Goal: Task Accomplishment & Management: Manage account settings

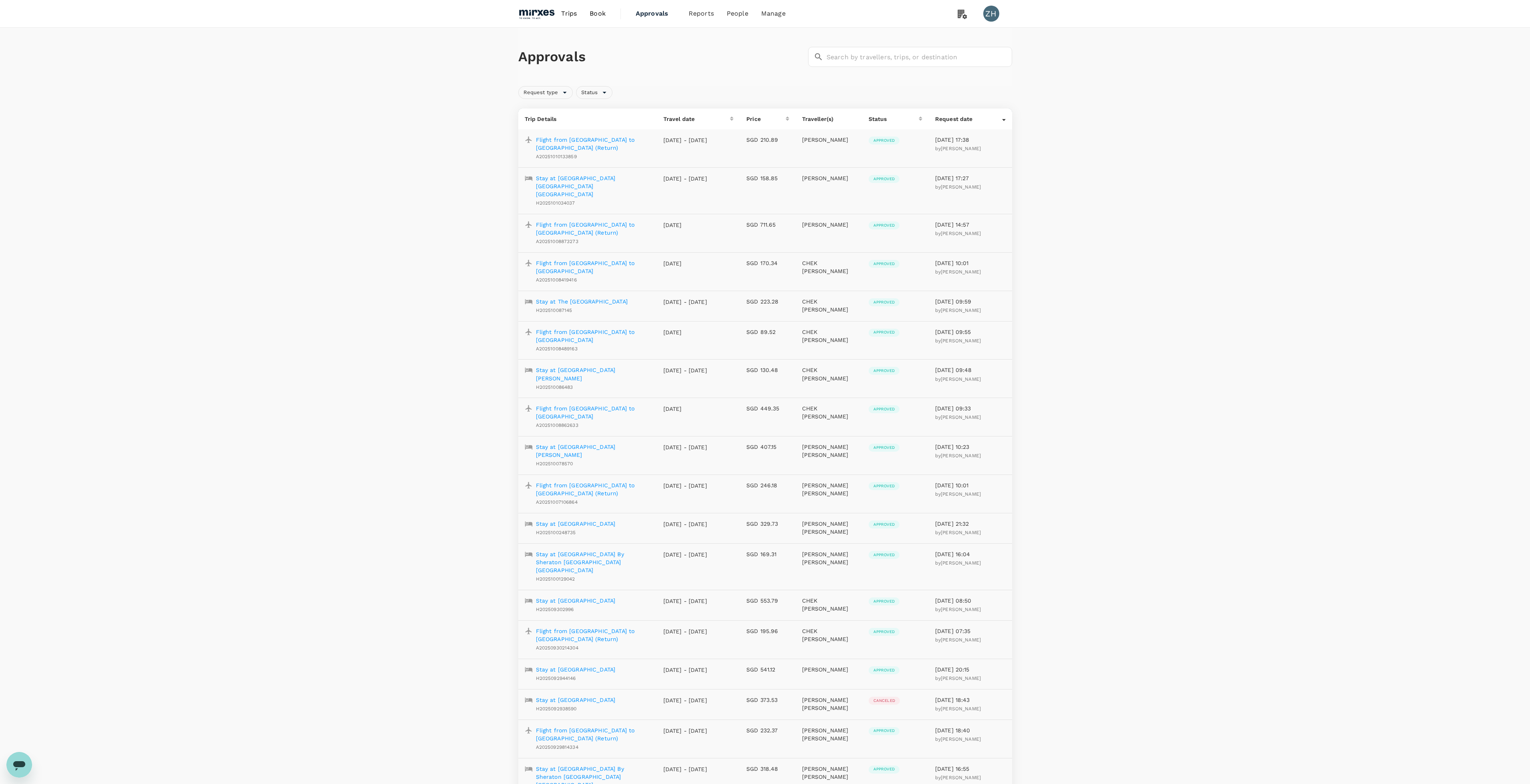
click at [538, 10] on img at bounding box center [536, 14] width 37 height 18
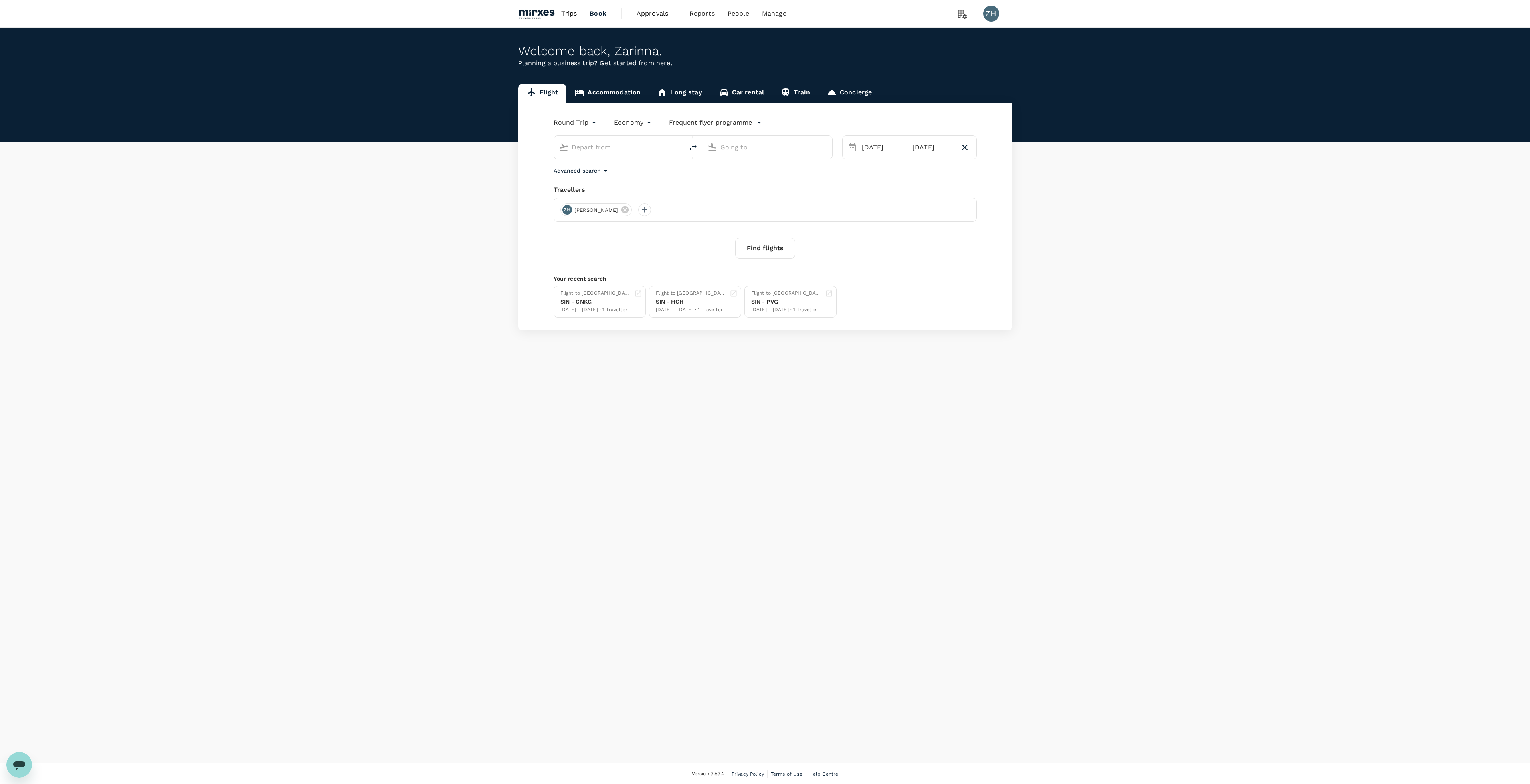
type input "Singapore Changi (SIN)"
type input "Suvarnabhumi Intl (BKK)"
type input "Singapore Changi (SIN)"
type input "Suvarnabhumi Intl (BKK)"
click at [731, 42] on link "Users" at bounding box center [755, 44] width 94 height 19
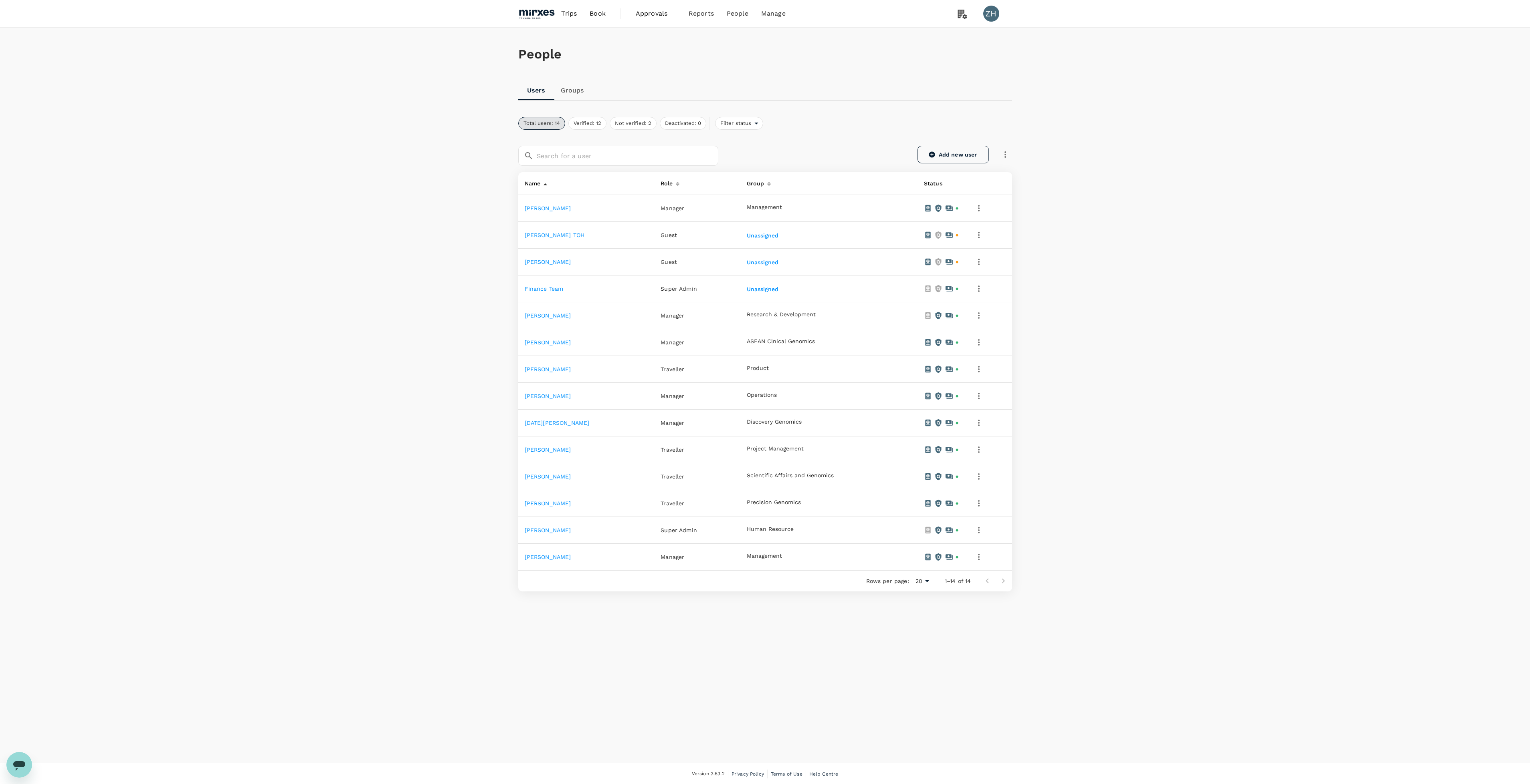
click at [942, 156] on link "Add new user" at bounding box center [953, 155] width 71 height 18
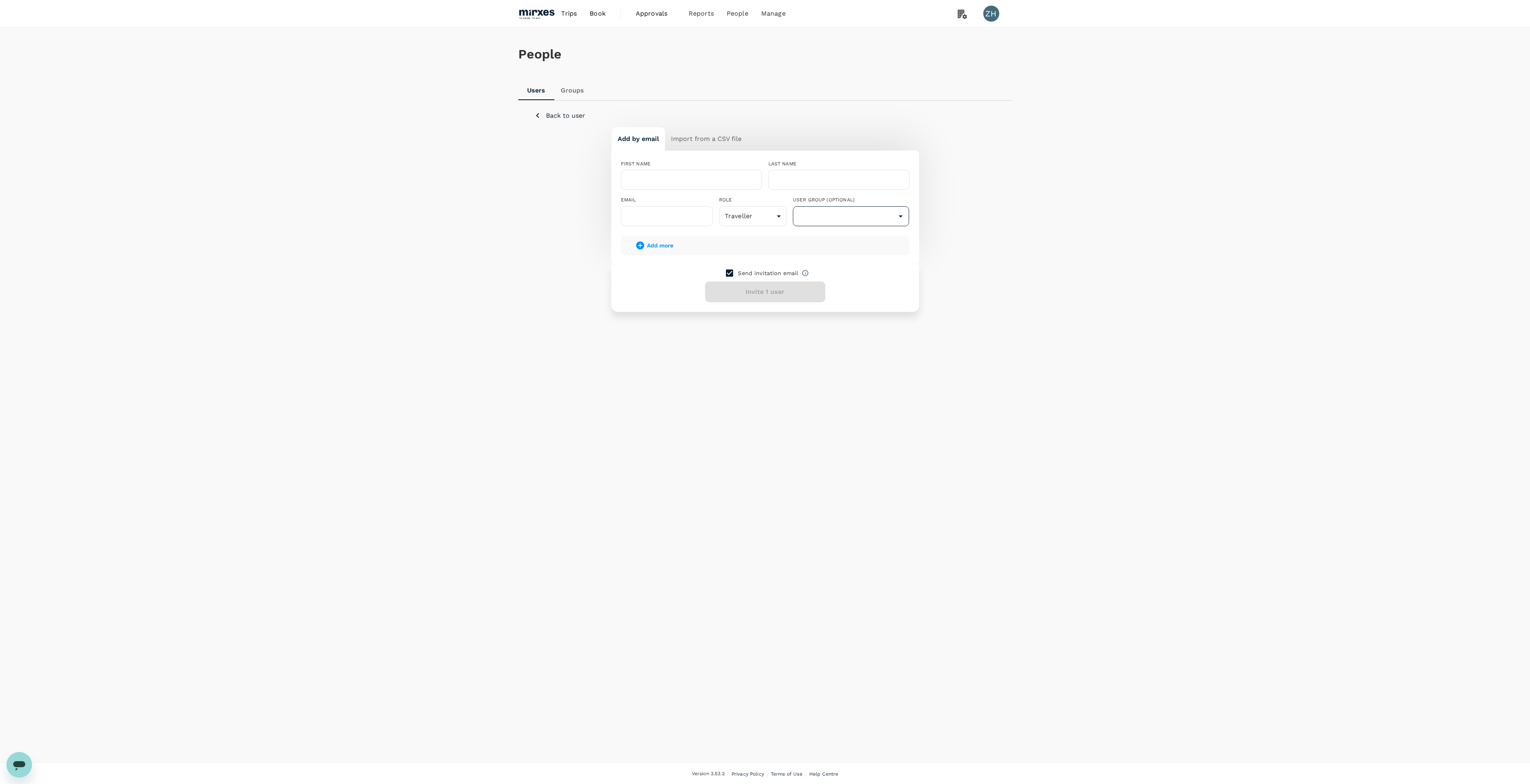
click at [864, 220] on input "text" at bounding box center [851, 216] width 113 height 15
click at [730, 62] on span "Groups" at bounding box center [723, 63] width 23 height 9
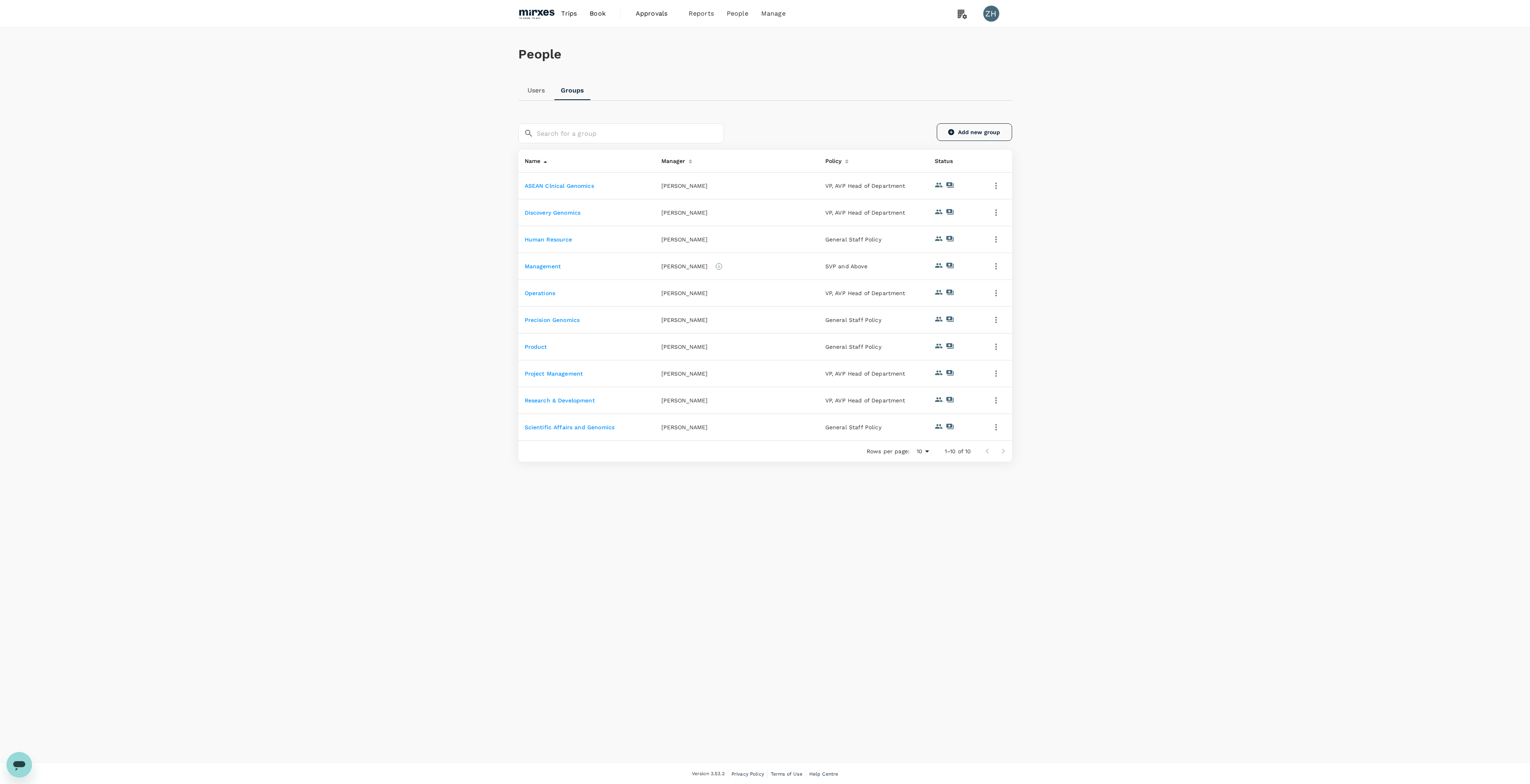
click at [961, 137] on link "Add new group" at bounding box center [974, 133] width 75 height 18
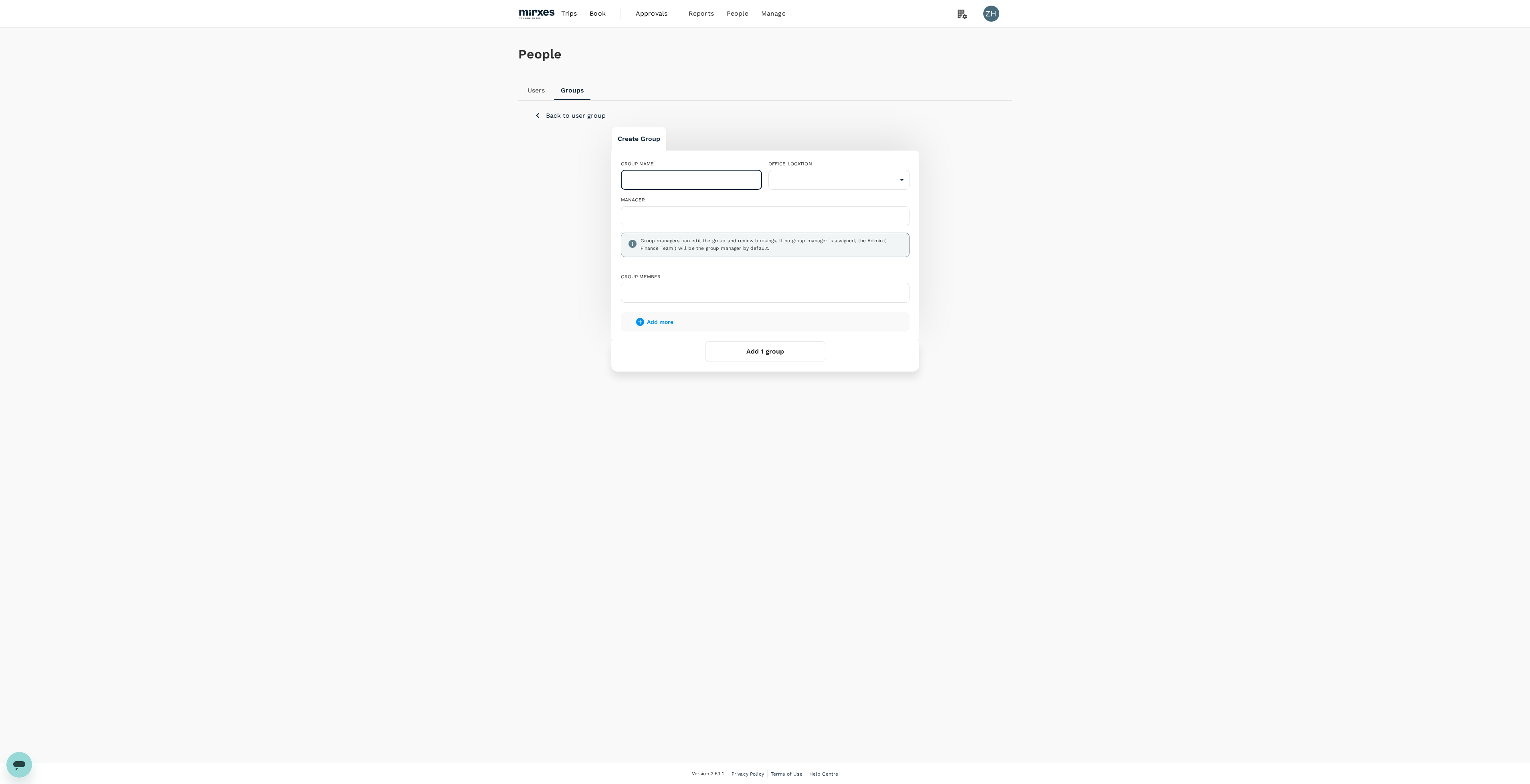
click at [680, 176] on input "text" at bounding box center [691, 180] width 141 height 20
type input "Manufacturing"
click at [801, 186] on body "Trips Book Approvals 0 Reports People Manage ZH People Users Groups Back to use…" at bounding box center [769, 392] width 1539 height 785
click at [823, 205] on li "Mirxes HQ" at bounding box center [839, 202] width 141 height 14
type input "b0397b8e-b0b9-49fc-9dda-38b6e8603993"
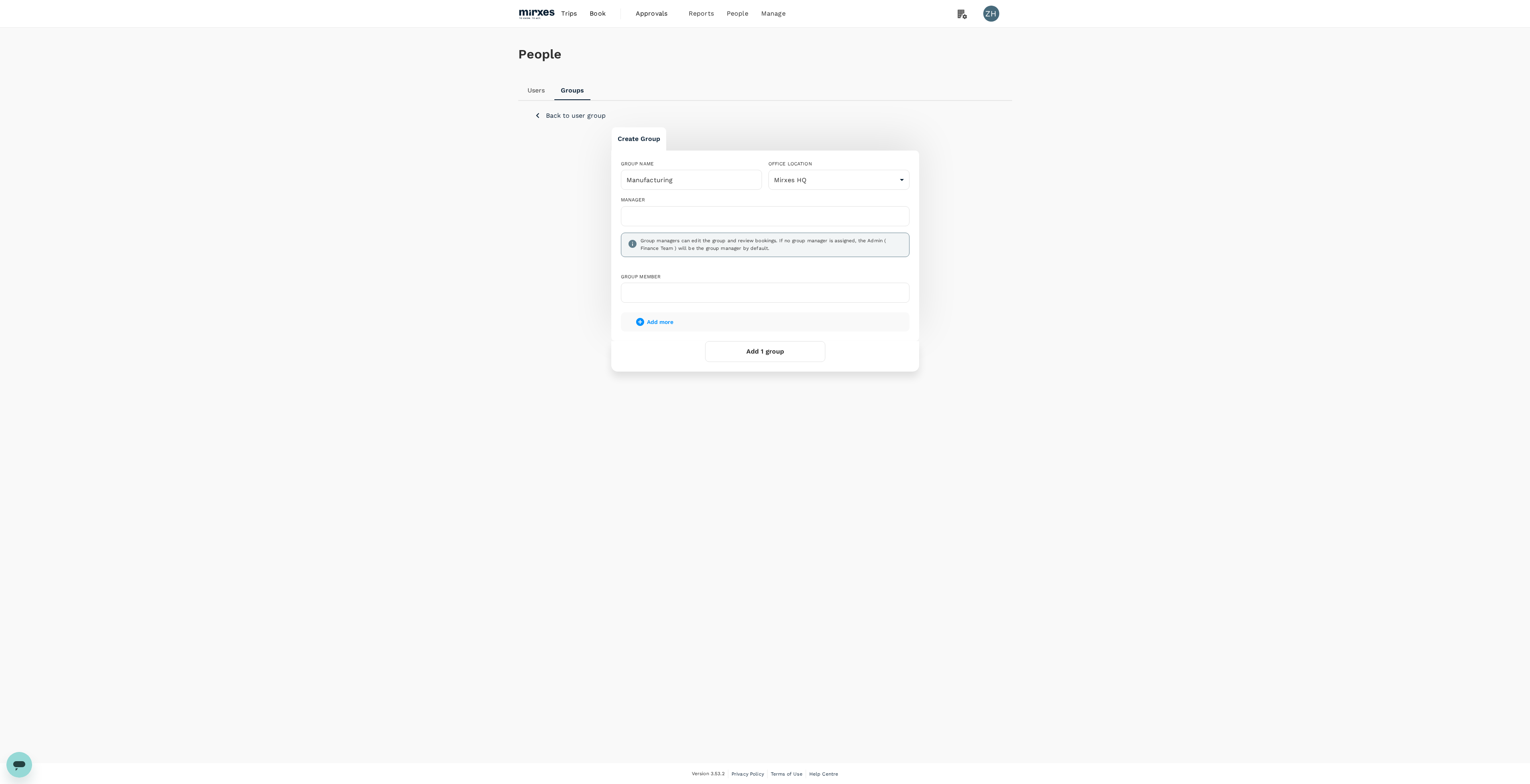
click at [797, 223] on div at bounding box center [765, 216] width 289 height 20
click at [790, 217] on input "text" at bounding box center [765, 216] width 281 height 13
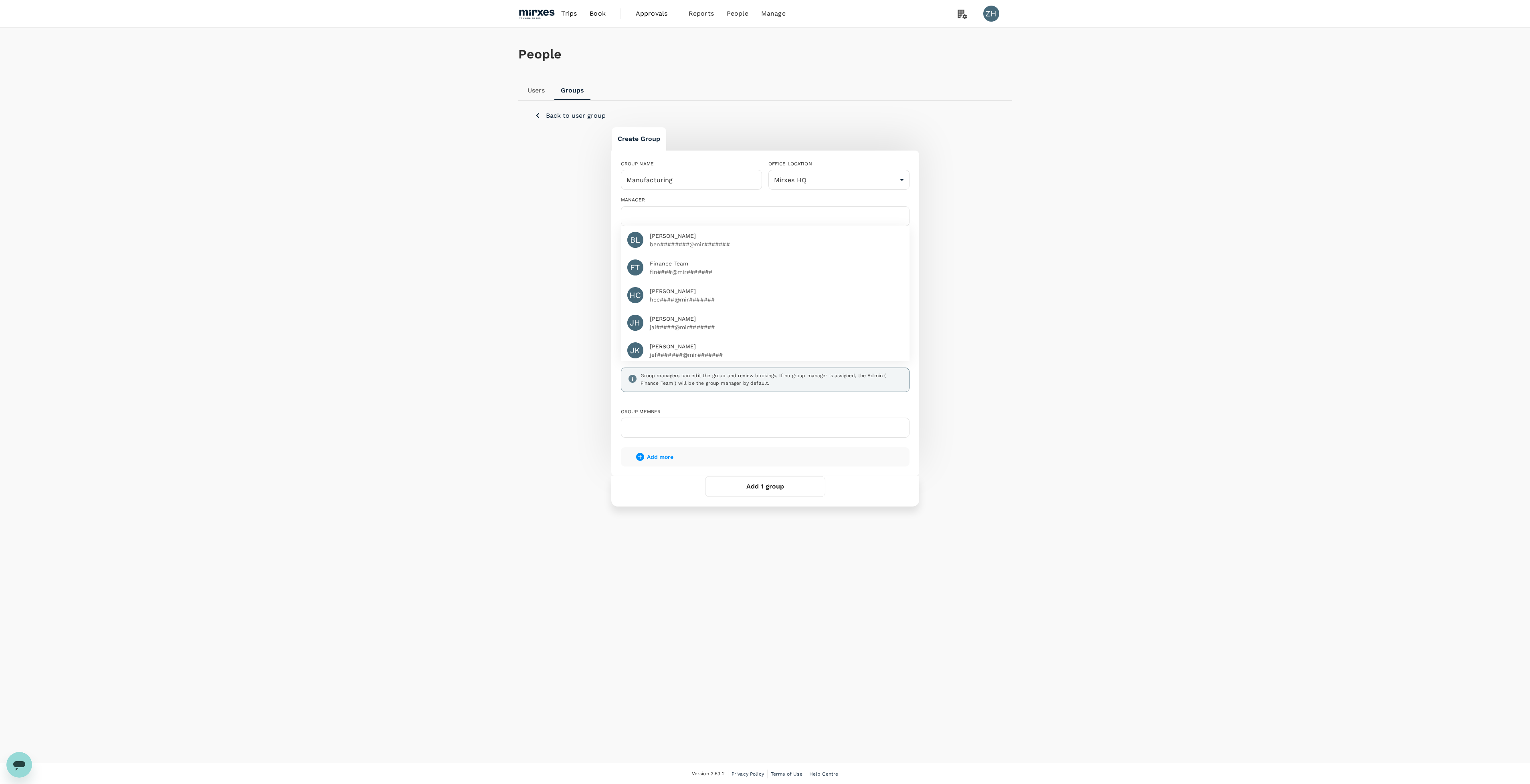
click at [1069, 268] on div "People Users Groups Back to user group Create Group GROUP NAME Manufacturing ​ …" at bounding box center [765, 395] width 1530 height 736
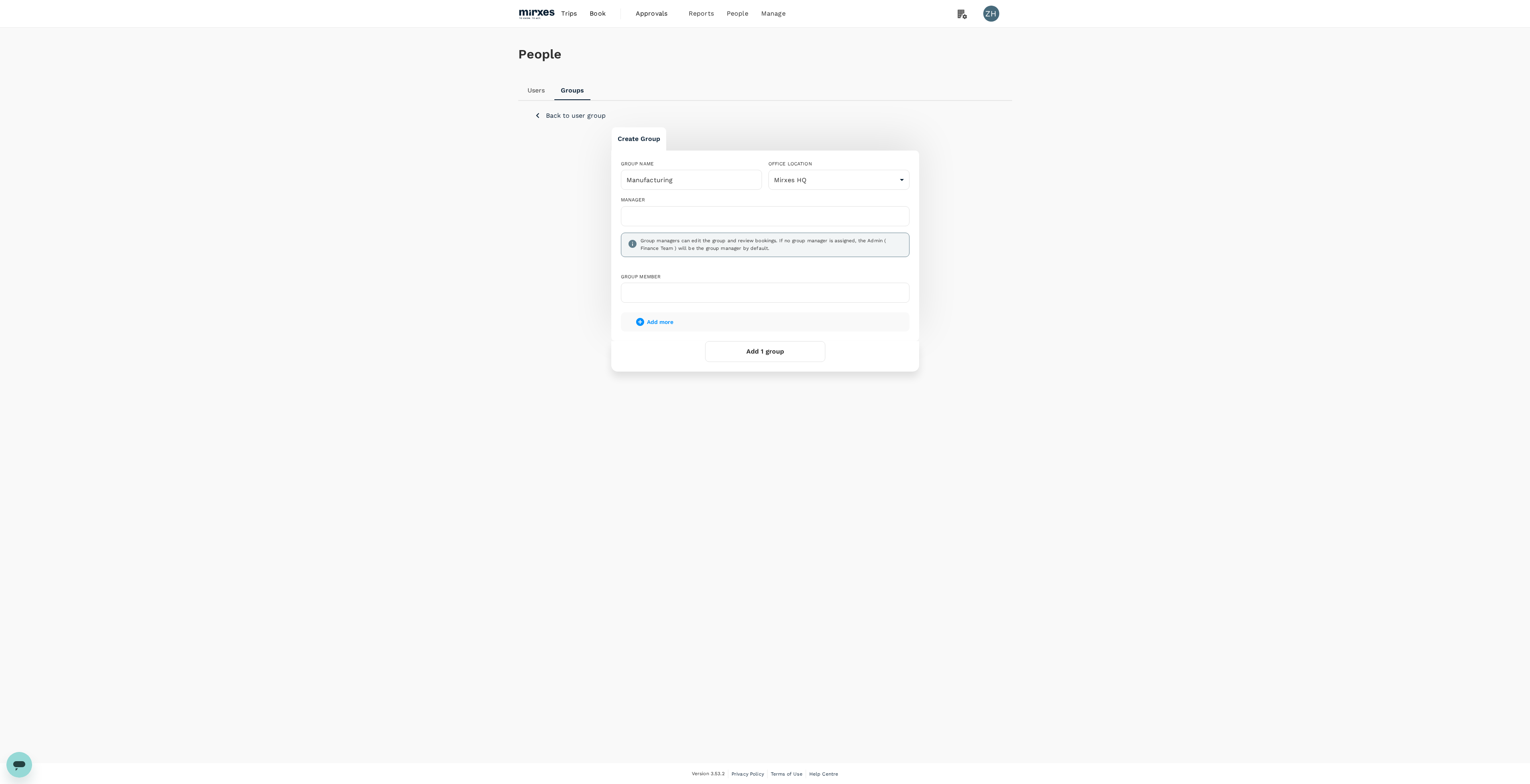
click at [765, 288] on input "text" at bounding box center [765, 293] width 281 height 13
click at [775, 213] on input "text" at bounding box center [765, 216] width 281 height 13
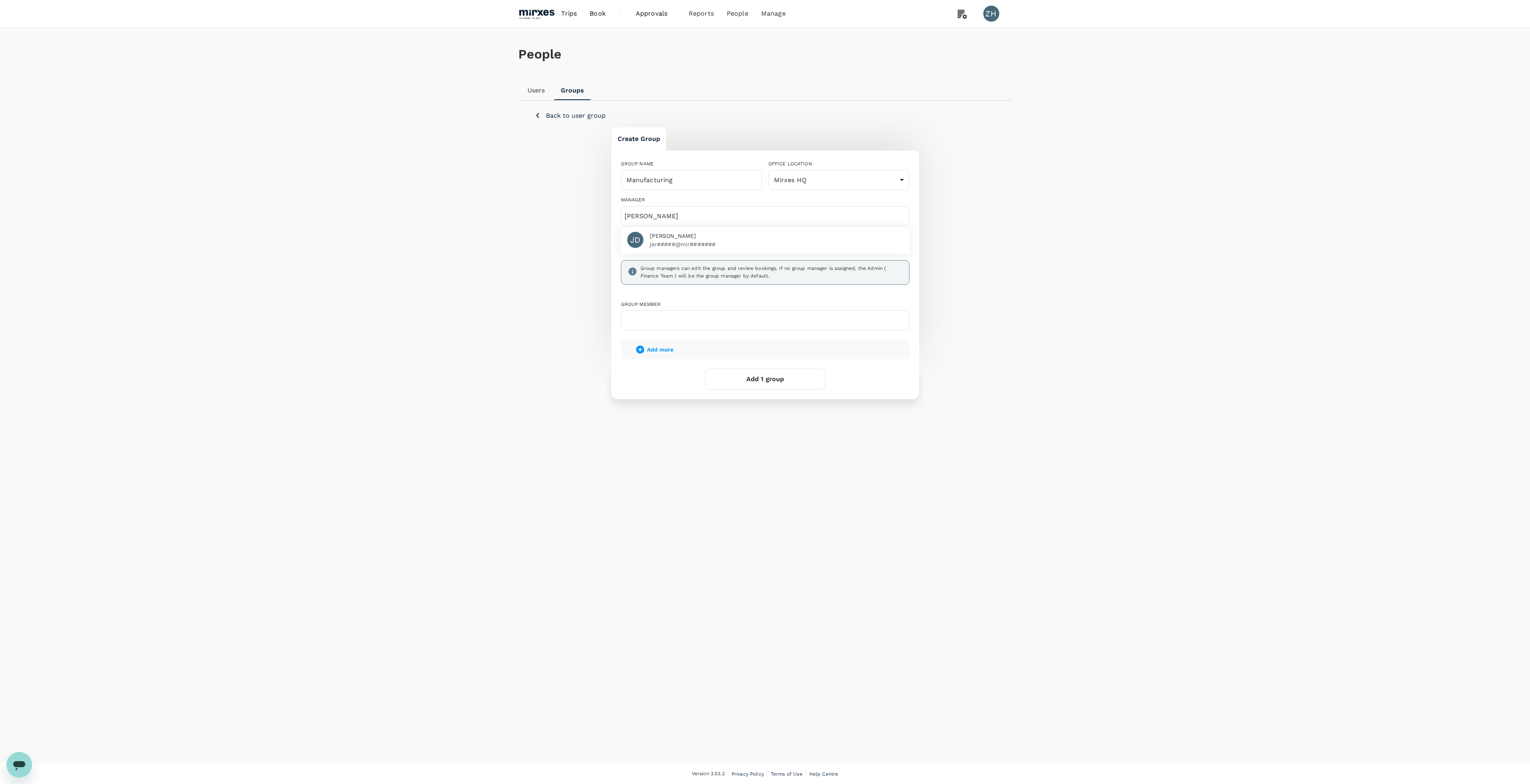
type input "jere"
click at [753, 237] on span "[PERSON_NAME]" at bounding box center [776, 236] width 253 height 8
click at [688, 323] on input "text" at bounding box center [765, 320] width 281 height 13
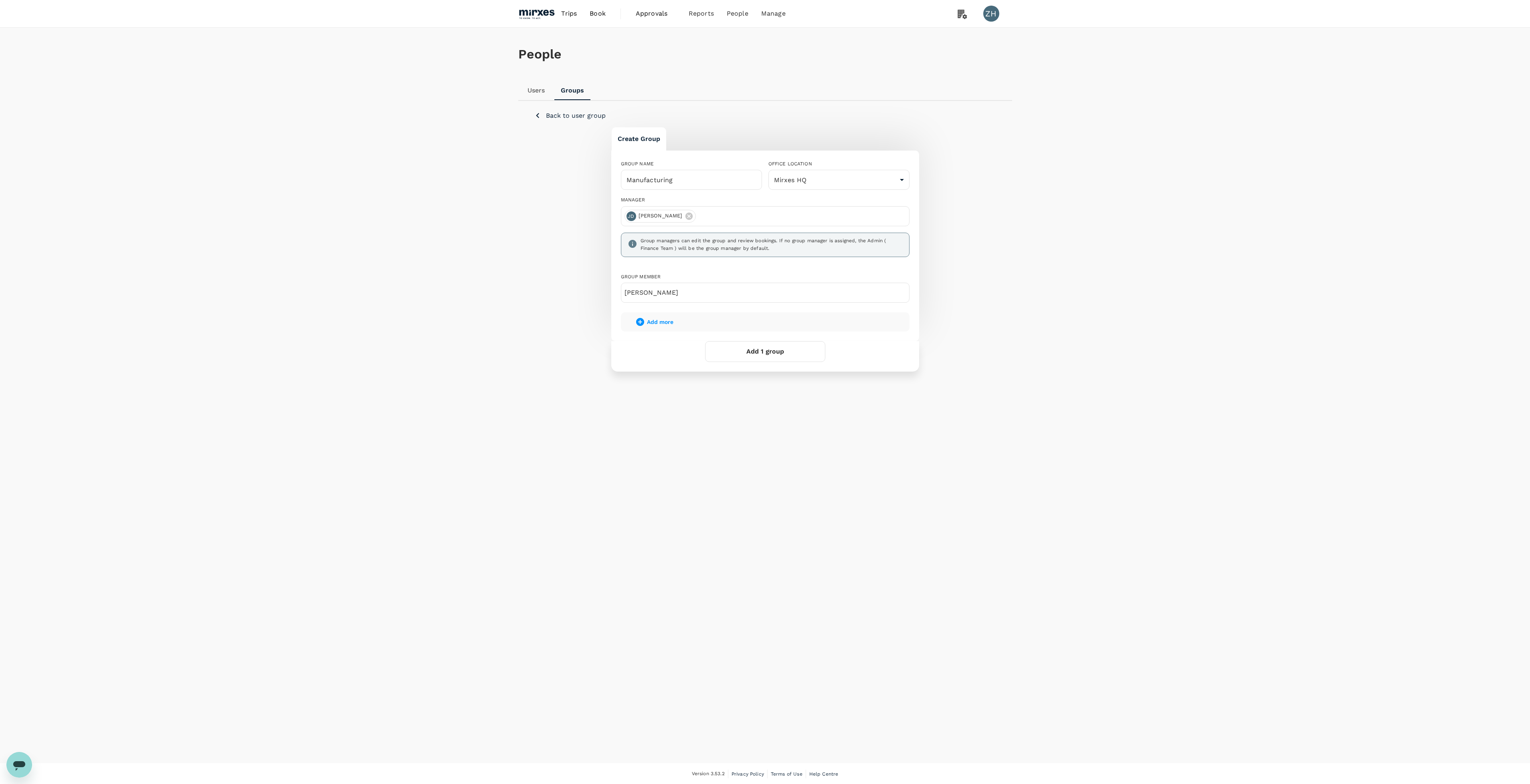
click at [646, 293] on input "xiao" at bounding box center [765, 293] width 281 height 13
type input "x"
click at [1095, 328] on div "People Users Groups Back to user group Create Group GROUP NAME Manufacturing ​ …" at bounding box center [765, 395] width 1530 height 736
click at [653, 290] on input "text" at bounding box center [765, 293] width 281 height 13
click at [734, 44] on link "Users" at bounding box center [755, 44] width 94 height 19
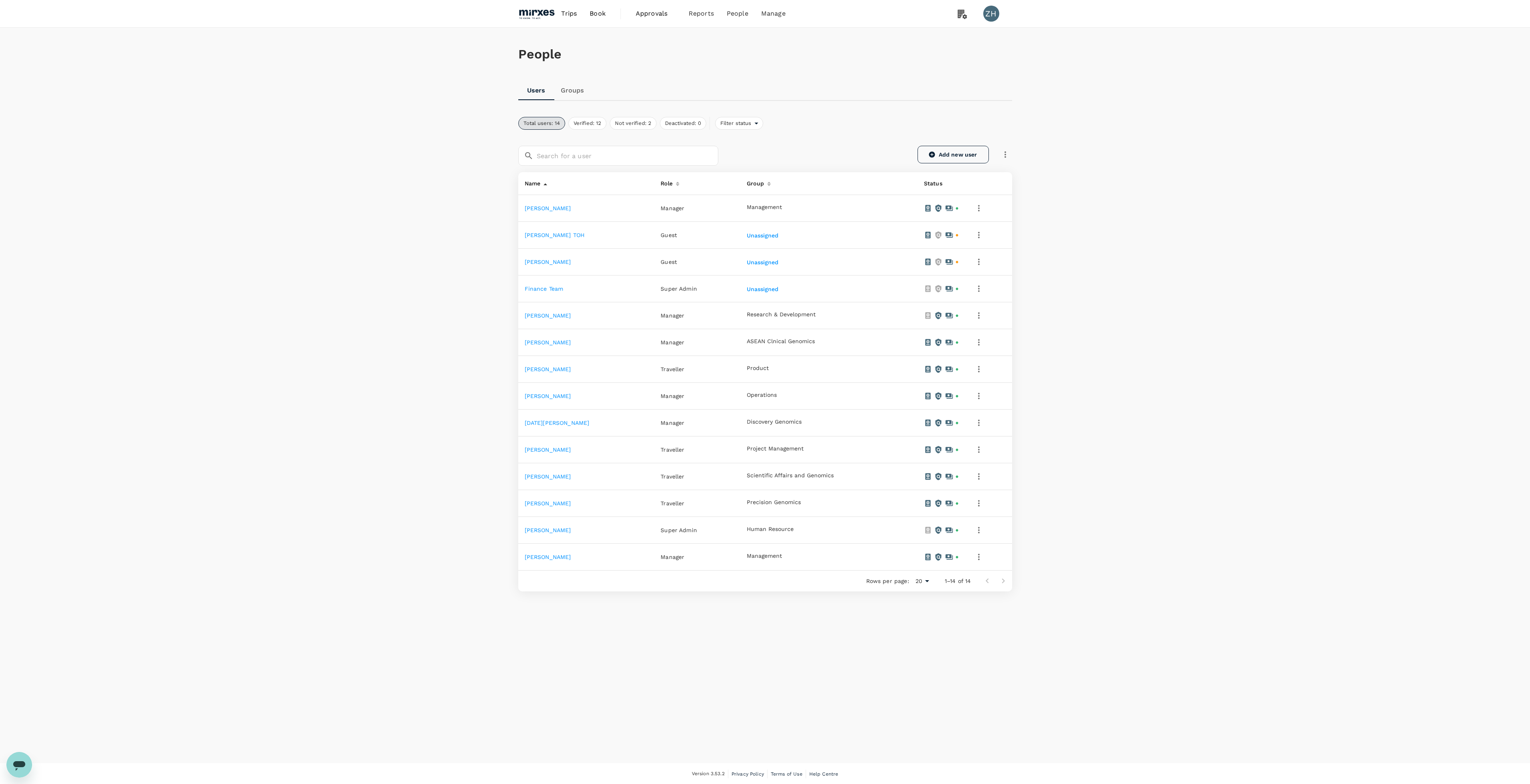
click at [942, 152] on link "Add new user" at bounding box center [953, 155] width 71 height 18
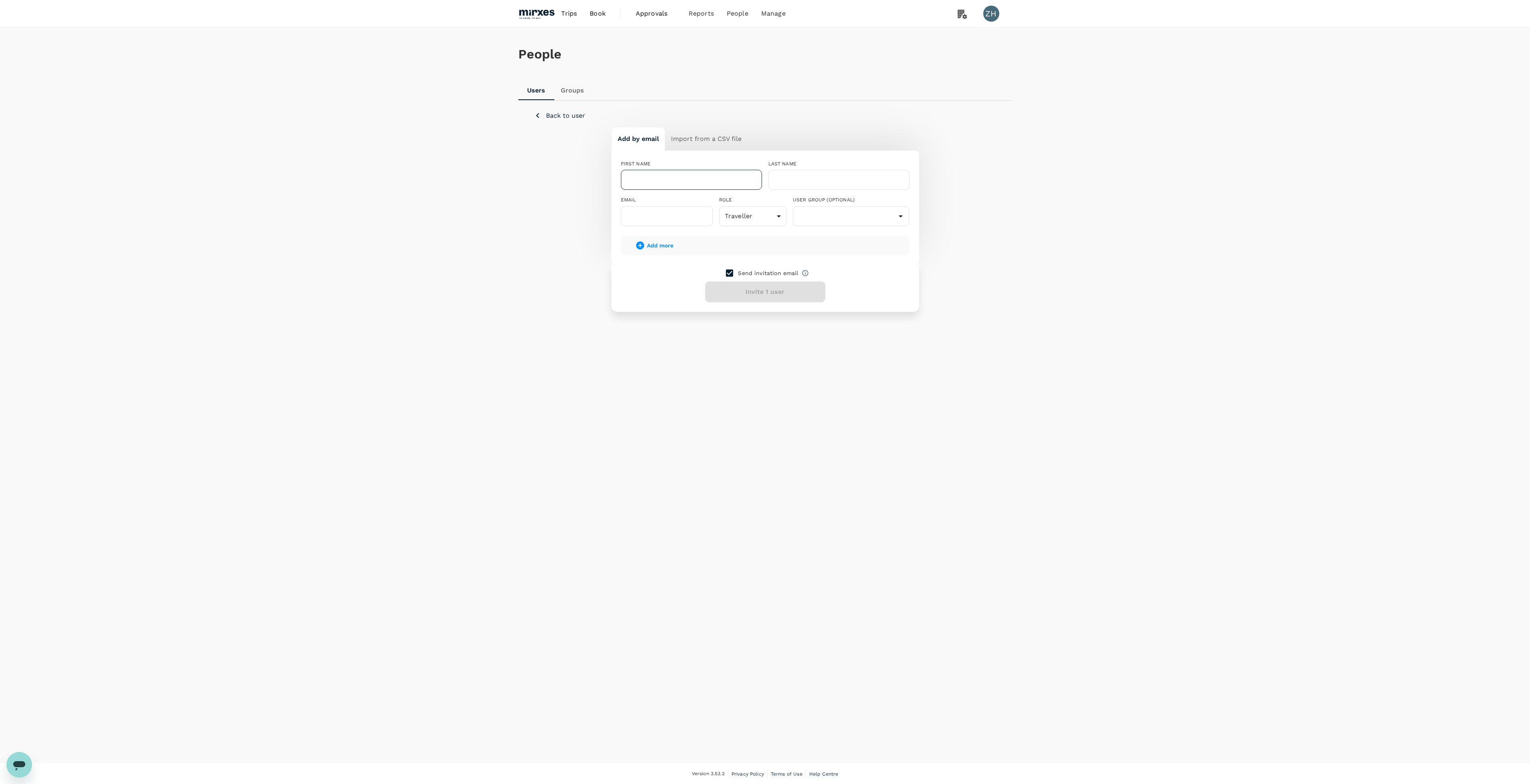
click at [716, 177] on input "text" at bounding box center [691, 180] width 141 height 20
click at [696, 180] on input "text" at bounding box center [691, 180] width 141 height 20
type input "[PERSON_NAME]"
click at [695, 216] on input "text" at bounding box center [667, 216] width 92 height 20
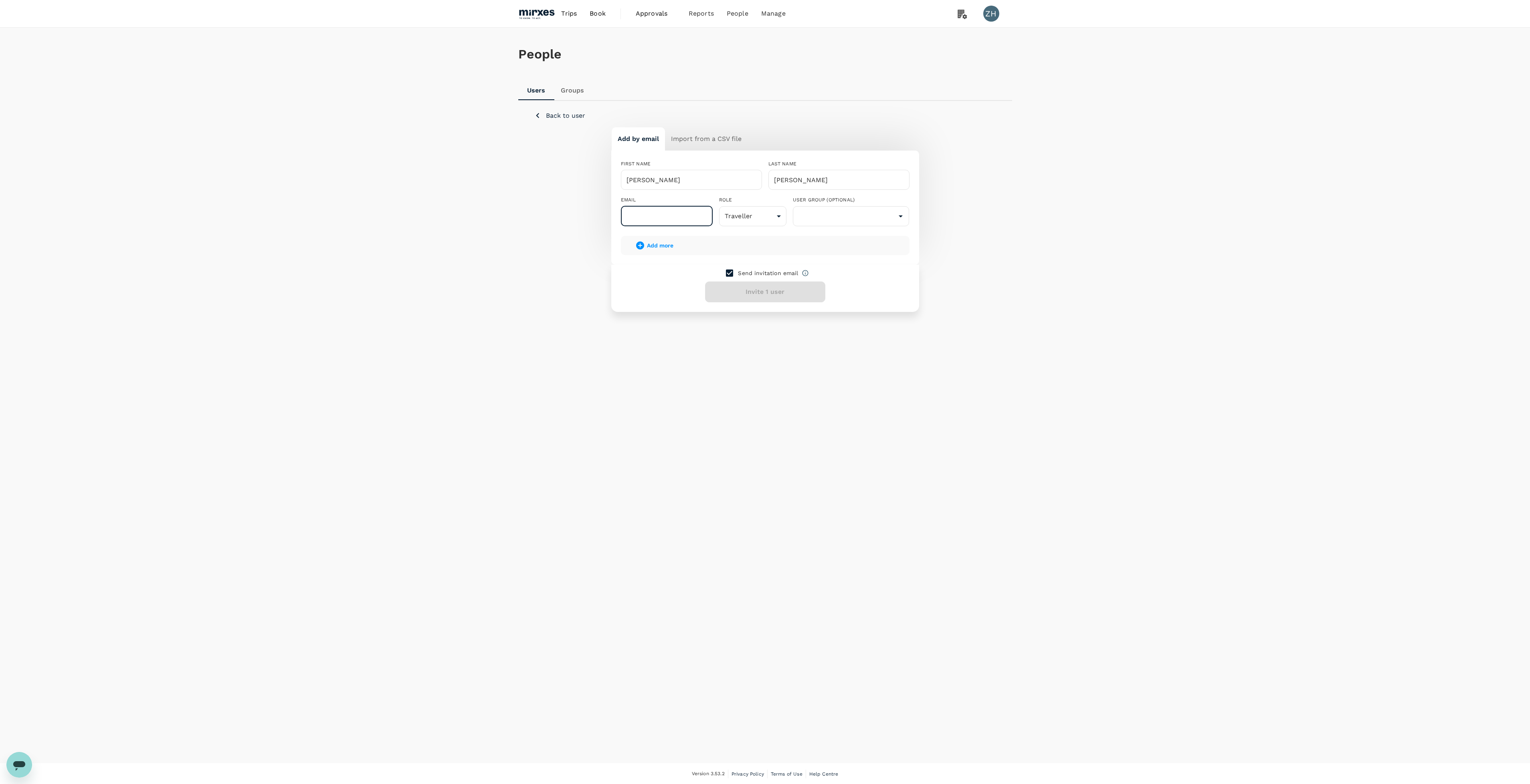
click at [680, 217] on input "text" at bounding box center [667, 216] width 92 height 20
paste input "[EMAIL_ADDRESS][DOMAIN_NAME]"
type input "[EMAIL_ADDRESS][DOMAIN_NAME]"
click at [774, 220] on body "Trips Book Approvals 0 Reports People Manage ZH People Users Groups Back to use…" at bounding box center [769, 392] width 1539 height 785
click at [777, 240] on li "Traveller" at bounding box center [752, 239] width 68 height 14
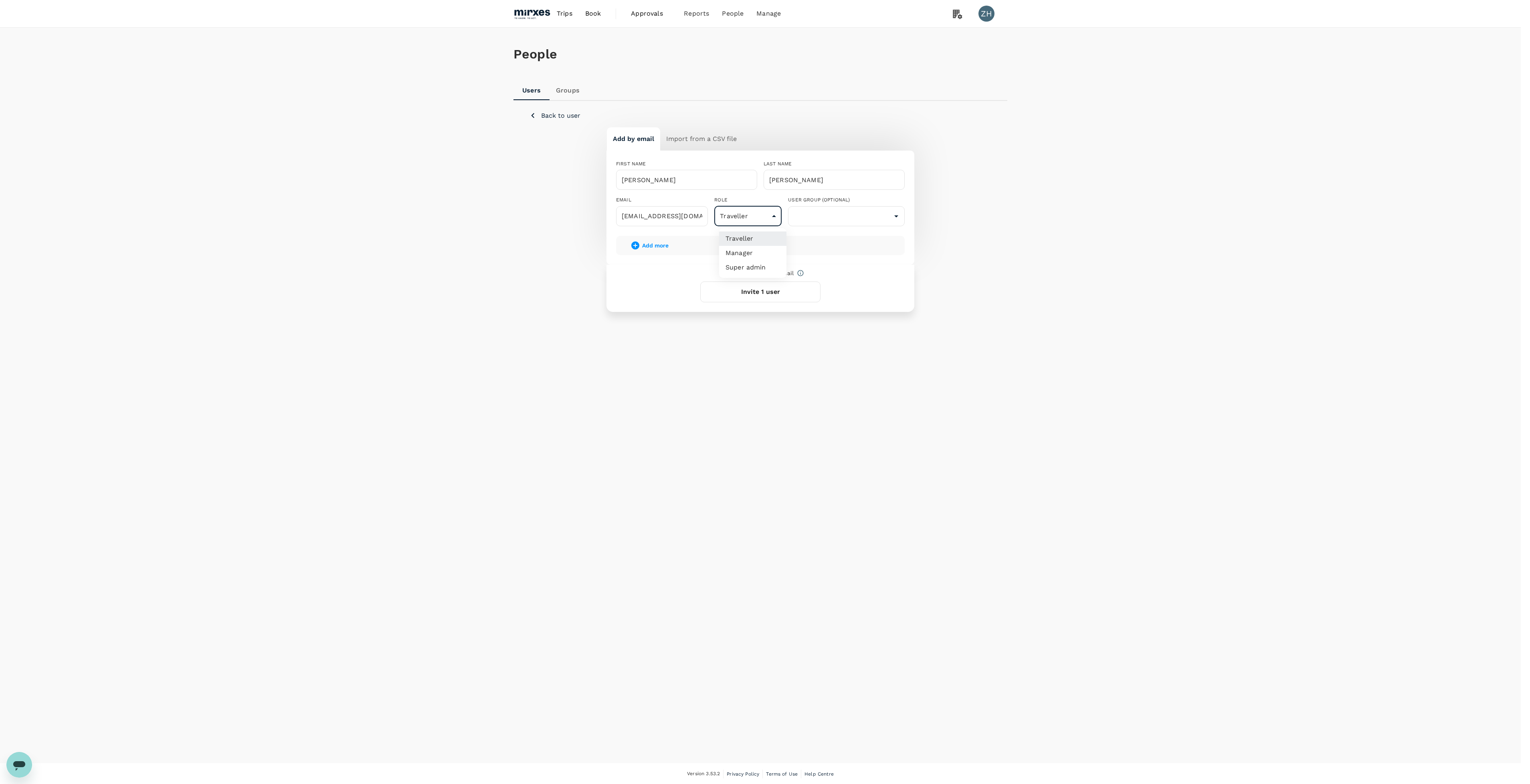
click at [758, 211] on body "Trips Book Approvals 0 Reports People Manage ZH People Users Groups Back to use…" at bounding box center [765, 392] width 1530 height 785
click at [776, 236] on li "Traveller" at bounding box center [752, 239] width 68 height 14
click at [841, 213] on input "text" at bounding box center [851, 216] width 113 height 15
click at [784, 343] on div "People Users Groups Back to user Add by email Import from a CSV file FIRST NAME…" at bounding box center [765, 189] width 513 height 324
click at [738, 57] on link "Groups" at bounding box center [755, 63] width 94 height 19
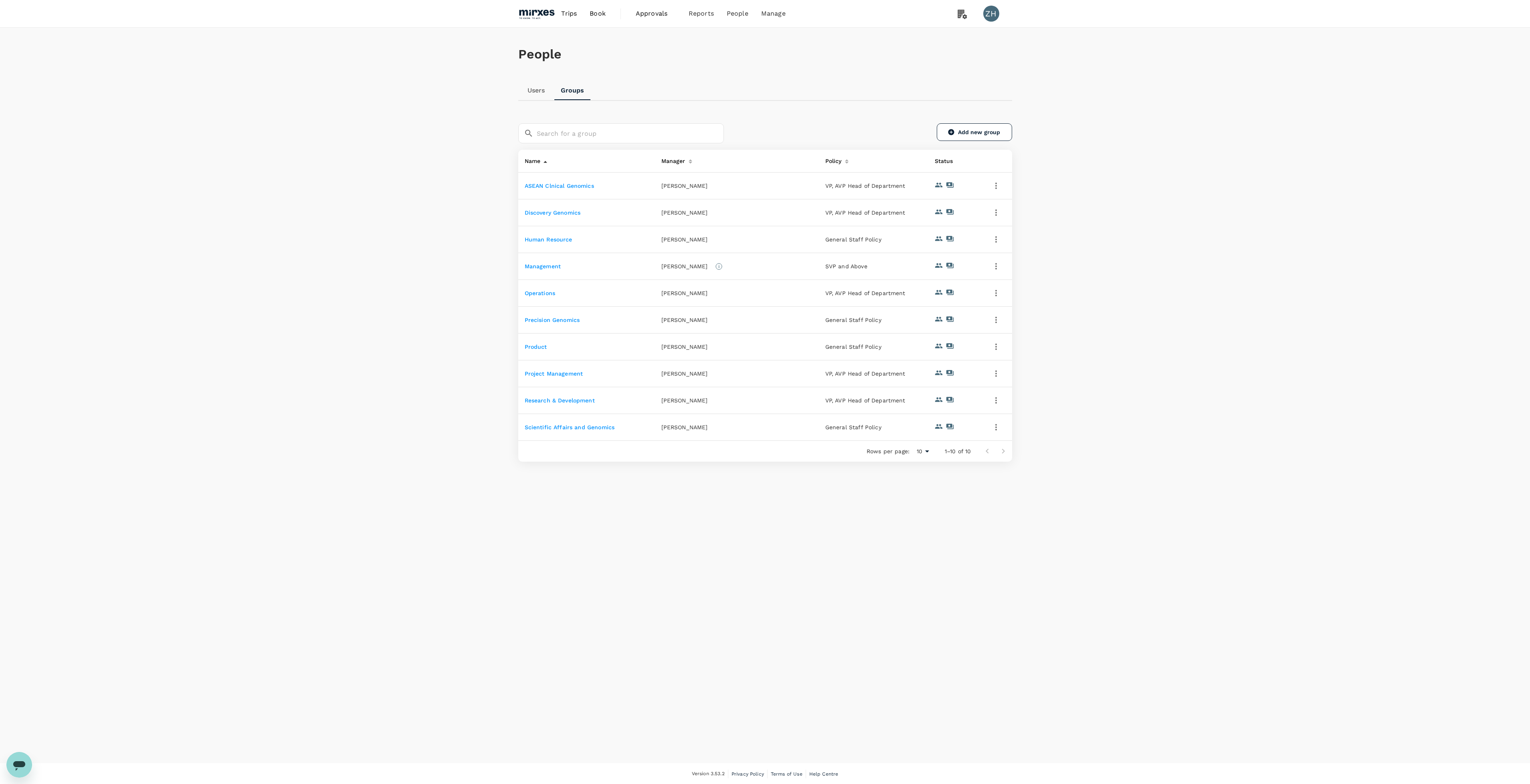
scroll to position [1, 0]
click at [948, 133] on icon at bounding box center [951, 131] width 7 height 7
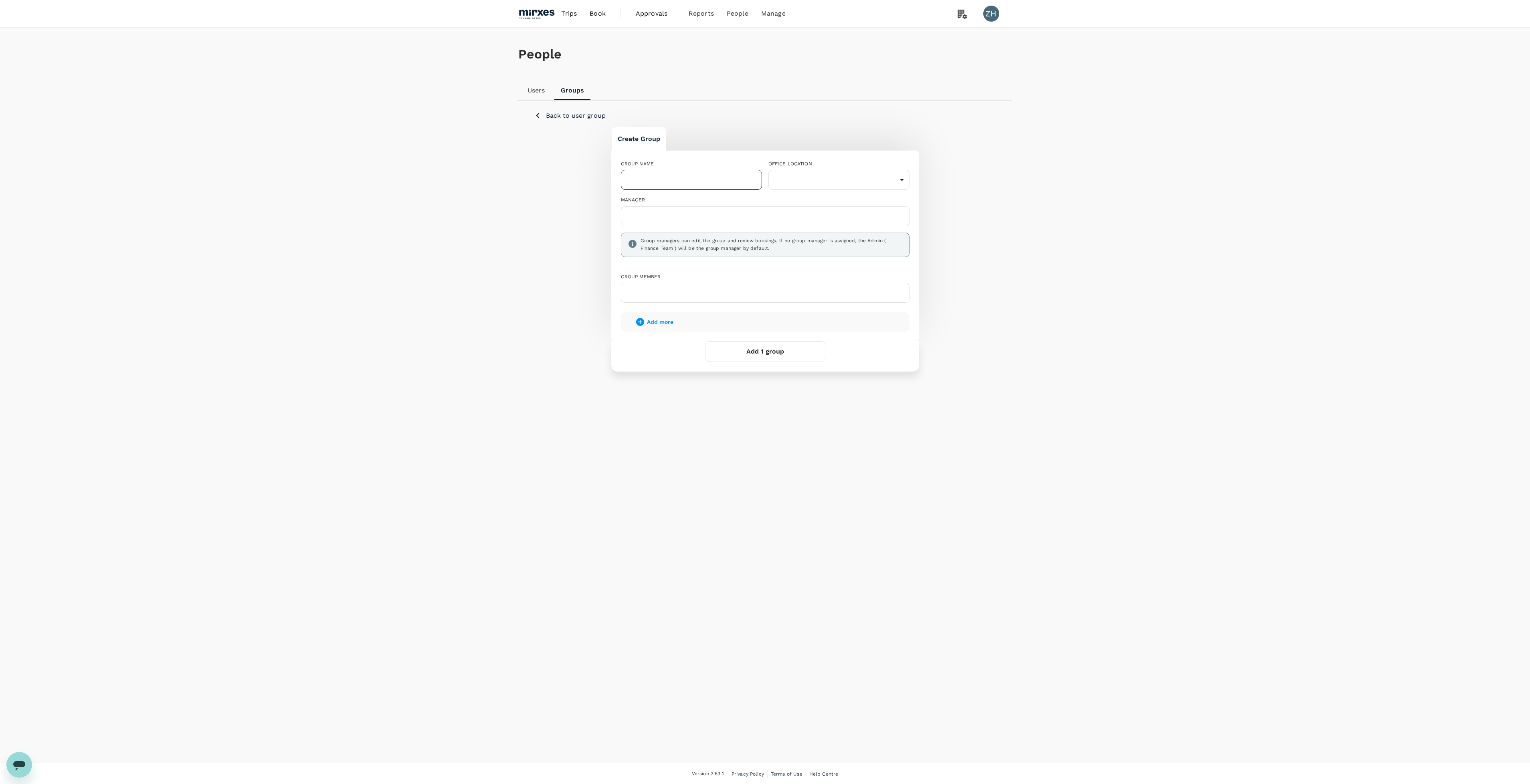
click at [714, 181] on input "text" at bounding box center [691, 180] width 141 height 20
type input "Manufacturing"
click at [835, 183] on body "Trips Book Approvals 0 Reports People Manage ZH People Users Groups Back to use…" at bounding box center [769, 392] width 1539 height 785
click at [831, 202] on li "Mirxes HQ" at bounding box center [839, 202] width 141 height 14
type input "b0397b8e-b0b9-49fc-9dda-38b6e8603993"
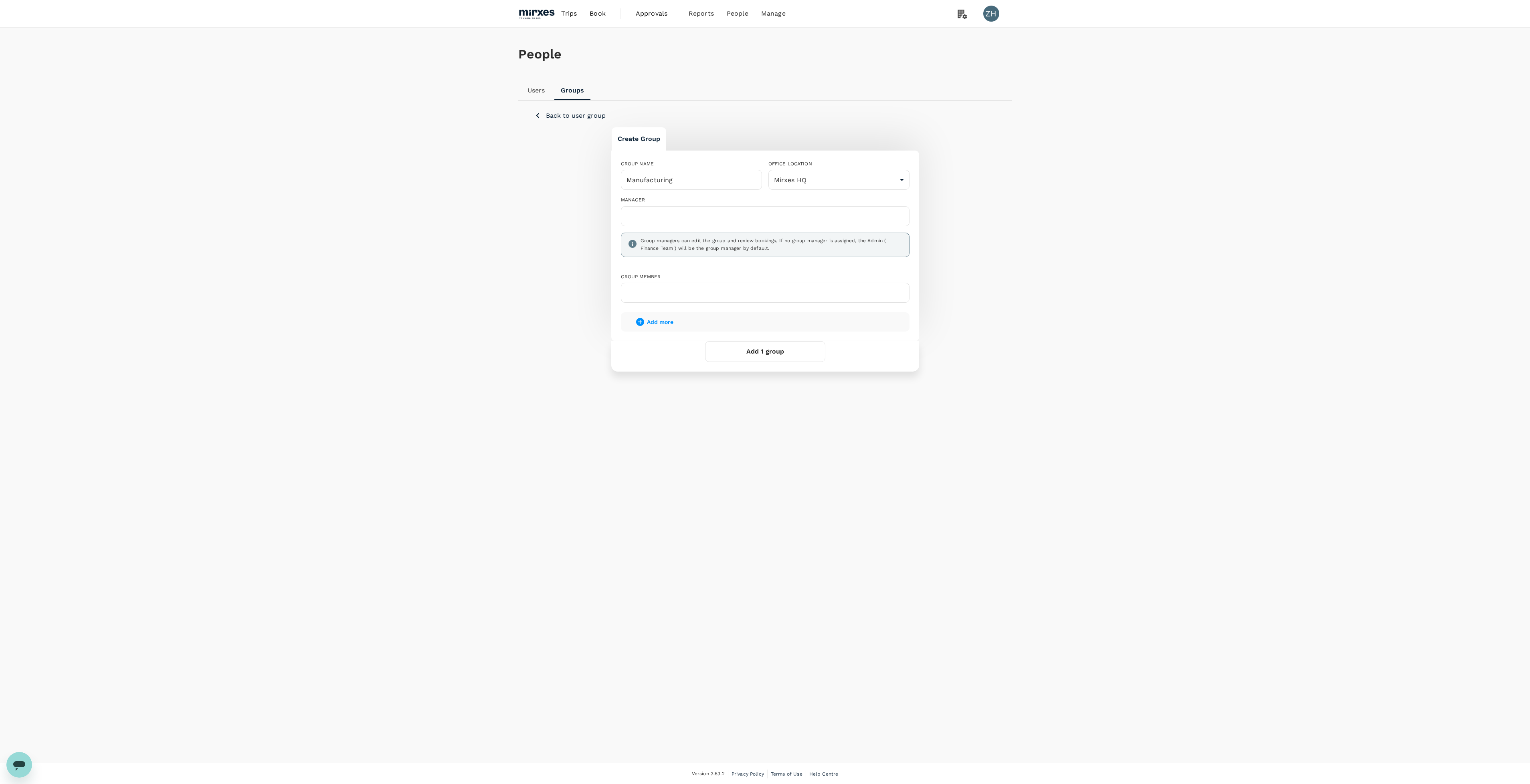
click at [778, 224] on div at bounding box center [765, 216] width 289 height 20
click at [780, 220] on input "text" at bounding box center [765, 216] width 281 height 13
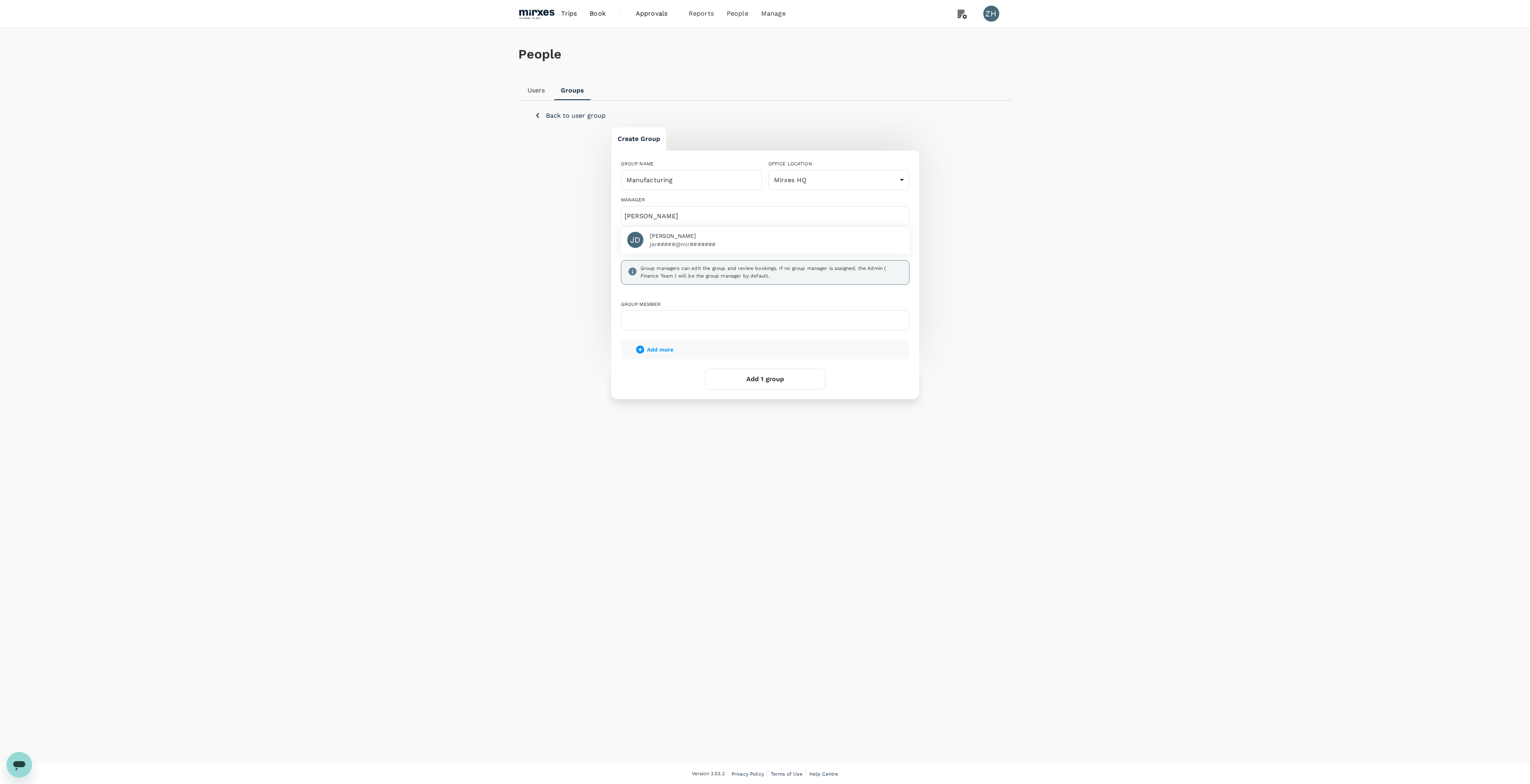
type input "jere"
click at [765, 248] on p "jer#####@mir#######" at bounding box center [776, 244] width 253 height 8
click at [731, 327] on input "text" at bounding box center [765, 320] width 281 height 13
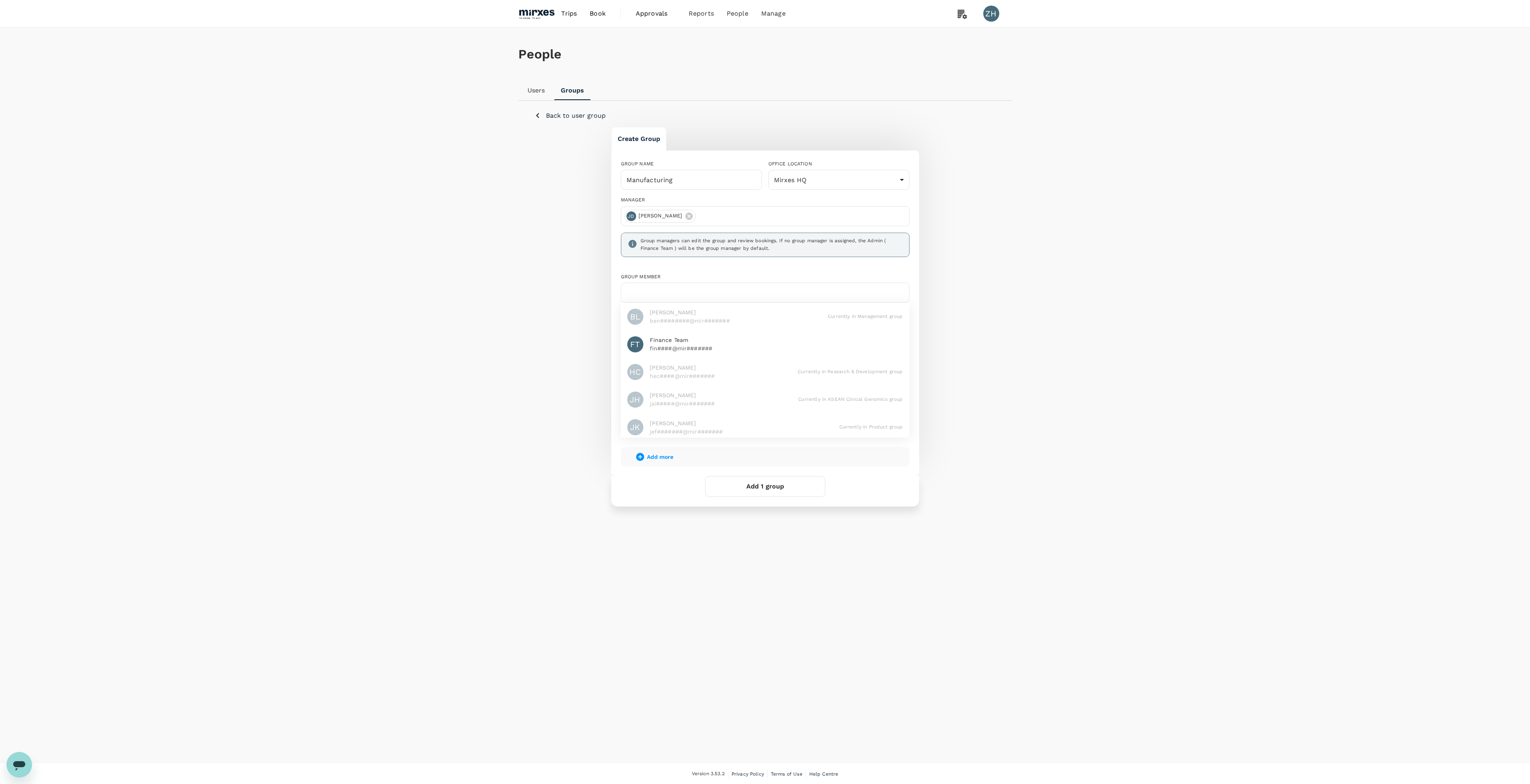
click at [666, 457] on span "Add more" at bounding box center [660, 457] width 26 height 7
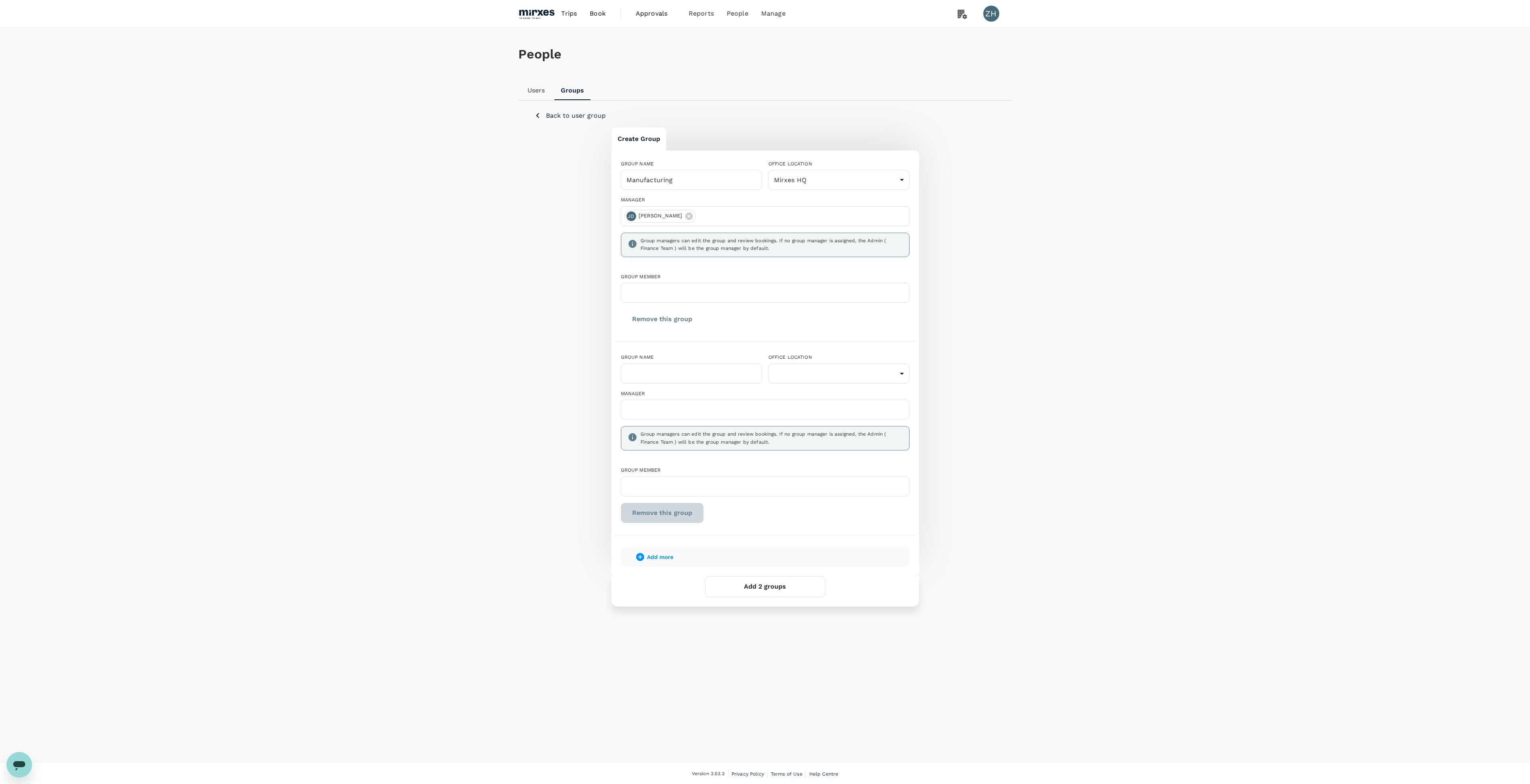
click at [676, 518] on button "Remove this group" at bounding box center [662, 514] width 82 height 20
click at [789, 351] on button "Add 1 group" at bounding box center [765, 352] width 120 height 21
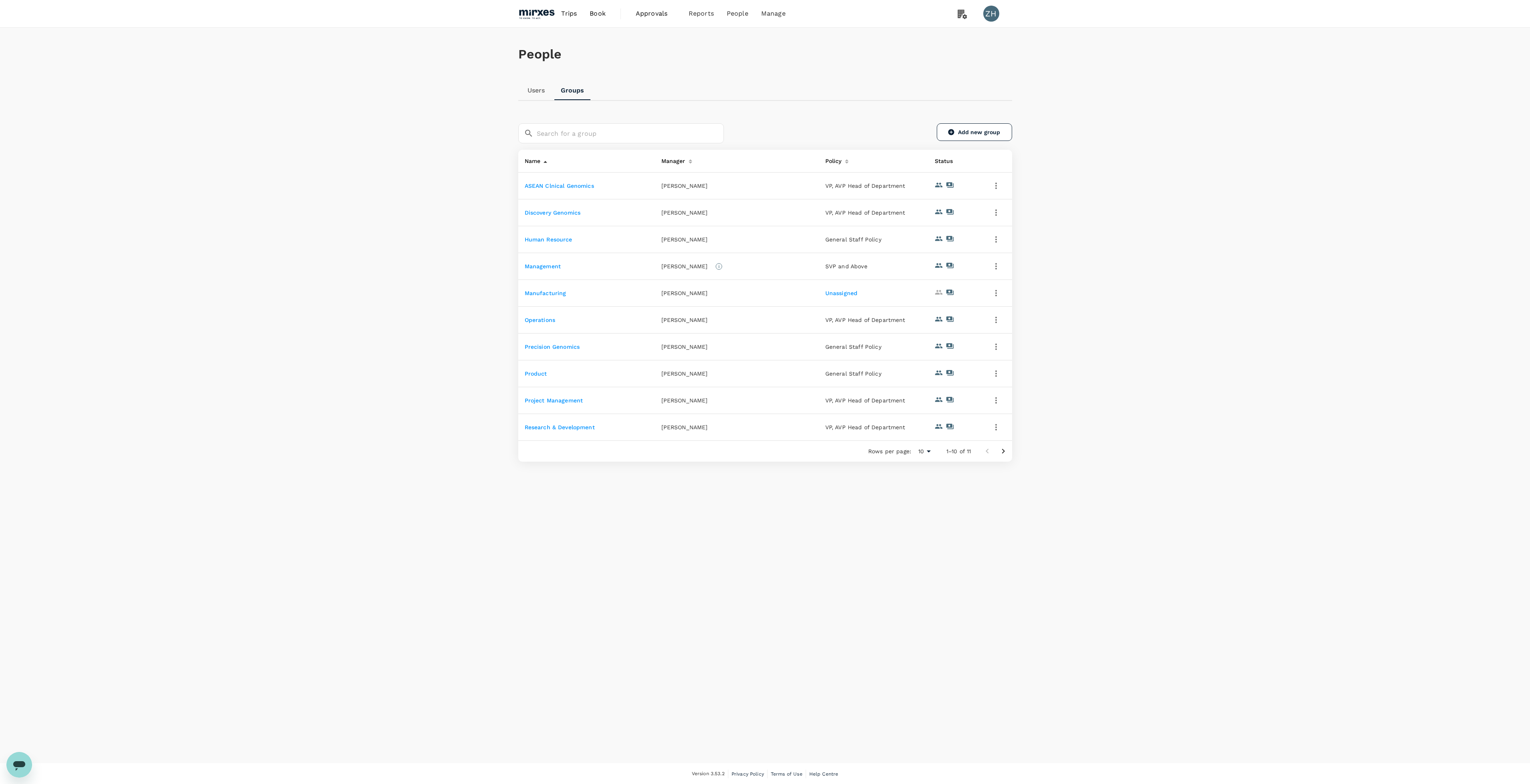
scroll to position [1, 0]
click at [842, 295] on link "Unassigned" at bounding box center [841, 292] width 32 height 7
click at [734, 42] on link "Users" at bounding box center [755, 44] width 94 height 19
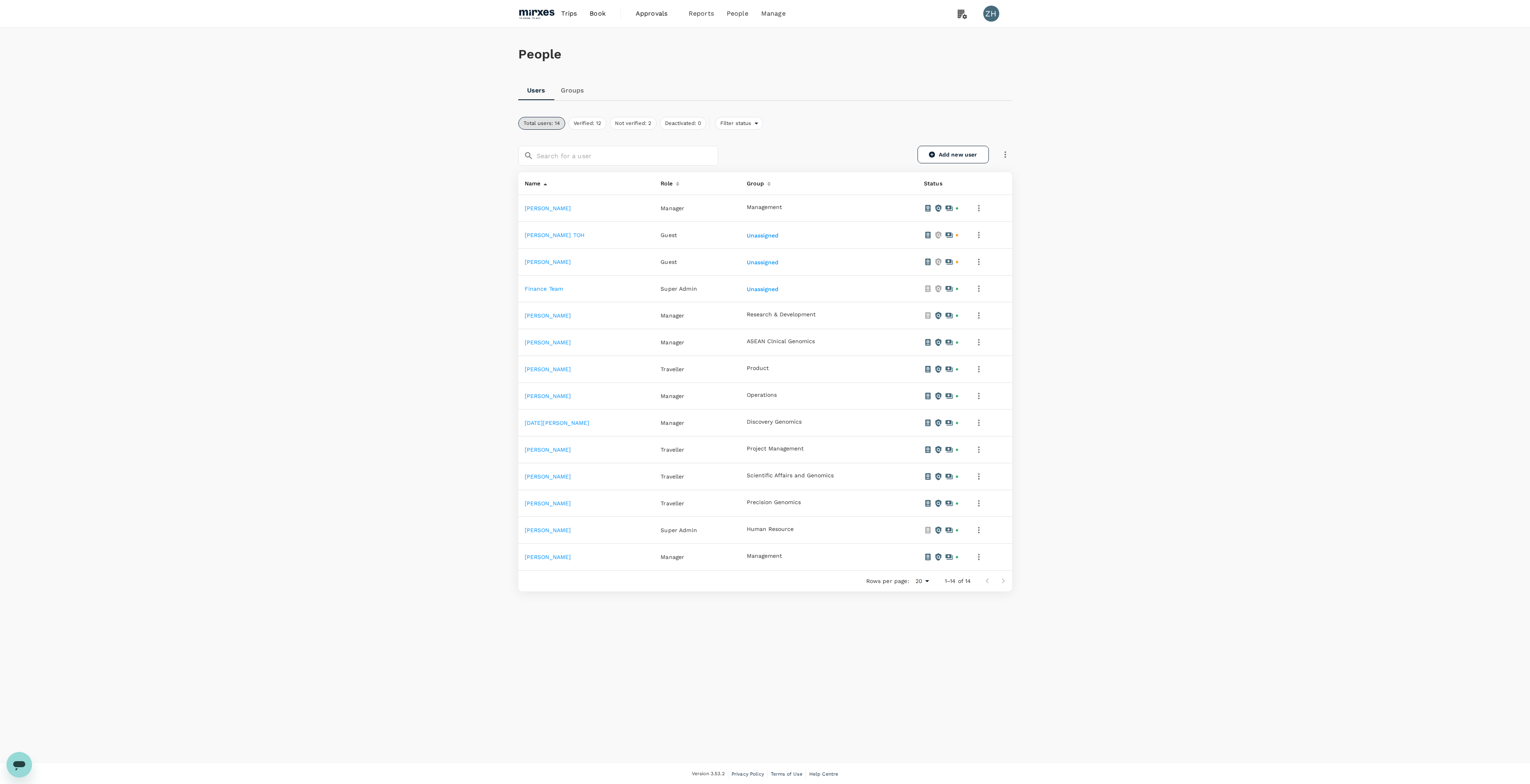
scroll to position [1, 0]
click at [946, 156] on link "Add new user" at bounding box center [953, 154] width 71 height 18
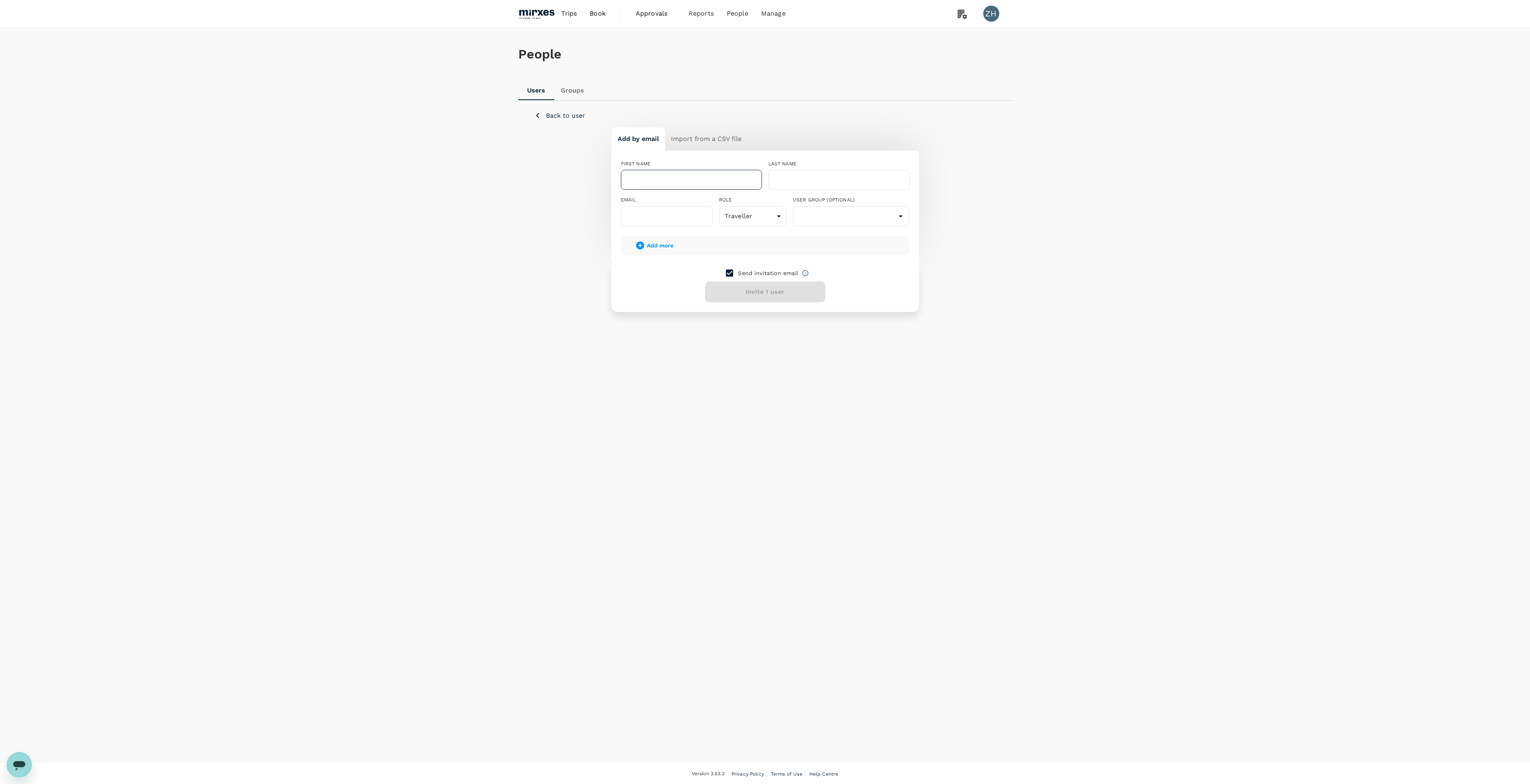
click at [713, 184] on input "text" at bounding box center [691, 180] width 141 height 20
type input "Xiao Yu"
type input "Yang"
click at [671, 223] on input "text" at bounding box center [667, 216] width 92 height 20
paste input "xiaoyu@mirxes.com"
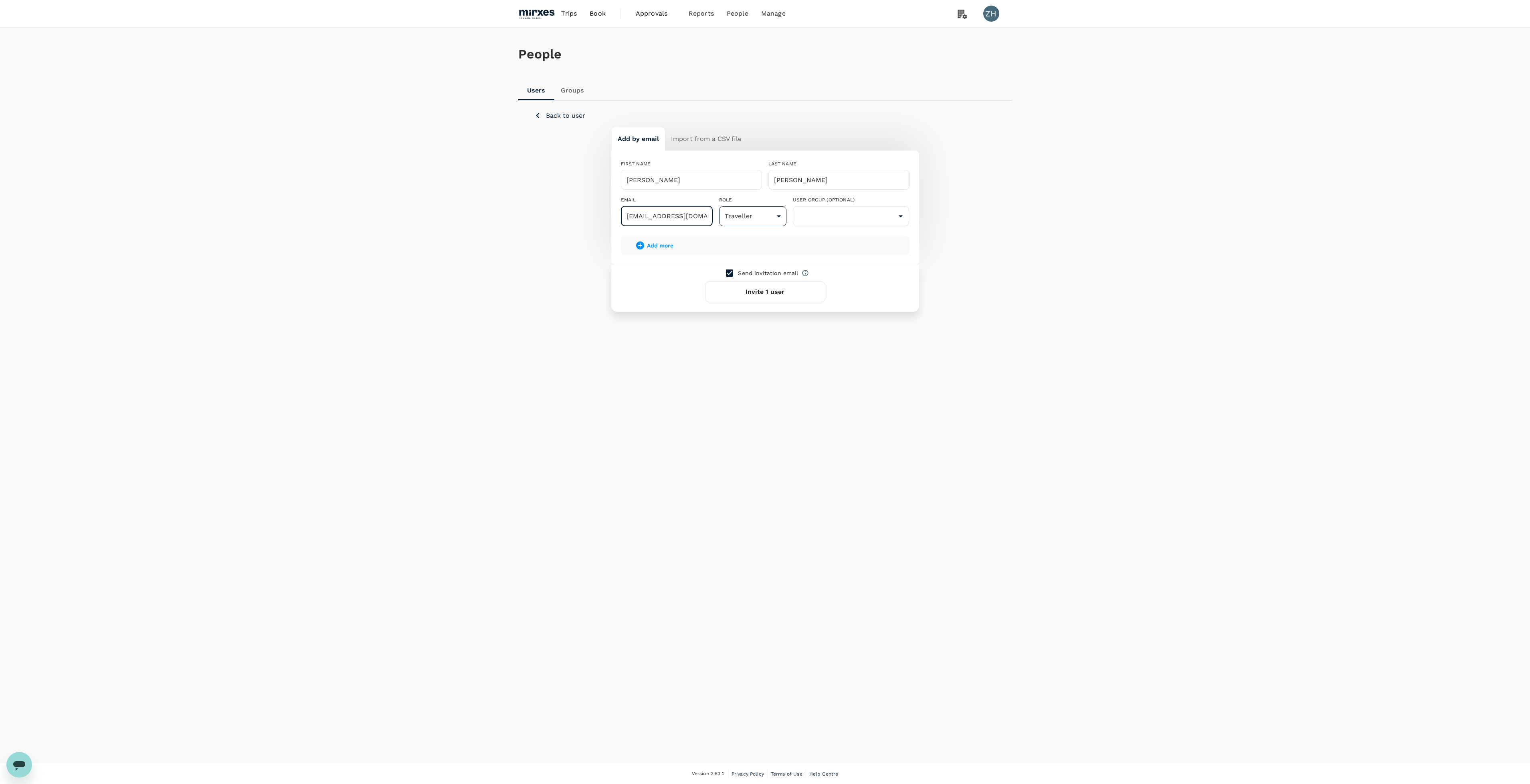
type input "xiaoyu@mirxes.com"
click at [758, 219] on body "Trips Book Approvals 0 Reports People Manage ZH People Users Groups Back to use…" at bounding box center [769, 392] width 1539 height 785
click at [763, 238] on li "Traveller" at bounding box center [752, 239] width 68 height 14
click at [811, 222] on input "text" at bounding box center [851, 216] width 113 height 15
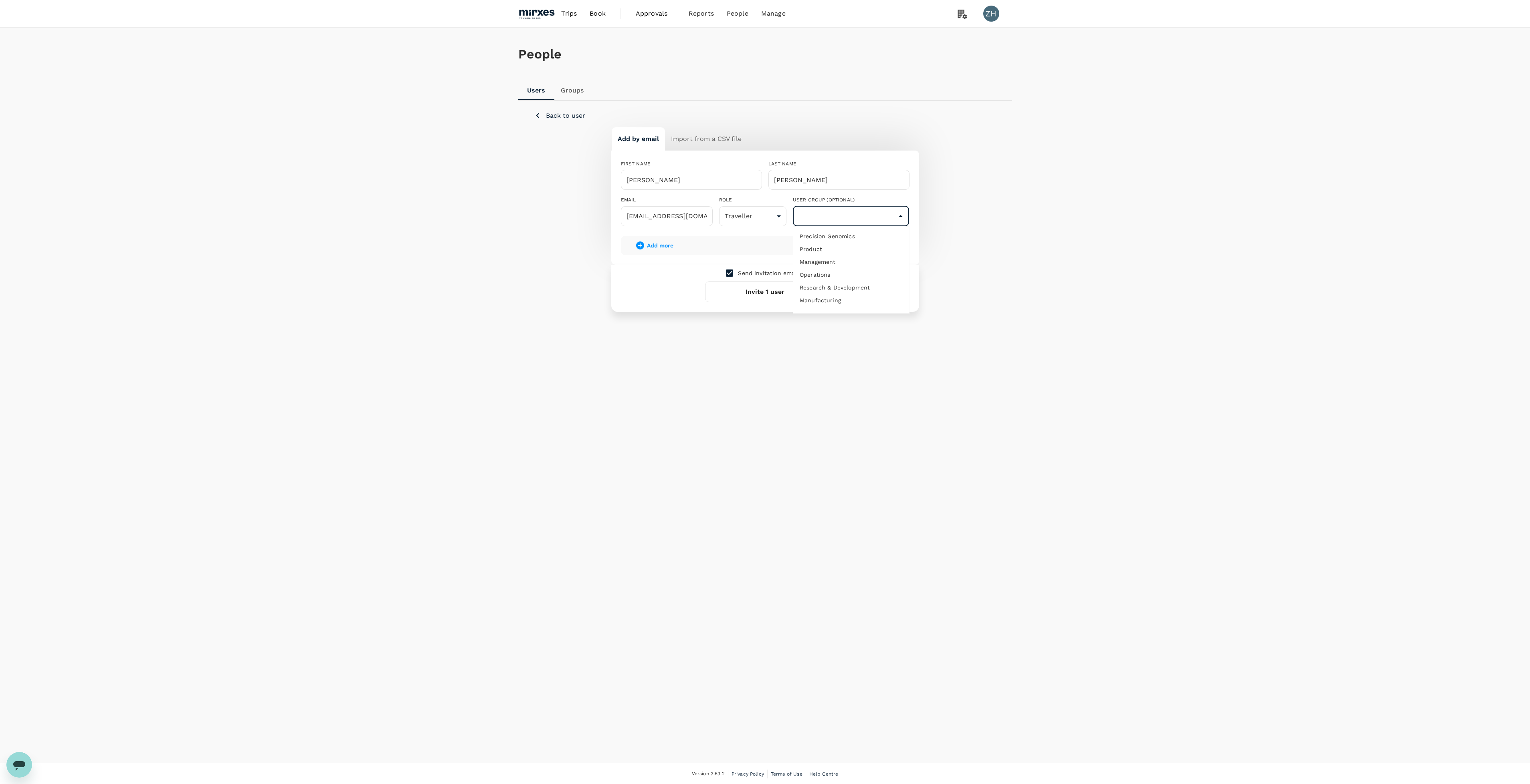
click at [853, 299] on li "Manufacturing" at bounding box center [851, 300] width 116 height 13
type input "Manufacturing"
click at [766, 296] on button "Invite 1 user" at bounding box center [765, 292] width 120 height 21
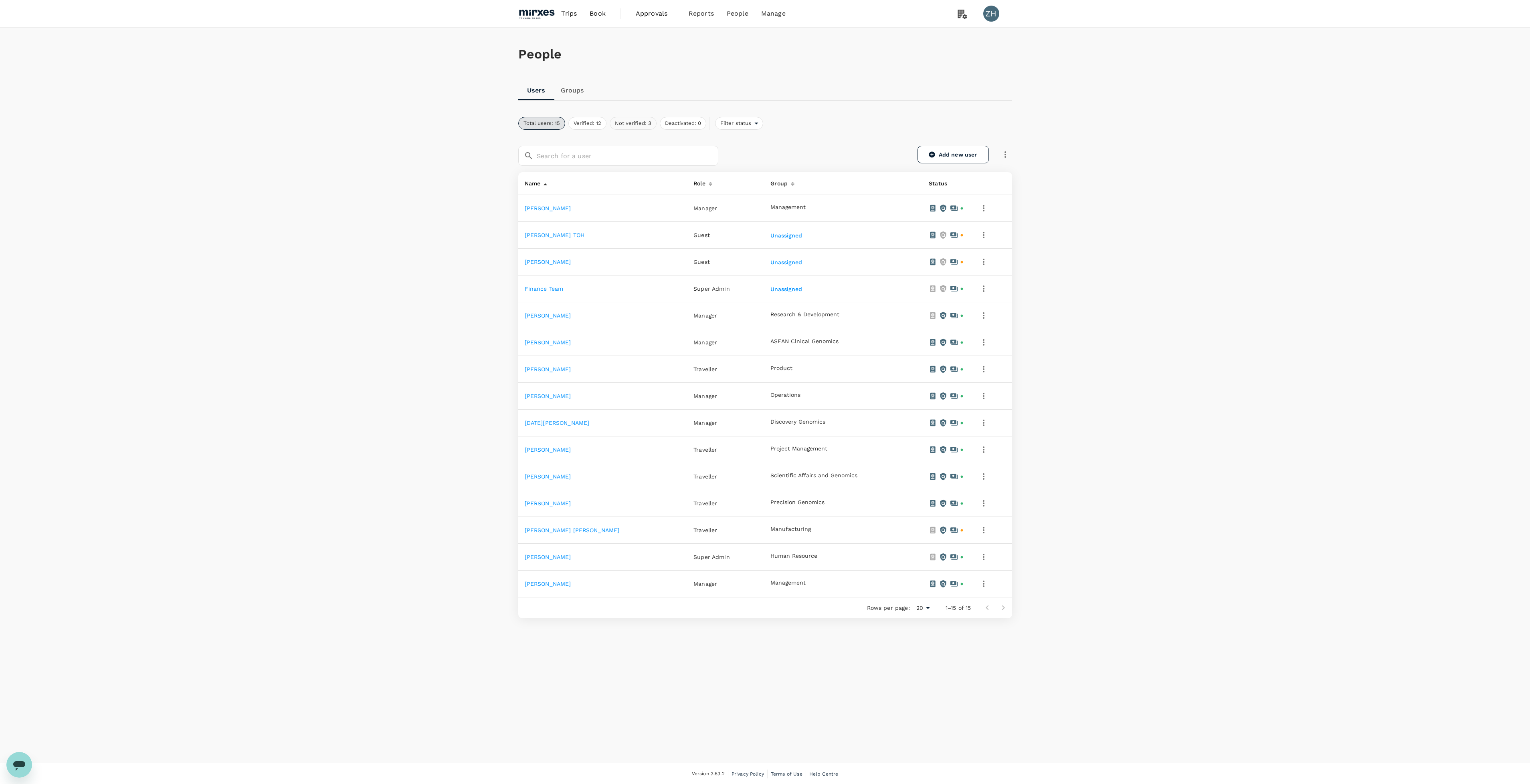
click at [631, 126] on button "Not verified: 3" at bounding box center [633, 123] width 47 height 13
click at [968, 262] on icon "button" at bounding box center [973, 262] width 10 height 10
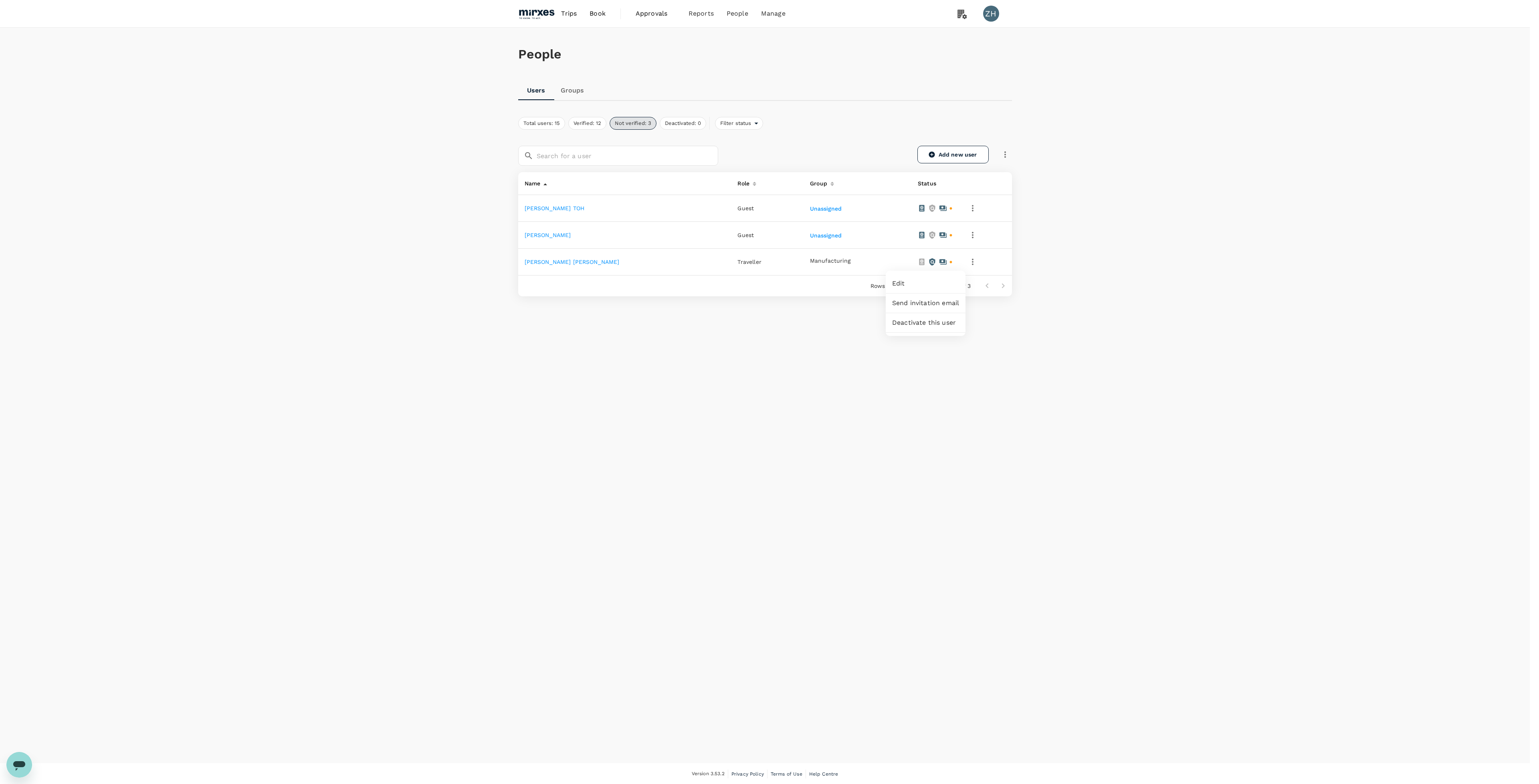
click at [542, 260] on div at bounding box center [770, 392] width 1539 height 784
click at [546, 263] on link "[PERSON_NAME] [PERSON_NAME]" at bounding box center [572, 262] width 95 height 7
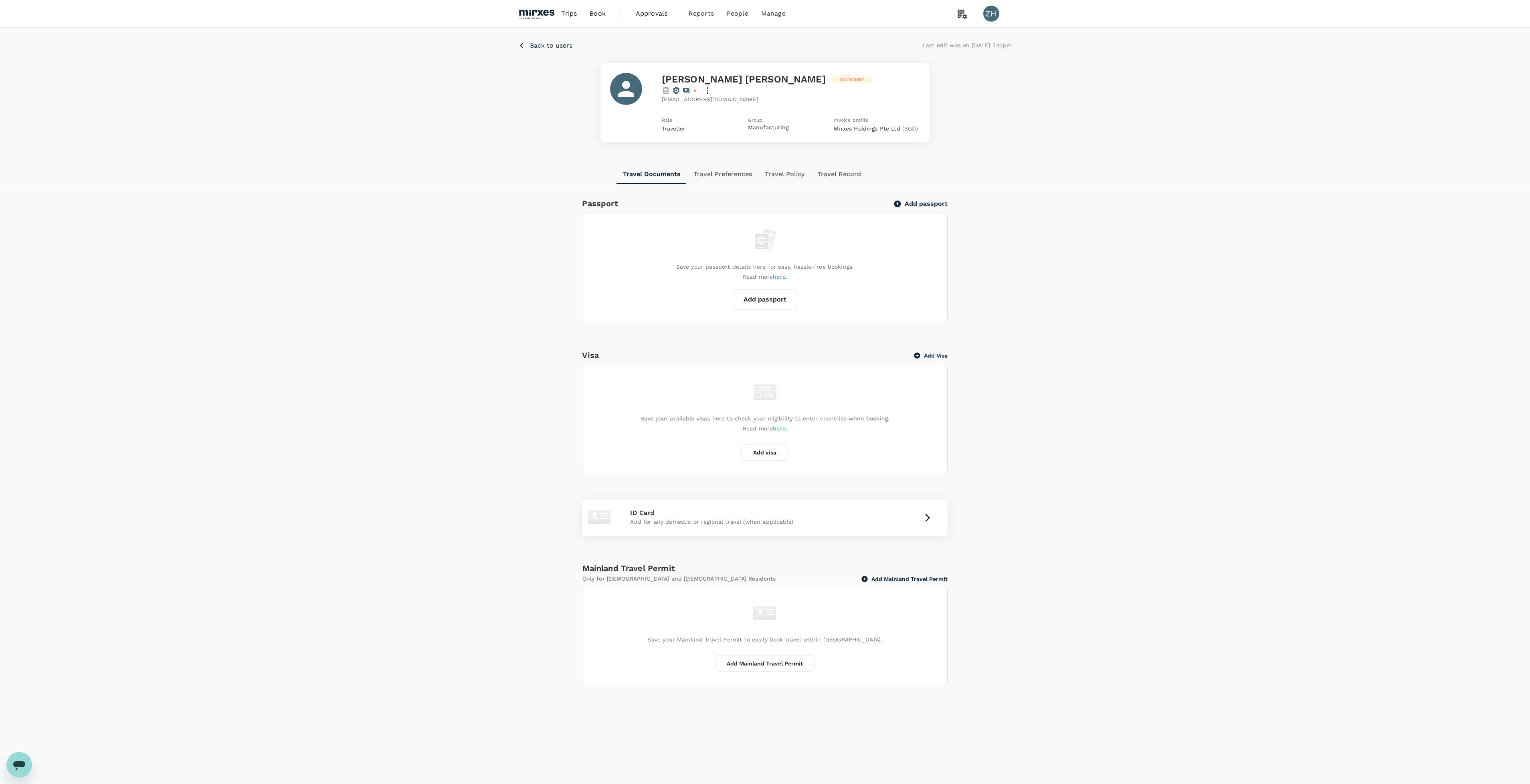
click at [708, 87] on icon at bounding box center [707, 90] width 2 height 7
click at [723, 174] on div at bounding box center [769, 392] width 1539 height 784
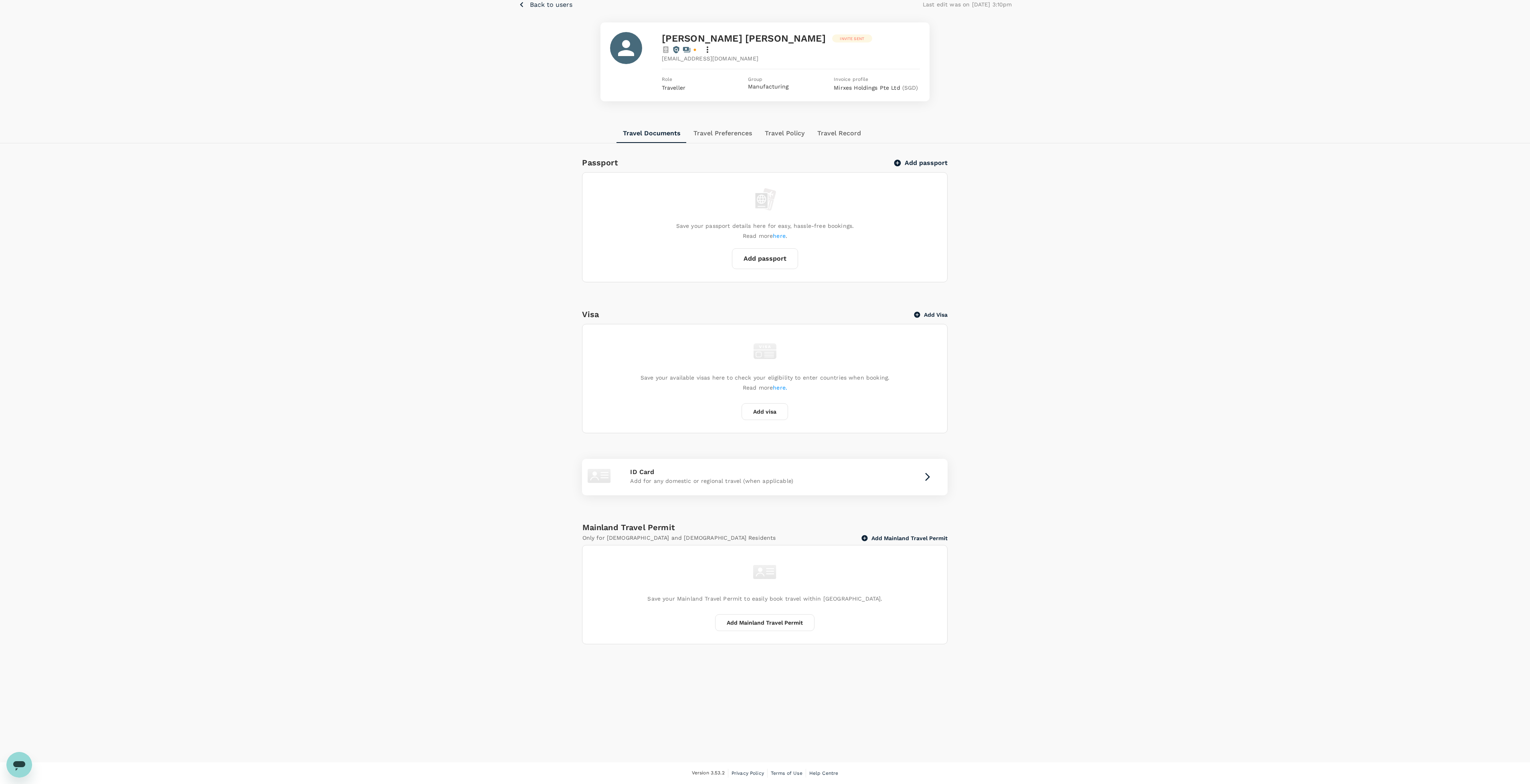
click at [741, 126] on button "Travel Preferences" at bounding box center [722, 133] width 71 height 19
click at [784, 128] on button "Travel Policy" at bounding box center [785, 133] width 53 height 19
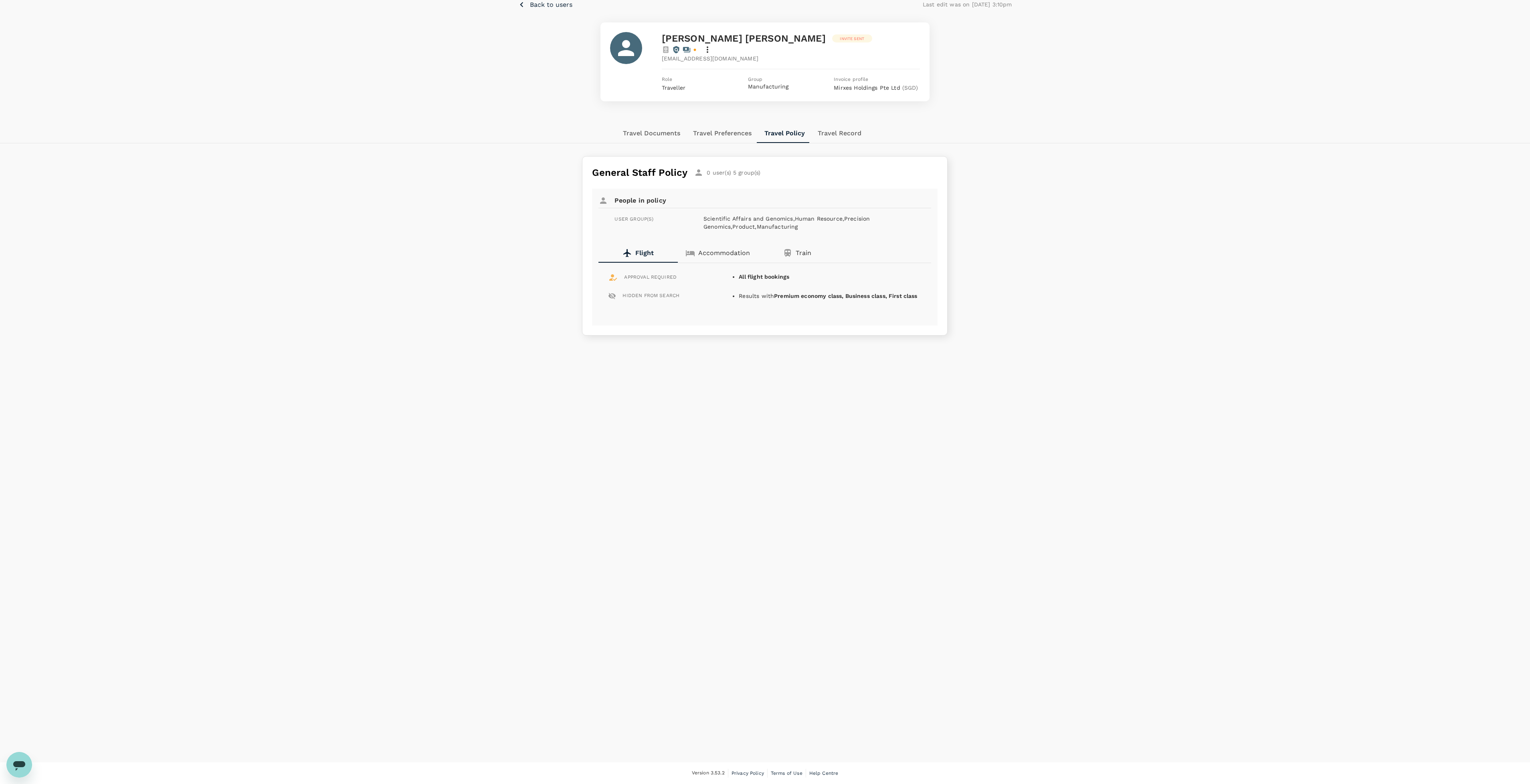
click at [777, 273] on b "All flight bookings" at bounding box center [764, 276] width 51 height 7
click at [833, 124] on button "Travel Record" at bounding box center [839, 133] width 57 height 19
click at [777, 124] on button "Travel Policy" at bounding box center [784, 133] width 53 height 19
click at [708, 124] on button "Travel Preferences" at bounding box center [722, 133] width 71 height 19
click at [665, 124] on button "Travel Documents" at bounding box center [651, 133] width 70 height 19
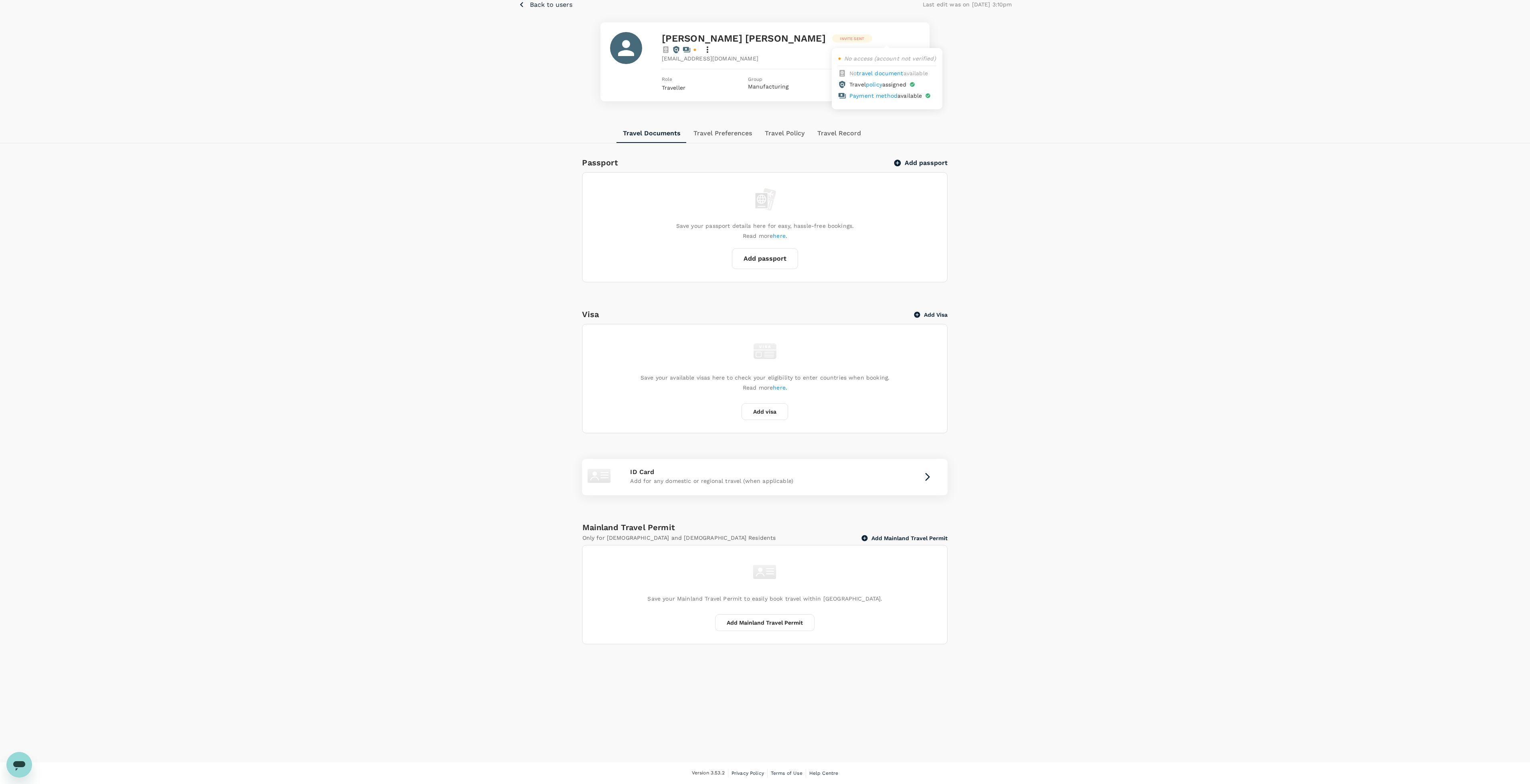
click at [690, 47] on icon at bounding box center [686, 49] width 7 height 5
click at [708, 47] on icon at bounding box center [707, 50] width 2 height 7
click at [893, 57] on span "Edit user details" at bounding box center [879, 58] width 67 height 10
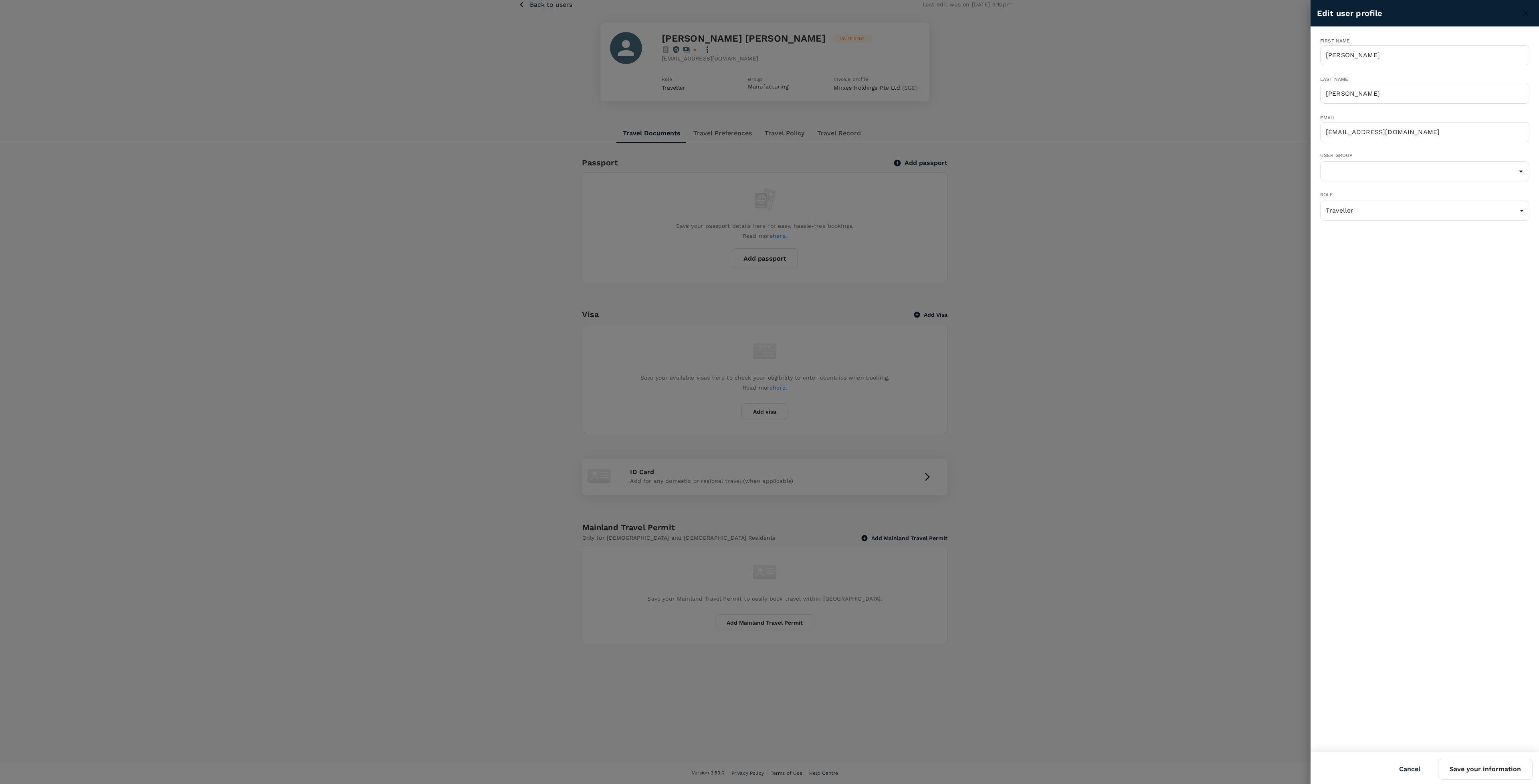
type input "Manufacturing"
click at [1456, 771] on button "Save your information" at bounding box center [1485, 769] width 94 height 21
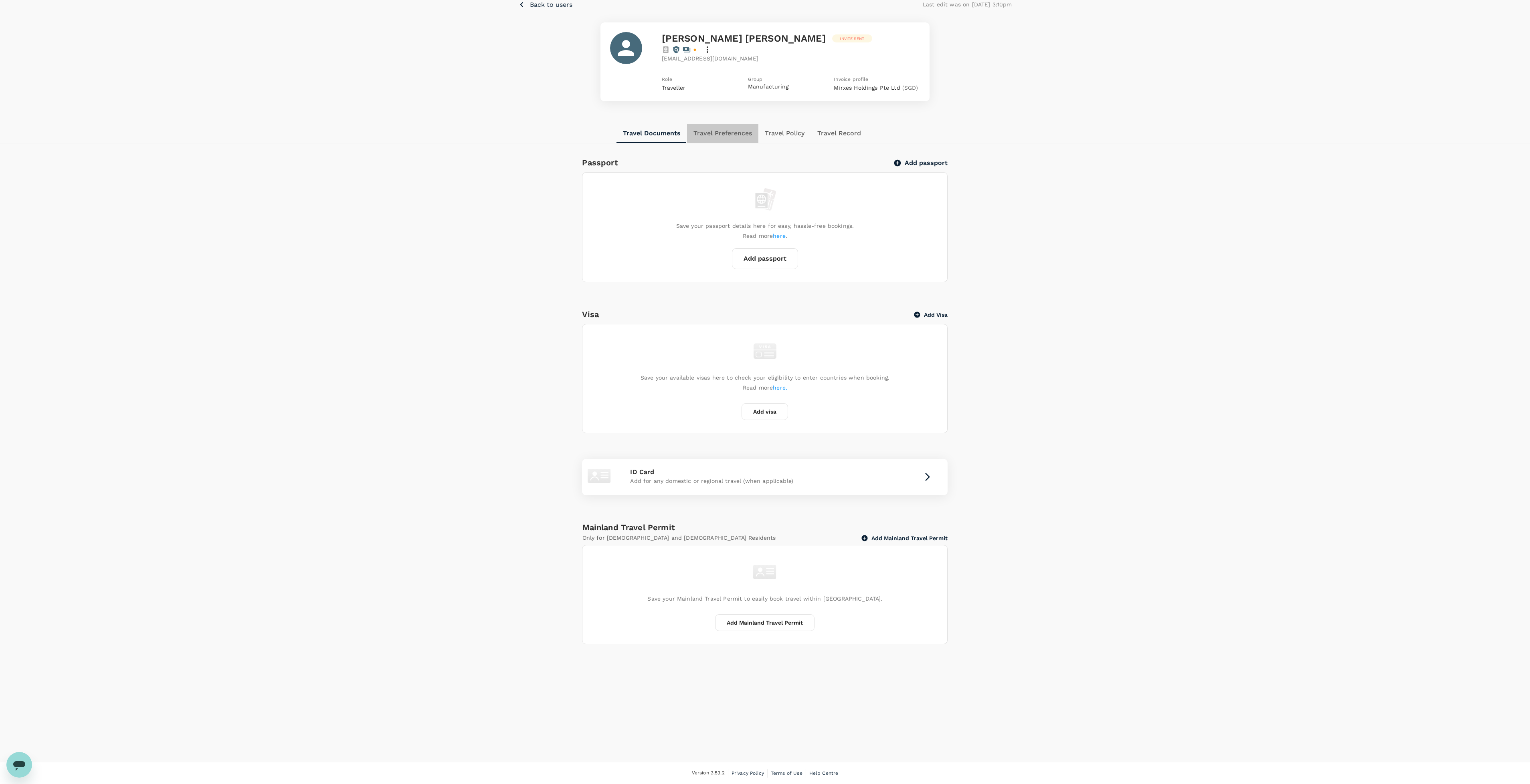
click at [717, 125] on button "Travel Preferences" at bounding box center [722, 133] width 71 height 19
click at [786, 126] on button "Travel Policy" at bounding box center [785, 133] width 53 height 19
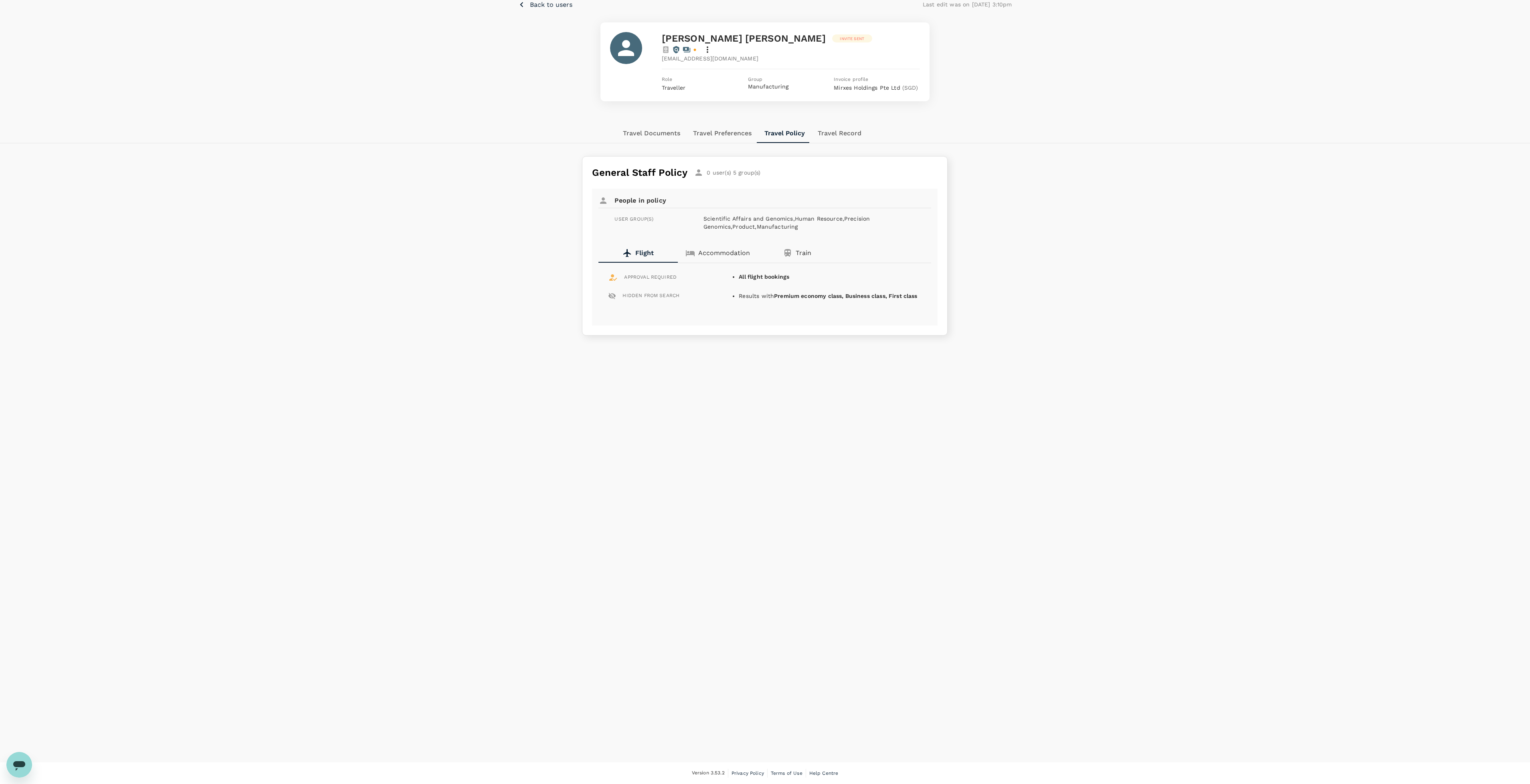
click at [818, 133] on button "Travel Record" at bounding box center [839, 133] width 57 height 19
click at [791, 124] on button "Travel Policy" at bounding box center [784, 133] width 53 height 19
click at [670, 273] on span "APPROVAL REQUIRED" at bounding box center [650, 277] width 53 height 8
click at [658, 125] on button "Travel Documents" at bounding box center [651, 133] width 70 height 19
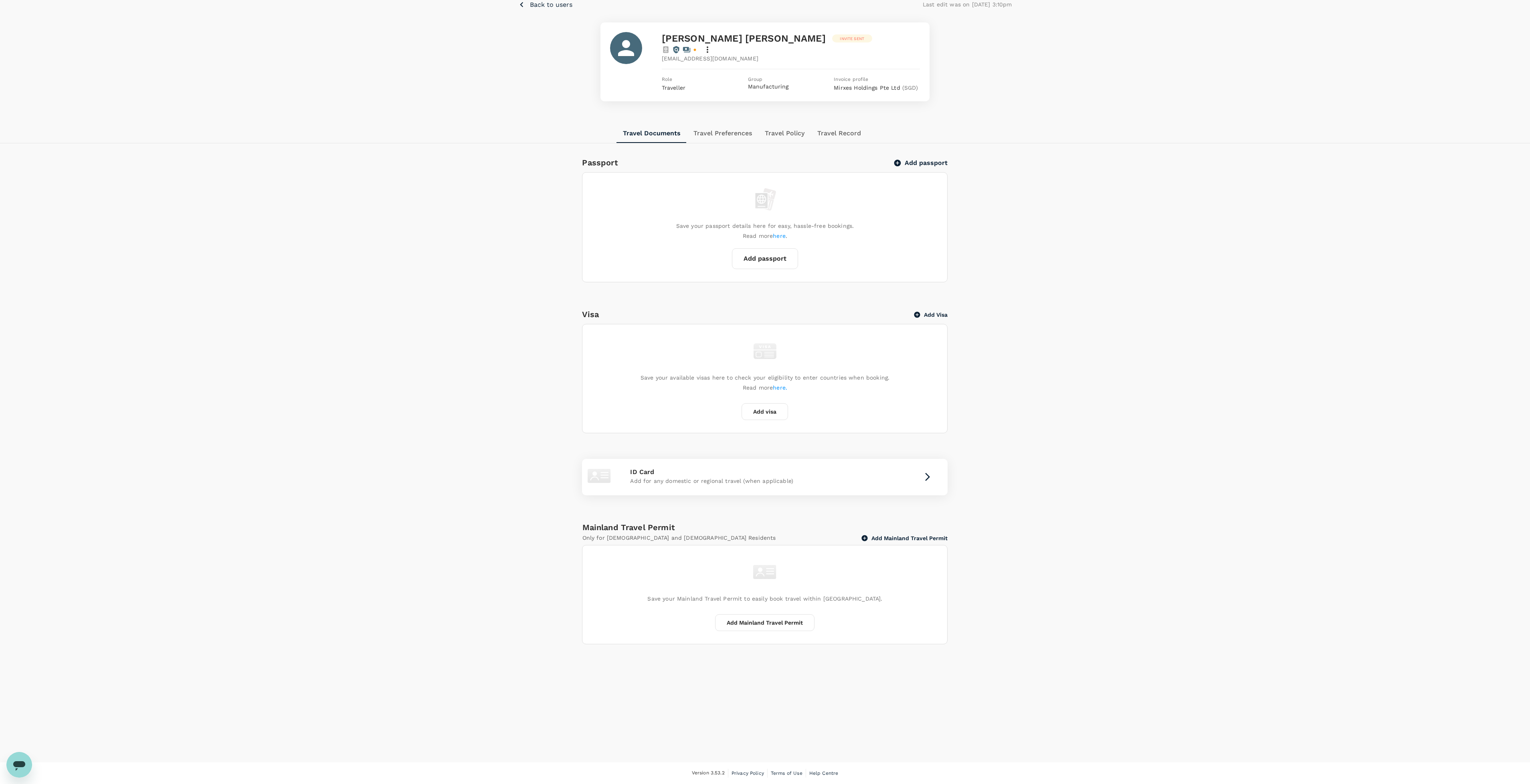
click at [551, 2] on span "Back to users" at bounding box center [551, 4] width 42 height 8
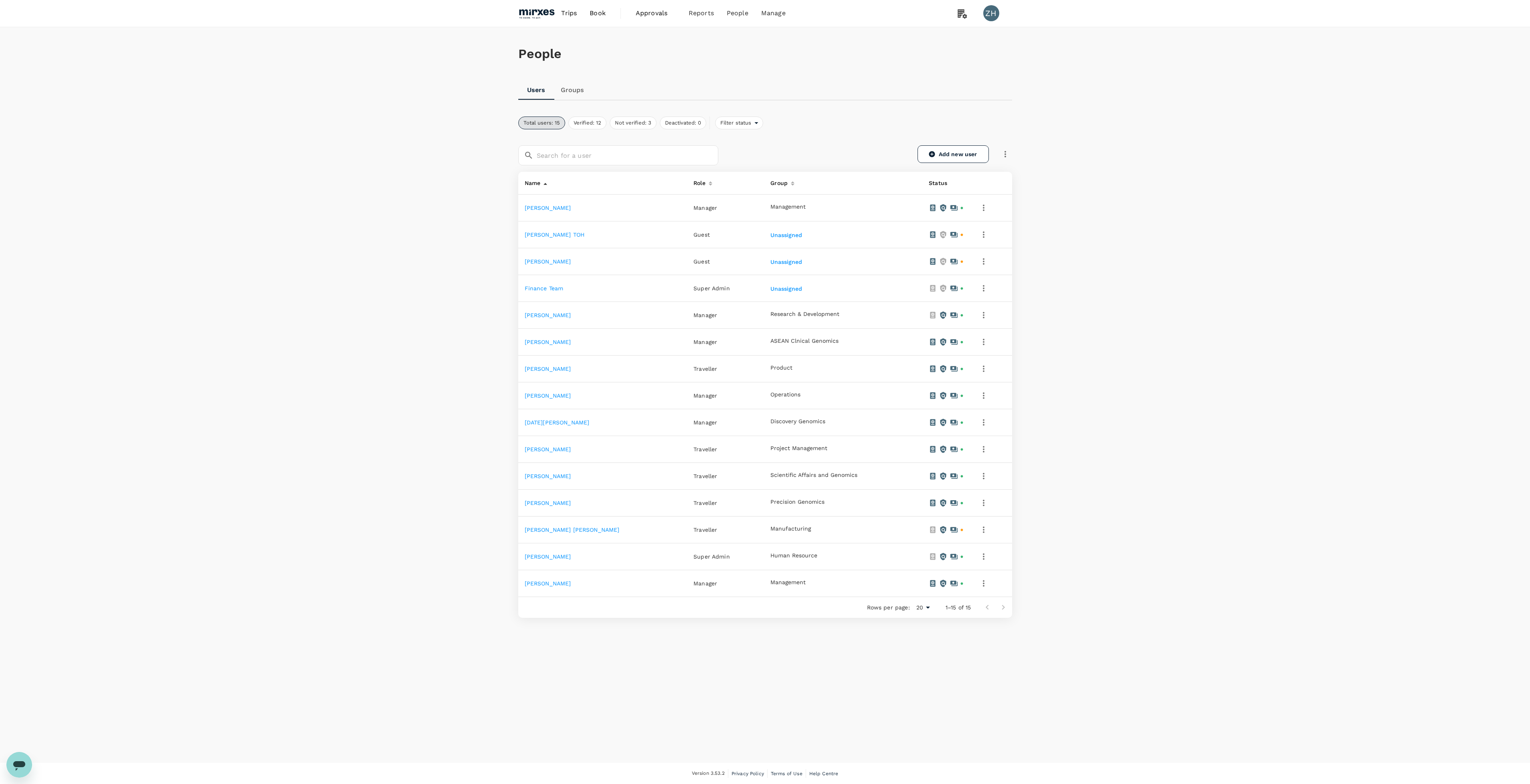
scroll to position [1, 0]
click at [980, 527] on icon "button" at bounding box center [983, 530] width 10 height 10
click at [553, 528] on div at bounding box center [769, 392] width 1539 height 784
click at [547, 533] on link "[PERSON_NAME] [PERSON_NAME]" at bounding box center [572, 529] width 95 height 7
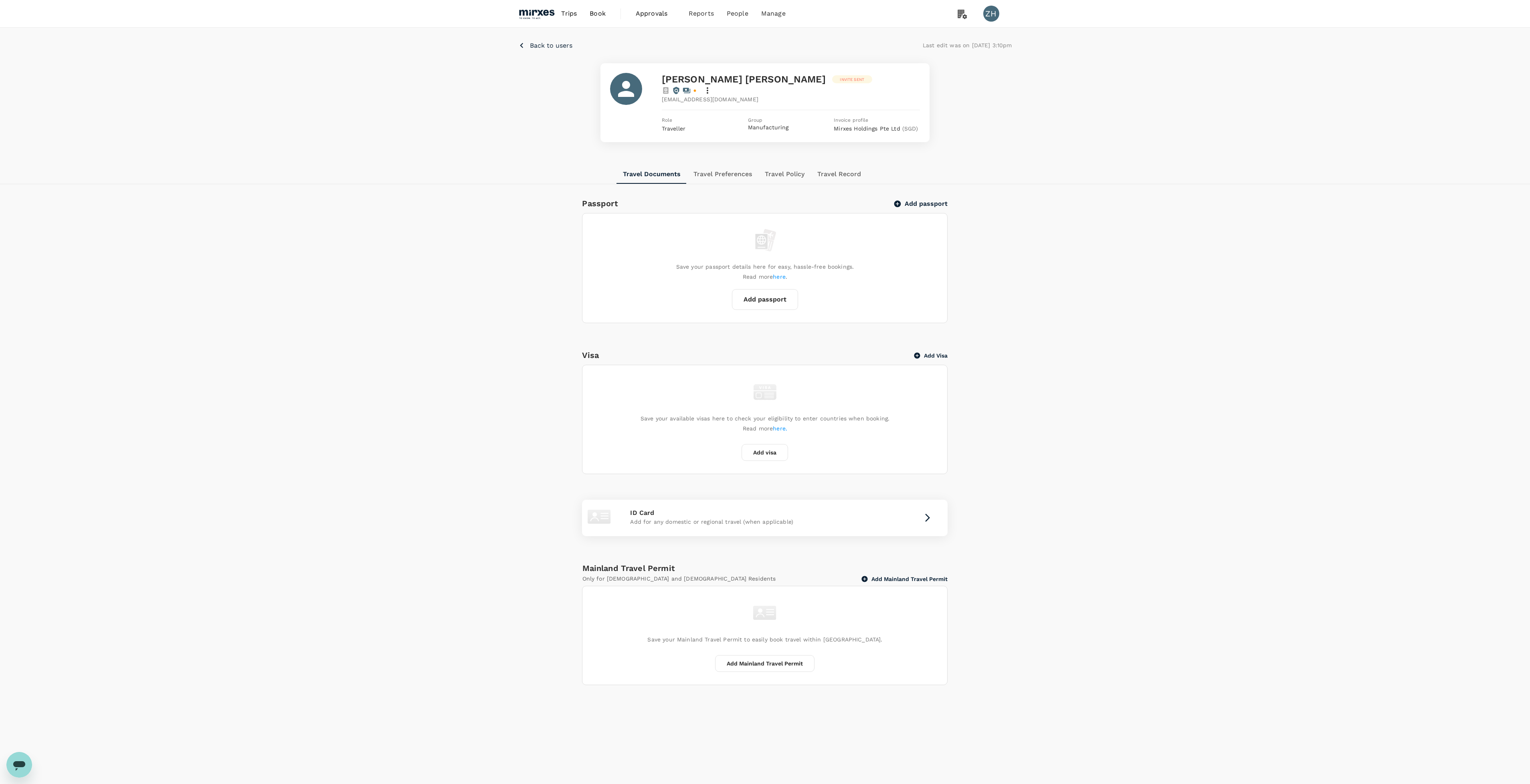
click at [640, 13] on span "Approvals" at bounding box center [655, 14] width 40 height 10
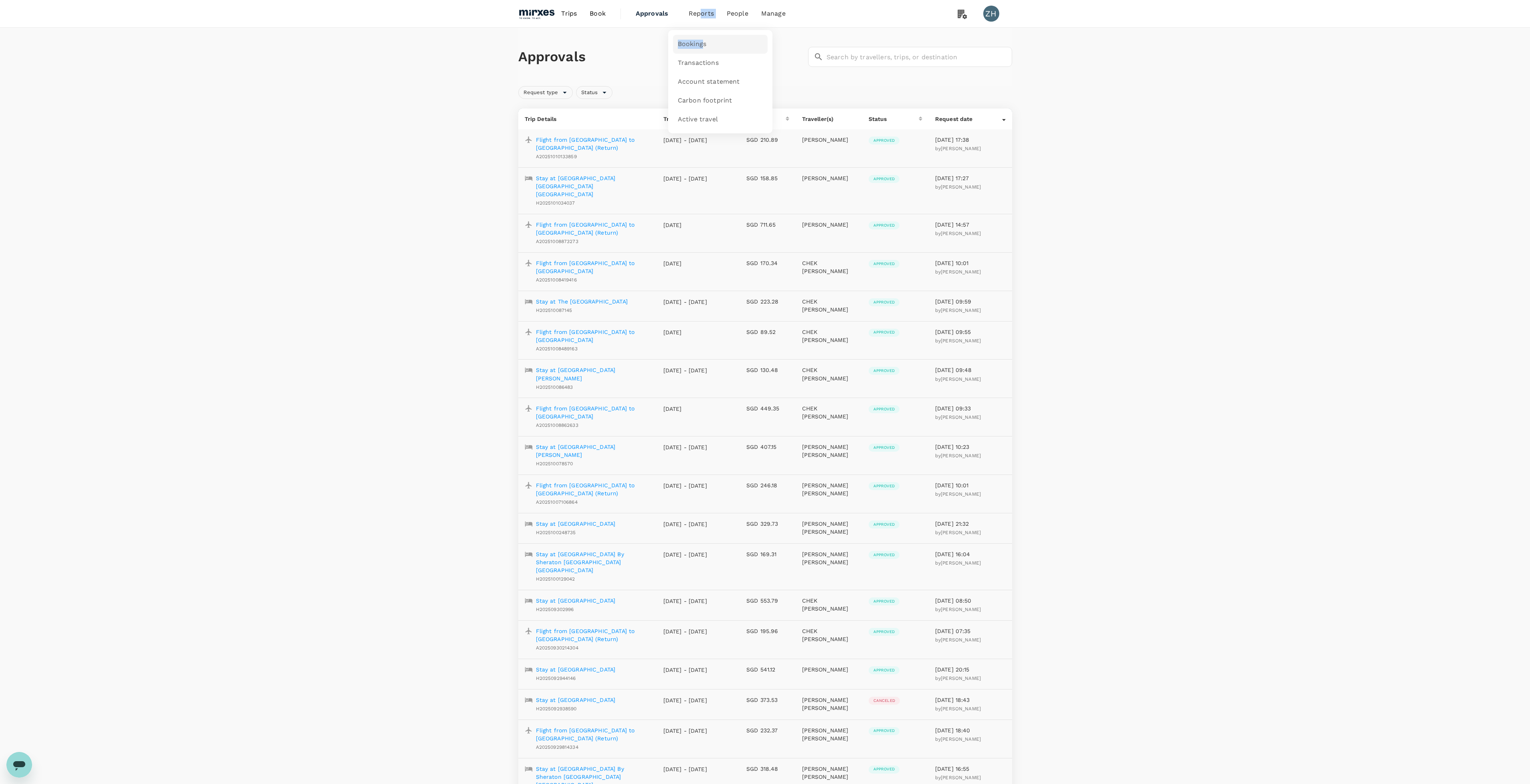
drag, startPoint x: 700, startPoint y: 19, endPoint x: 703, endPoint y: 51, distance: 32.1
click at [703, 27] on nav "Trips Book Approvals 0 Reports Bookings Transactions Account statement Carbon f…" at bounding box center [655, 14] width 274 height 27
click at [735, 16] on span "People" at bounding box center [737, 14] width 22 height 10
click at [731, 41] on link "Users" at bounding box center [755, 44] width 94 height 19
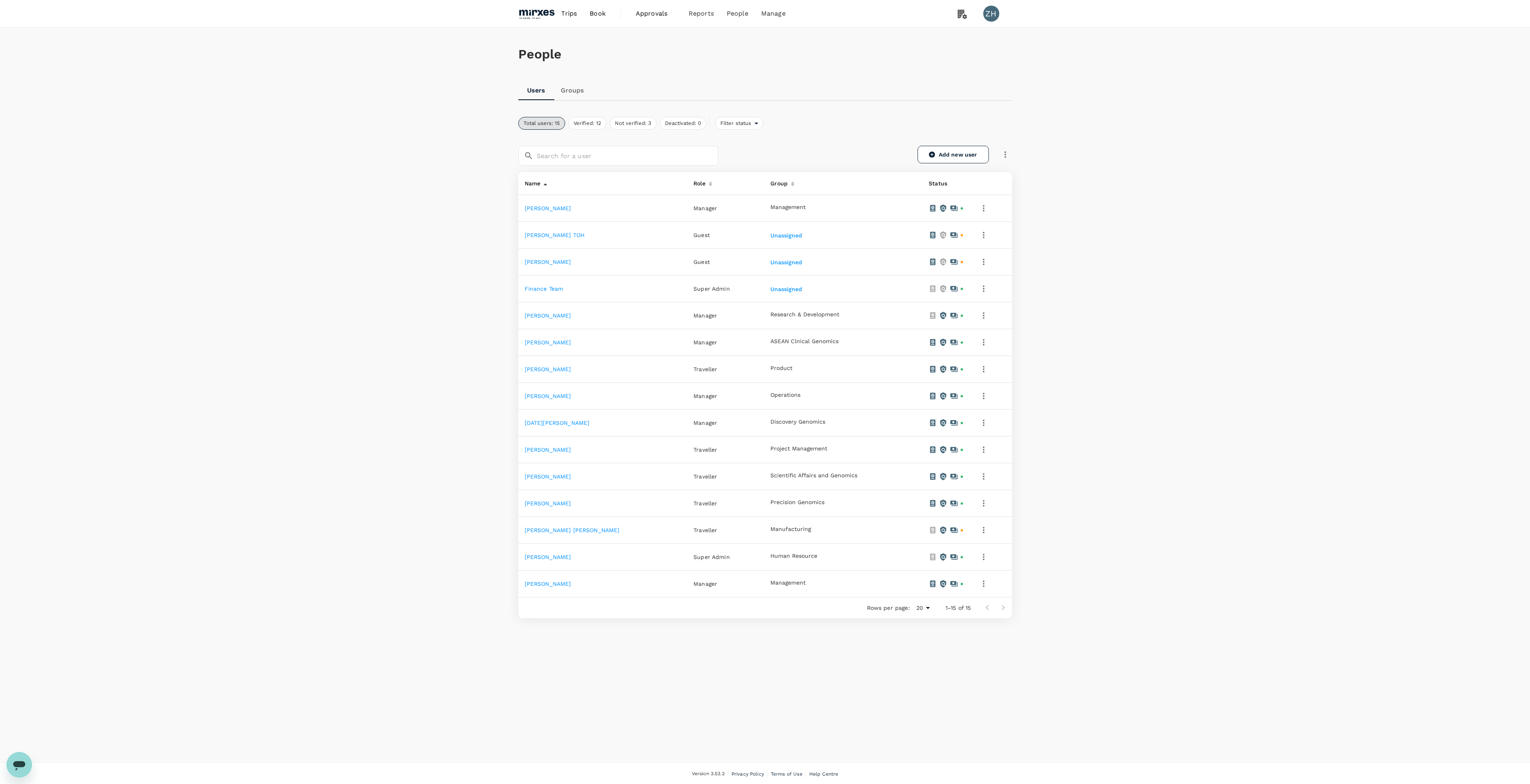
click at [979, 528] on icon "button" at bounding box center [983, 530] width 10 height 10
click at [542, 525] on div at bounding box center [769, 392] width 1539 height 784
click at [541, 531] on link "[PERSON_NAME] [PERSON_NAME]" at bounding box center [572, 530] width 95 height 7
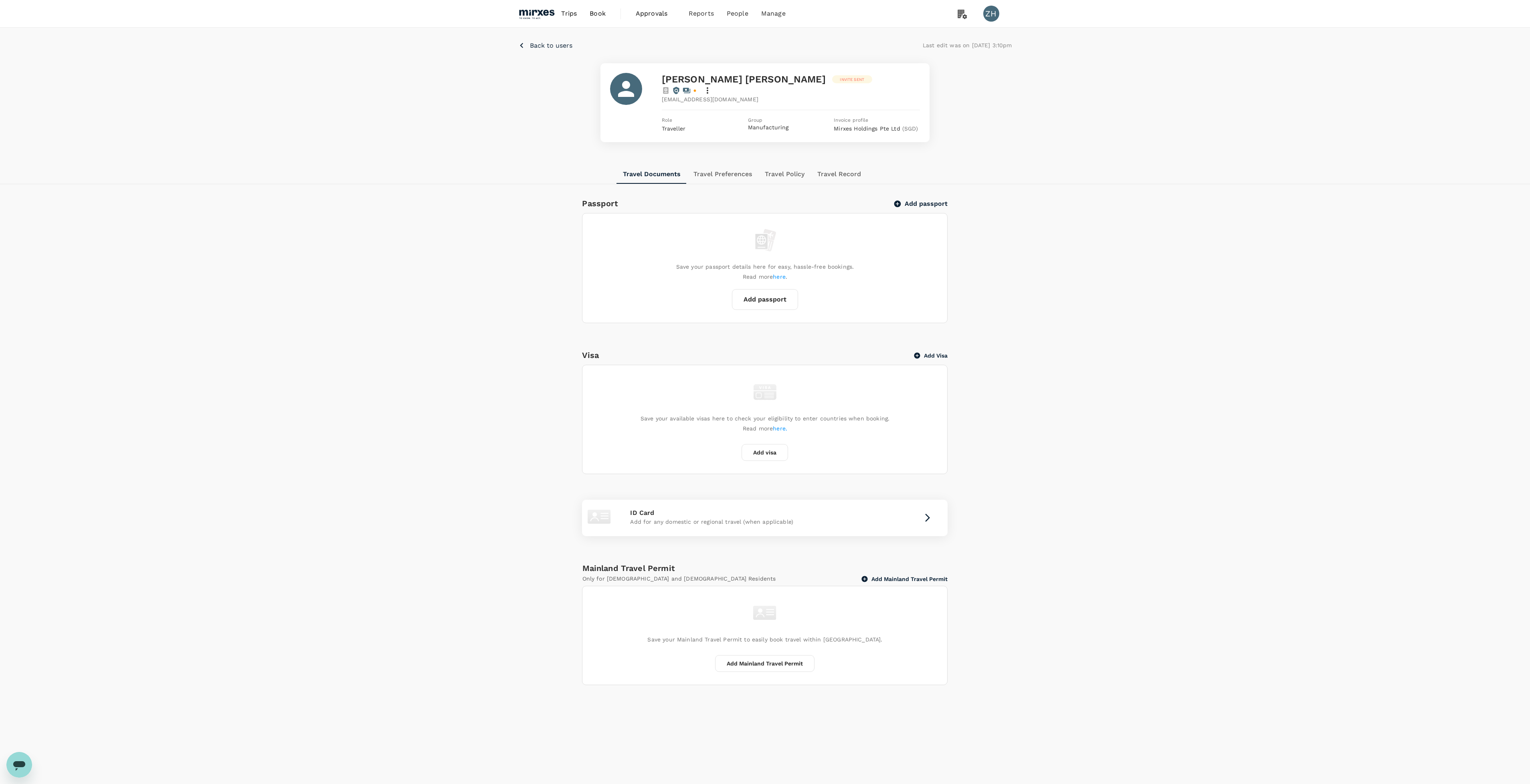
click at [743, 166] on button "Travel Preferences" at bounding box center [722, 174] width 71 height 19
click at [786, 167] on button "Travel Policy" at bounding box center [785, 174] width 53 height 19
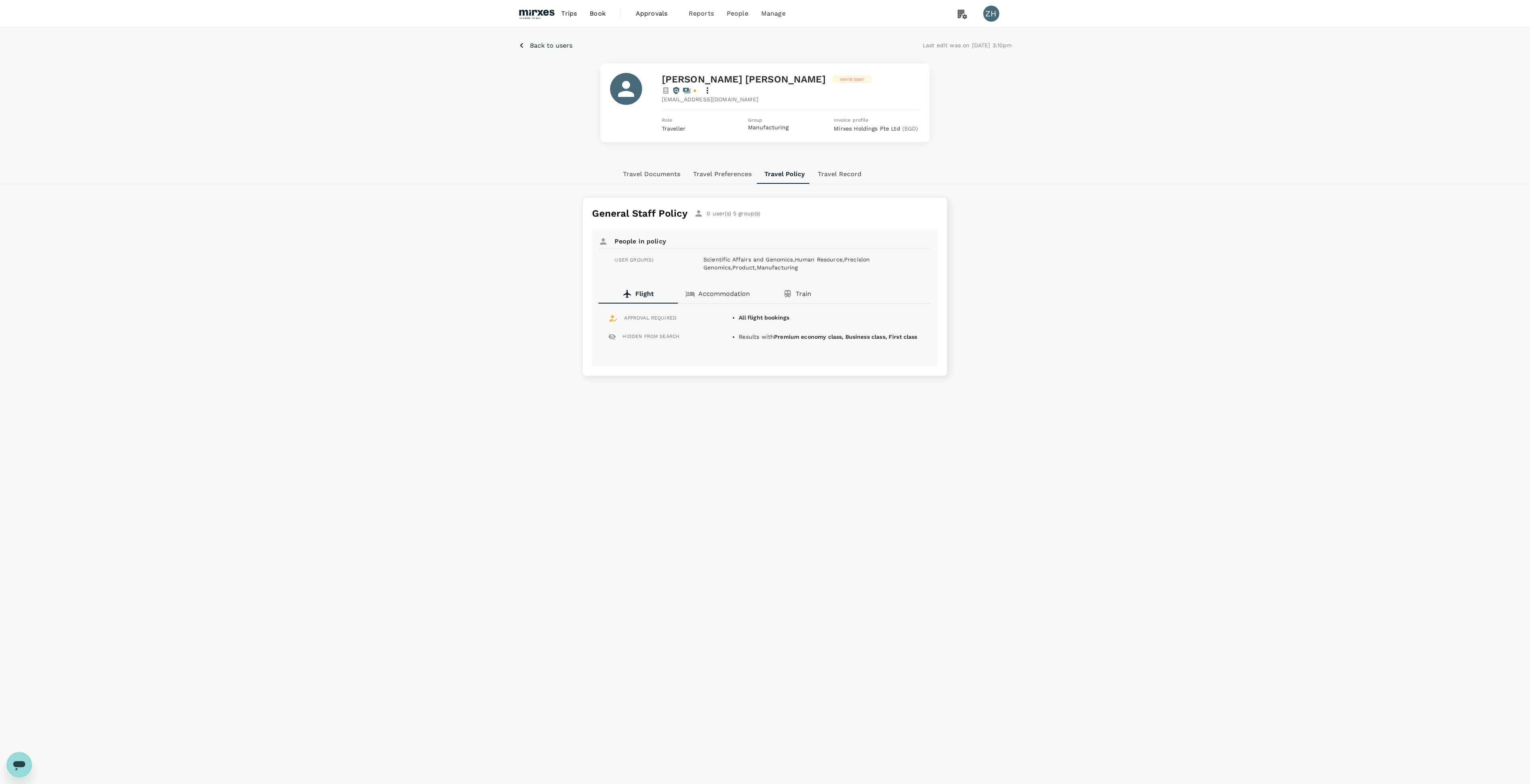
click at [764, 315] on b "All flight bookings" at bounding box center [764, 318] width 51 height 7
click at [612, 315] on icon at bounding box center [613, 318] width 8 height 7
drag, startPoint x: 633, startPoint y: 310, endPoint x: 648, endPoint y: 308, distance: 15.1
click at [633, 315] on span "APPROVAL REQUIRED" at bounding box center [650, 318] width 53 height 8
click at [660, 315] on span "APPROVAL REQUIRED" at bounding box center [650, 318] width 53 height 8
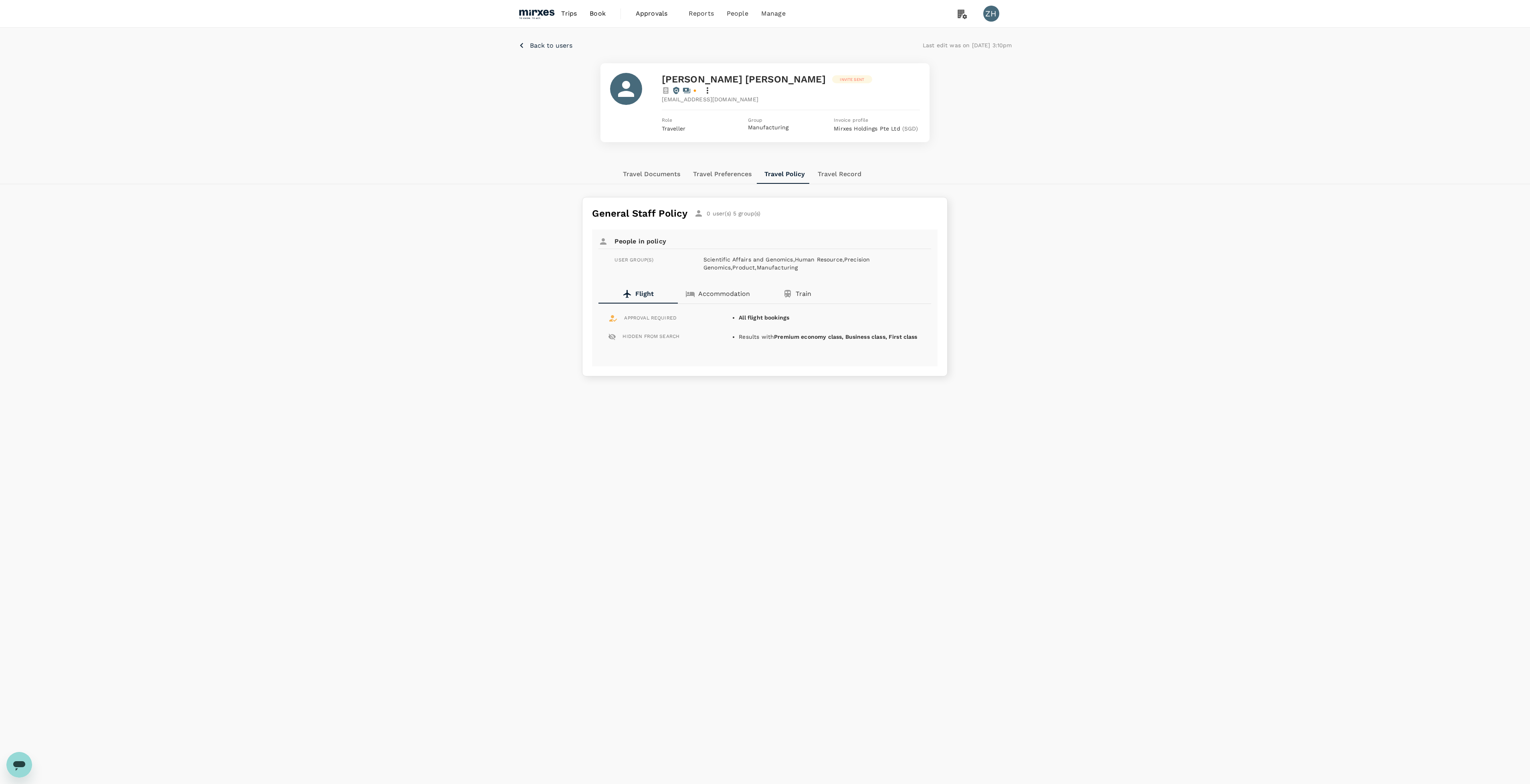
click at [796, 289] on p "Train" at bounding box center [804, 294] width 16 height 10
click at [774, 77] on span "Risk & restrictions" at bounding box center [778, 81] width 58 height 9
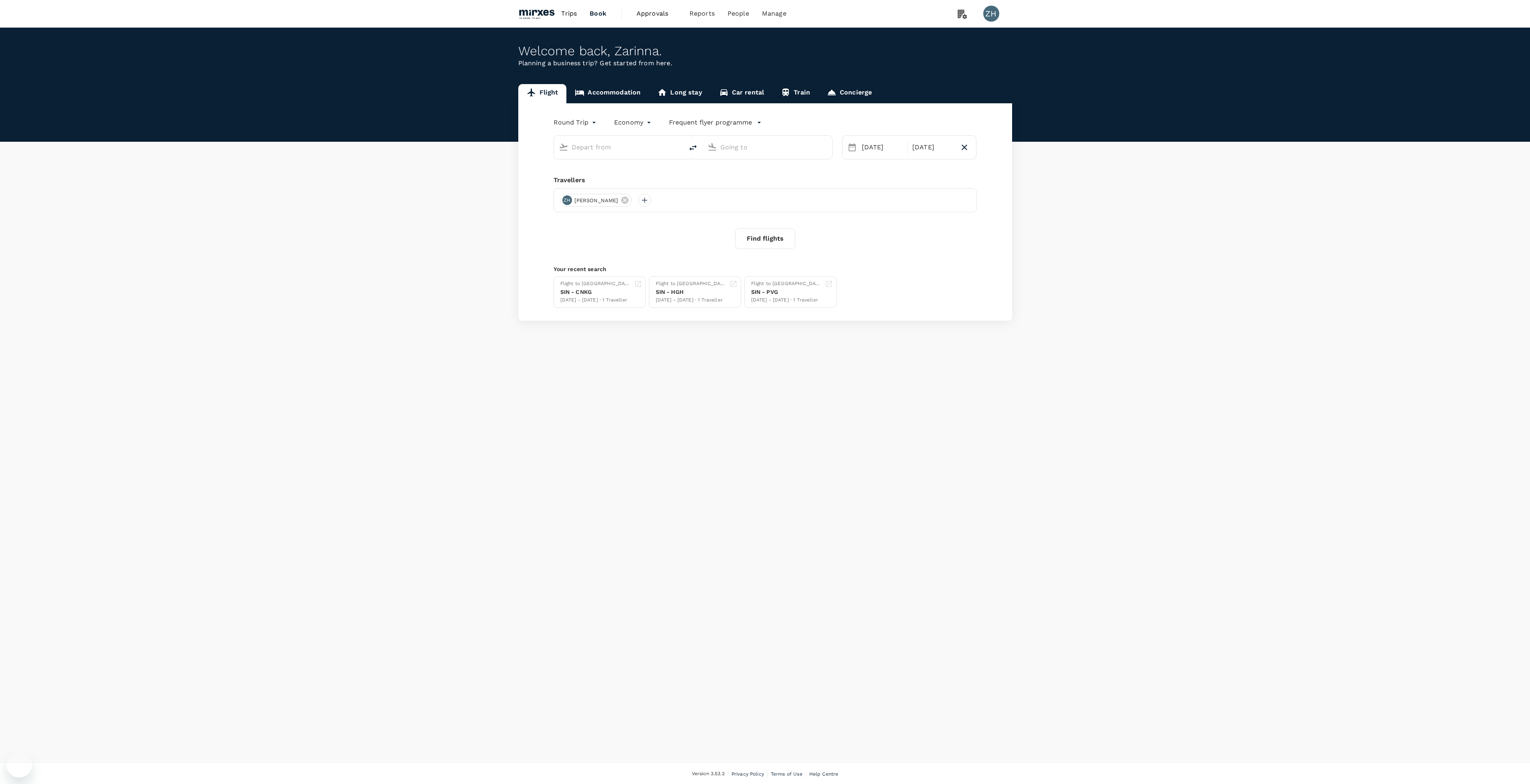
type input "Singapore Changi (SIN)"
type input "Suvarnabhumi Intl (BKK)"
click at [643, 18] on span "Approvals" at bounding box center [656, 14] width 40 height 10
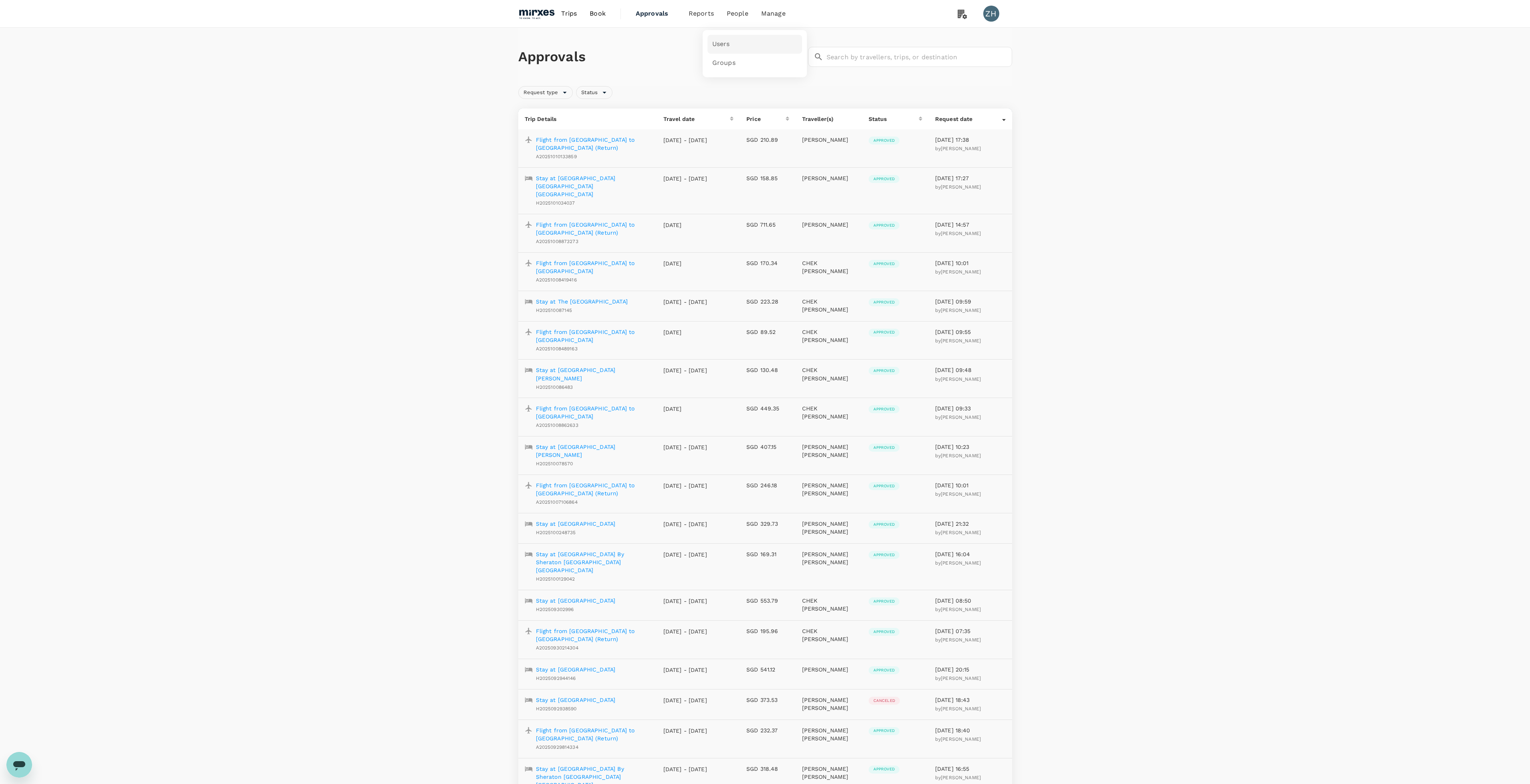
click at [729, 43] on link "Users" at bounding box center [755, 44] width 94 height 19
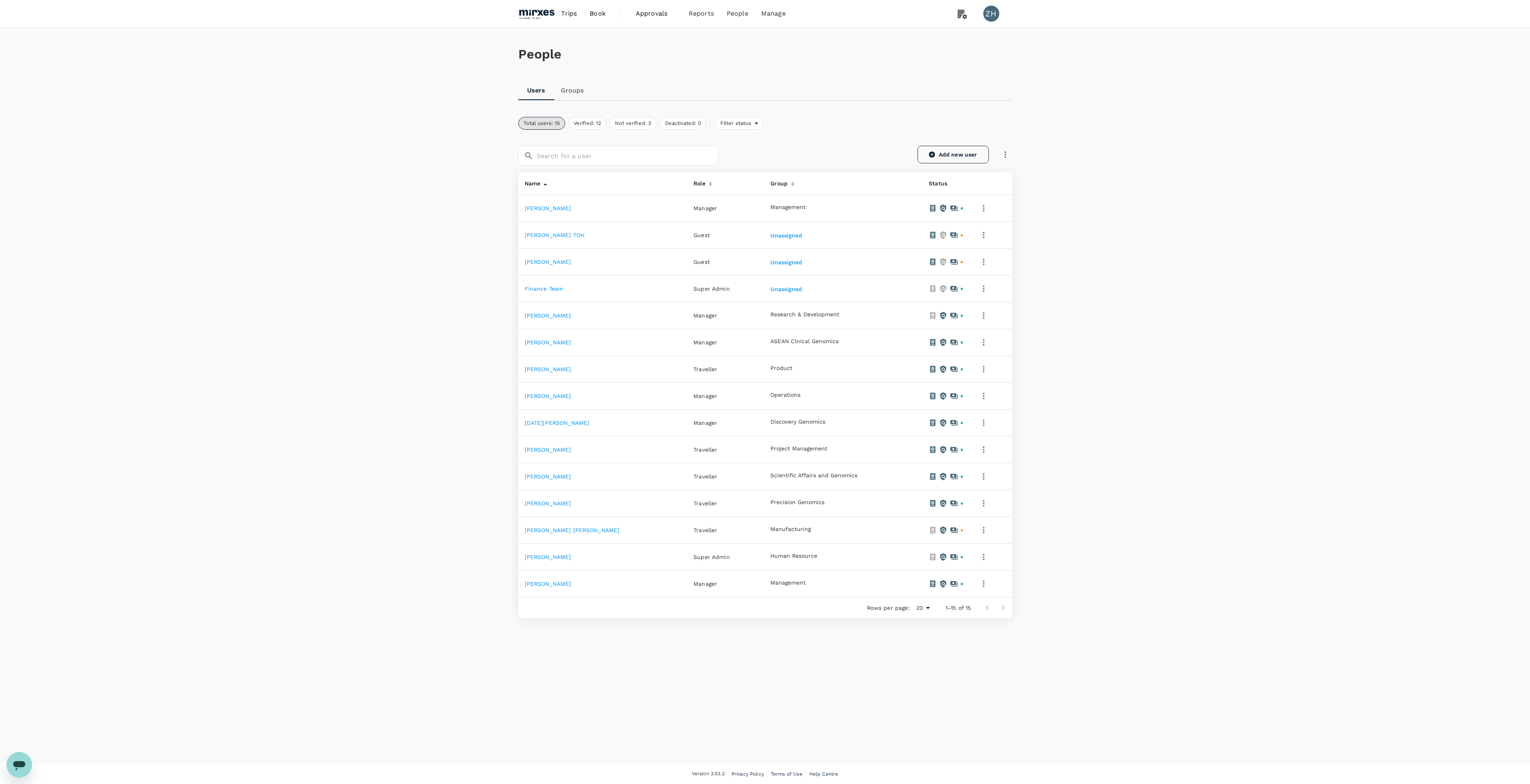
click at [946, 159] on link "Add new user" at bounding box center [953, 155] width 71 height 18
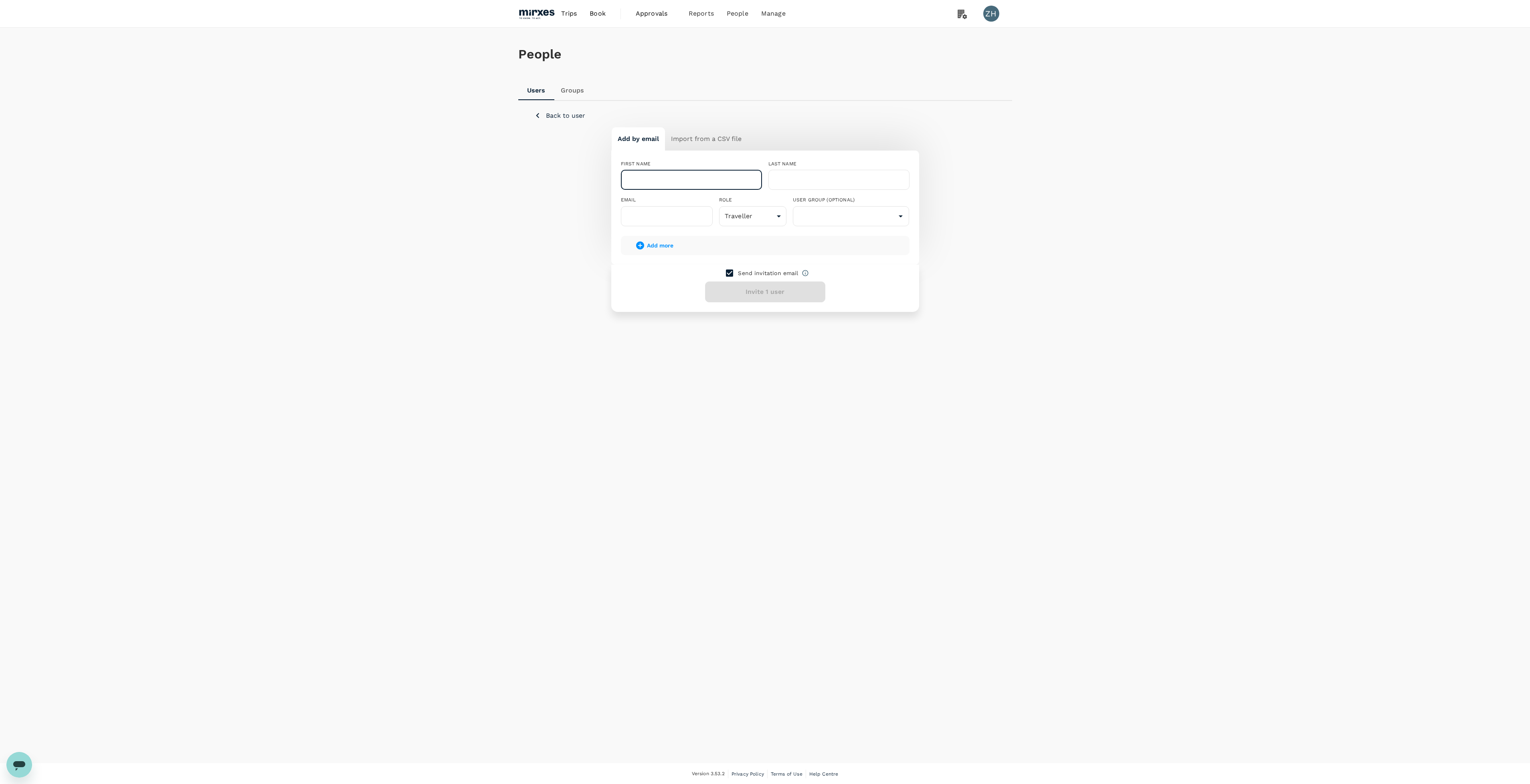
click at [715, 174] on input "text" at bounding box center [691, 180] width 141 height 20
drag, startPoint x: 698, startPoint y: 186, endPoint x: 306, endPoint y: 171, distance: 392.3
click at [321, 173] on div "People Users Groups Back to user Add by email Import from a CSV file FIRST NAME…" at bounding box center [765, 395] width 1530 height 736
paste input "[PERSON_NAME]"
type input "D. Puvaneswari"
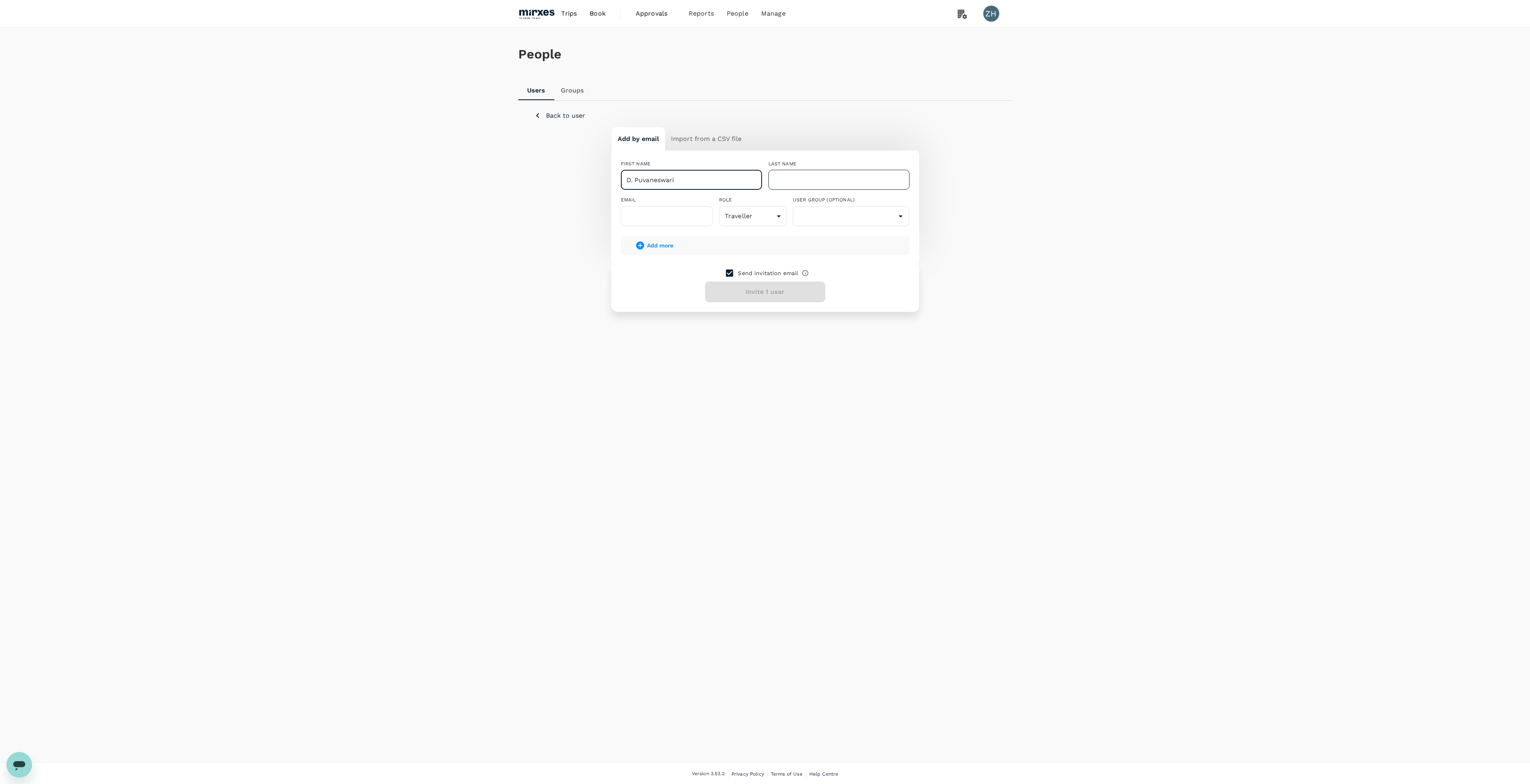
click at [799, 170] on input "text" at bounding box center [839, 180] width 141 height 20
click at [830, 185] on input "text" at bounding box center [839, 180] width 141 height 20
paste input "Dhanaraj"
type input "Dhanaraj"
click at [1112, 322] on div "People Users Groups Back to user Add by email Import from a CSV file FIRST NAME…" at bounding box center [765, 395] width 1530 height 736
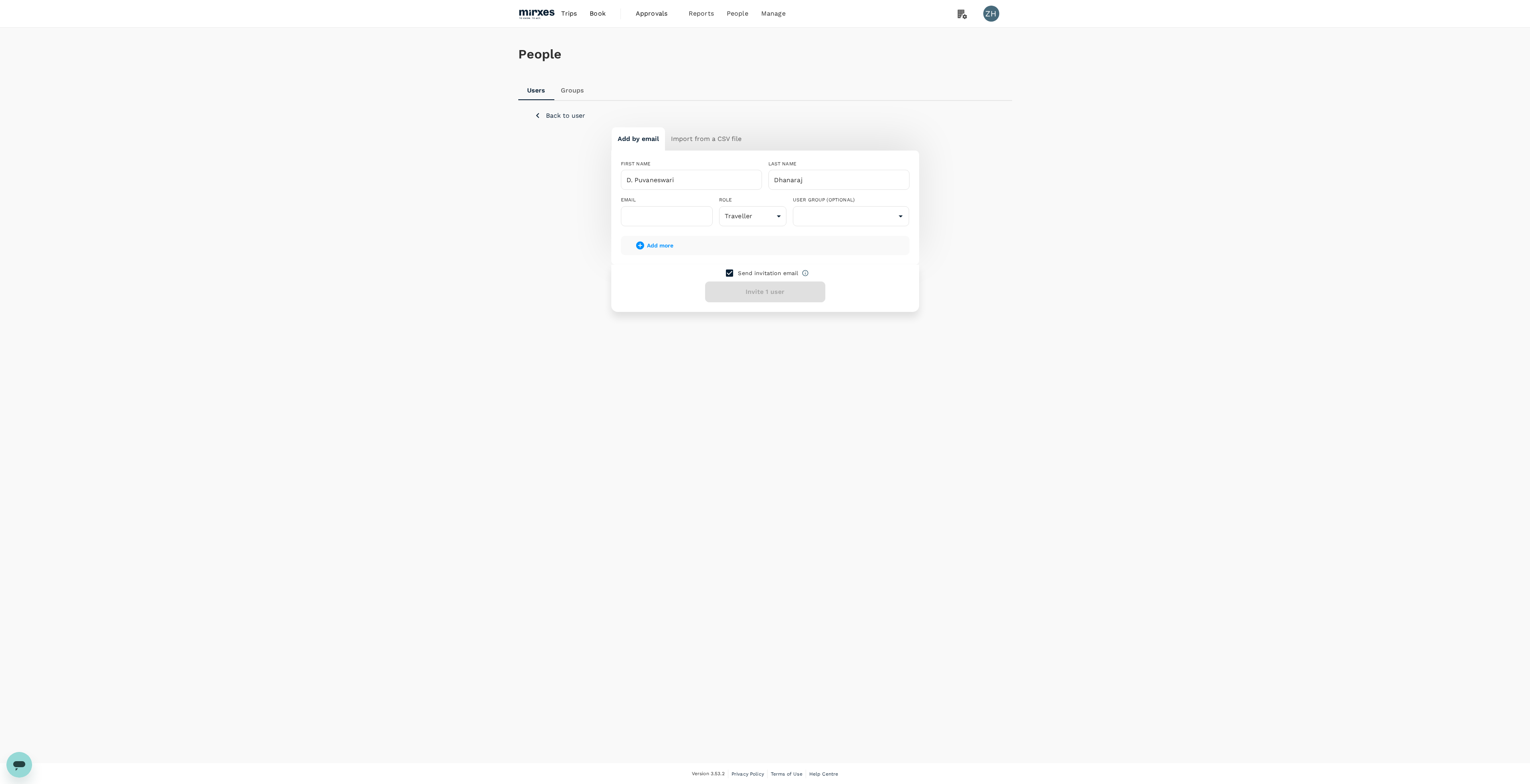
click at [1097, 327] on div "People Users Groups Back to user Add by email Import from a CSV file FIRST NAME…" at bounding box center [765, 395] width 1530 height 736
click at [664, 217] on input "text" at bounding box center [667, 216] width 92 height 20
click at [678, 214] on input "text" at bounding box center [667, 216] width 92 height 20
paste input "[EMAIL_ADDRESS][DOMAIN_NAME]"
type input "[EMAIL_ADDRESS][DOMAIN_NAME]"
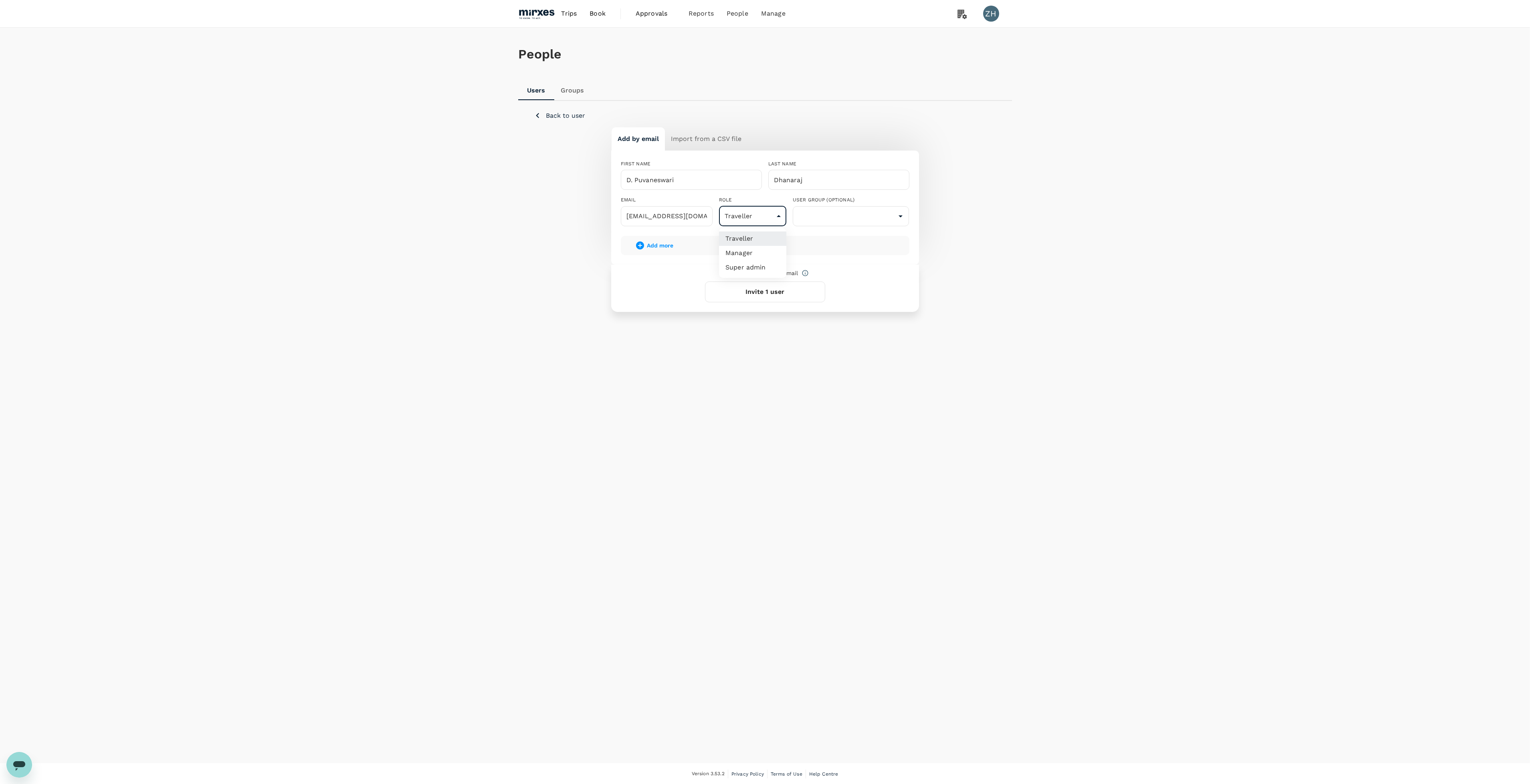
click at [780, 219] on body "Trips Book Approvals 0 Reports People Manage ZH People Users Groups Back to use…" at bounding box center [770, 392] width 1539 height 785
click at [776, 235] on li "Traveller" at bounding box center [752, 239] width 68 height 14
click at [848, 217] on input "text" at bounding box center [851, 216] width 113 height 15
click at [853, 308] on li "Manufacturing" at bounding box center [851, 307] width 116 height 13
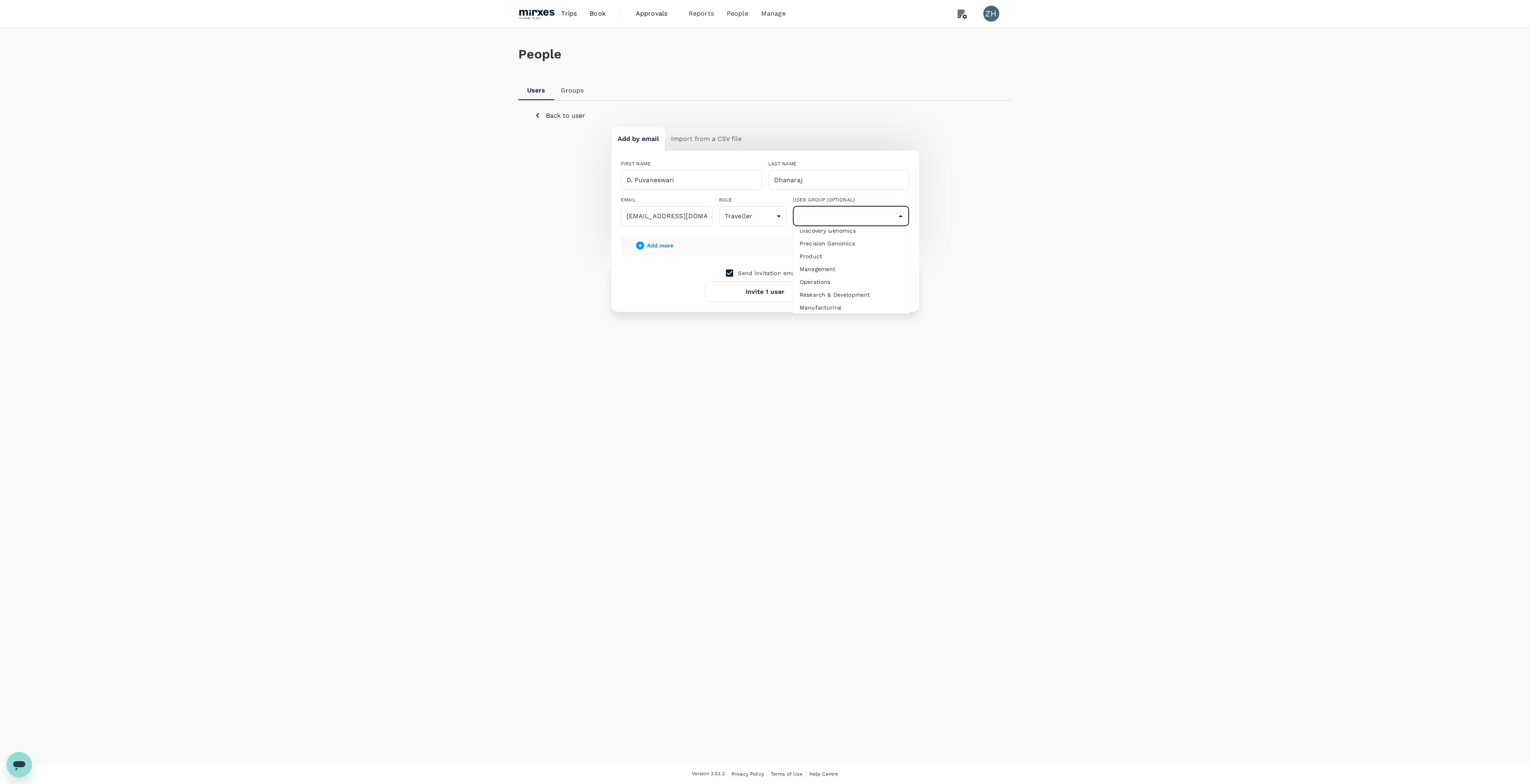
type input "Manufacturing"
click at [735, 290] on button "Invite 1 user" at bounding box center [765, 292] width 120 height 21
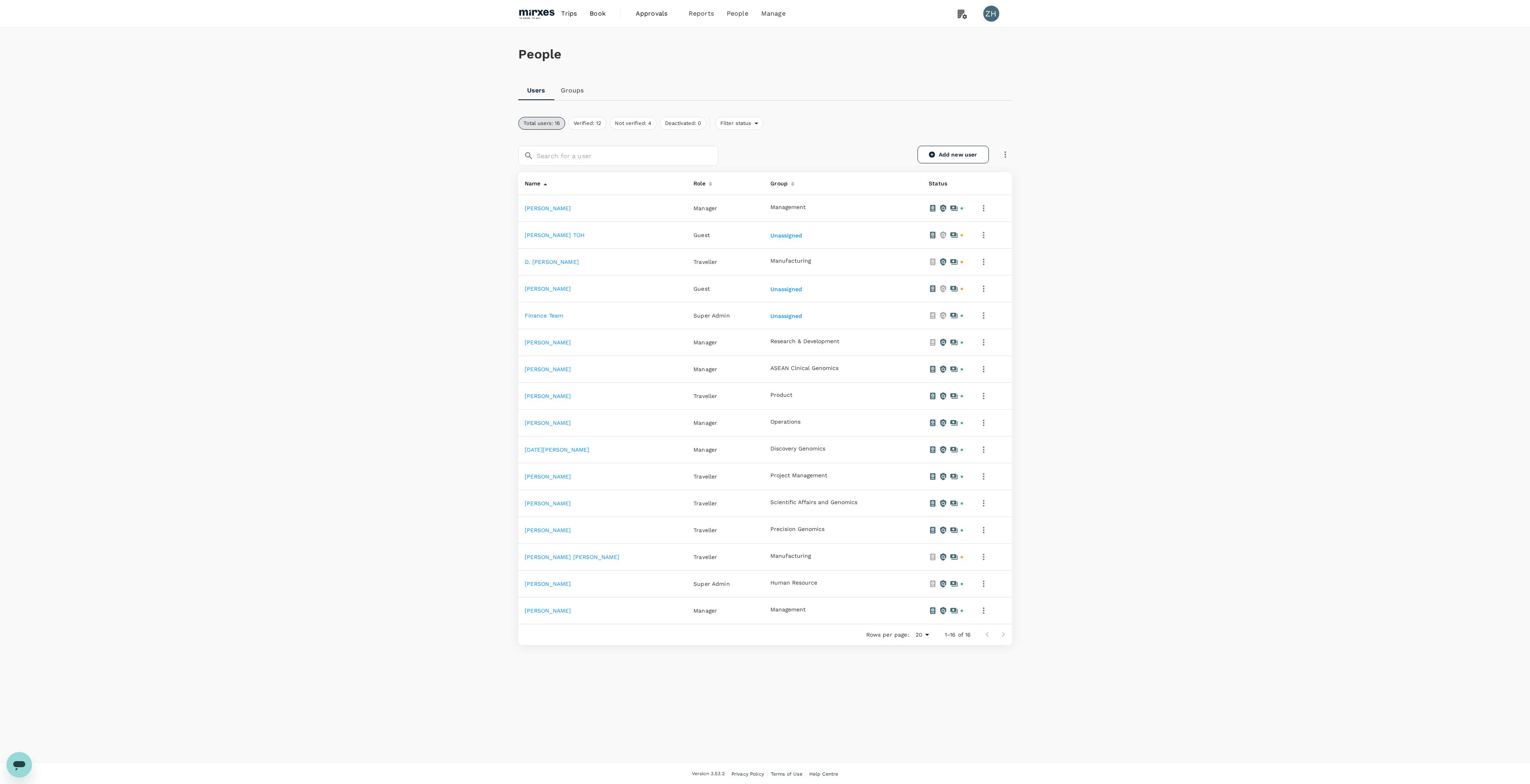
click at [979, 262] on icon "button" at bounding box center [983, 262] width 10 height 10
click at [550, 263] on div at bounding box center [769, 392] width 1539 height 784
click at [560, 261] on link "D. [PERSON_NAME]" at bounding box center [551, 262] width 54 height 7
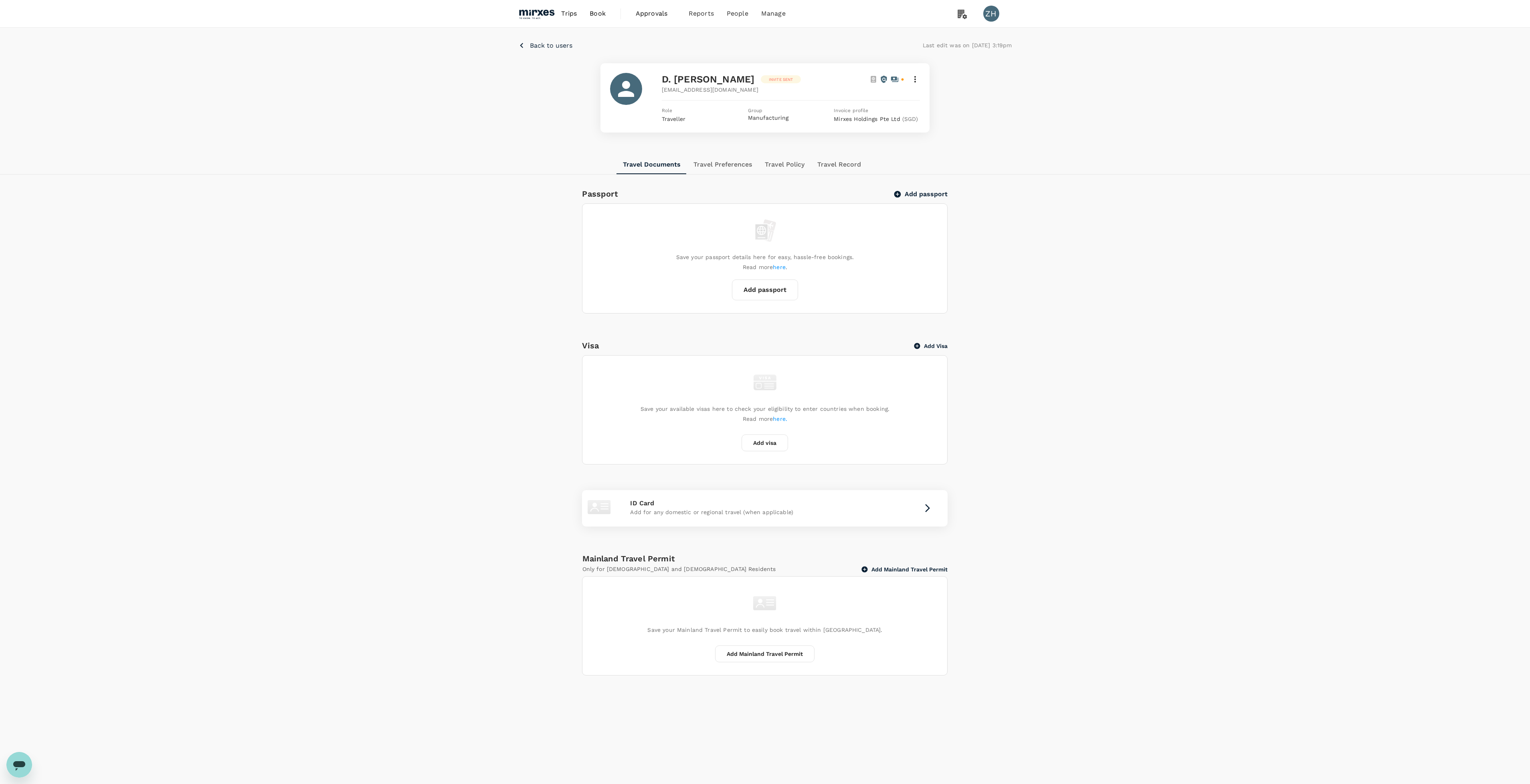
click at [916, 77] on icon at bounding box center [915, 79] width 10 height 10
click at [711, 165] on div at bounding box center [769, 392] width 1539 height 784
click at [723, 165] on button "Travel Preferences" at bounding box center [722, 165] width 71 height 19
click at [793, 165] on button "Travel Policy" at bounding box center [785, 165] width 53 height 19
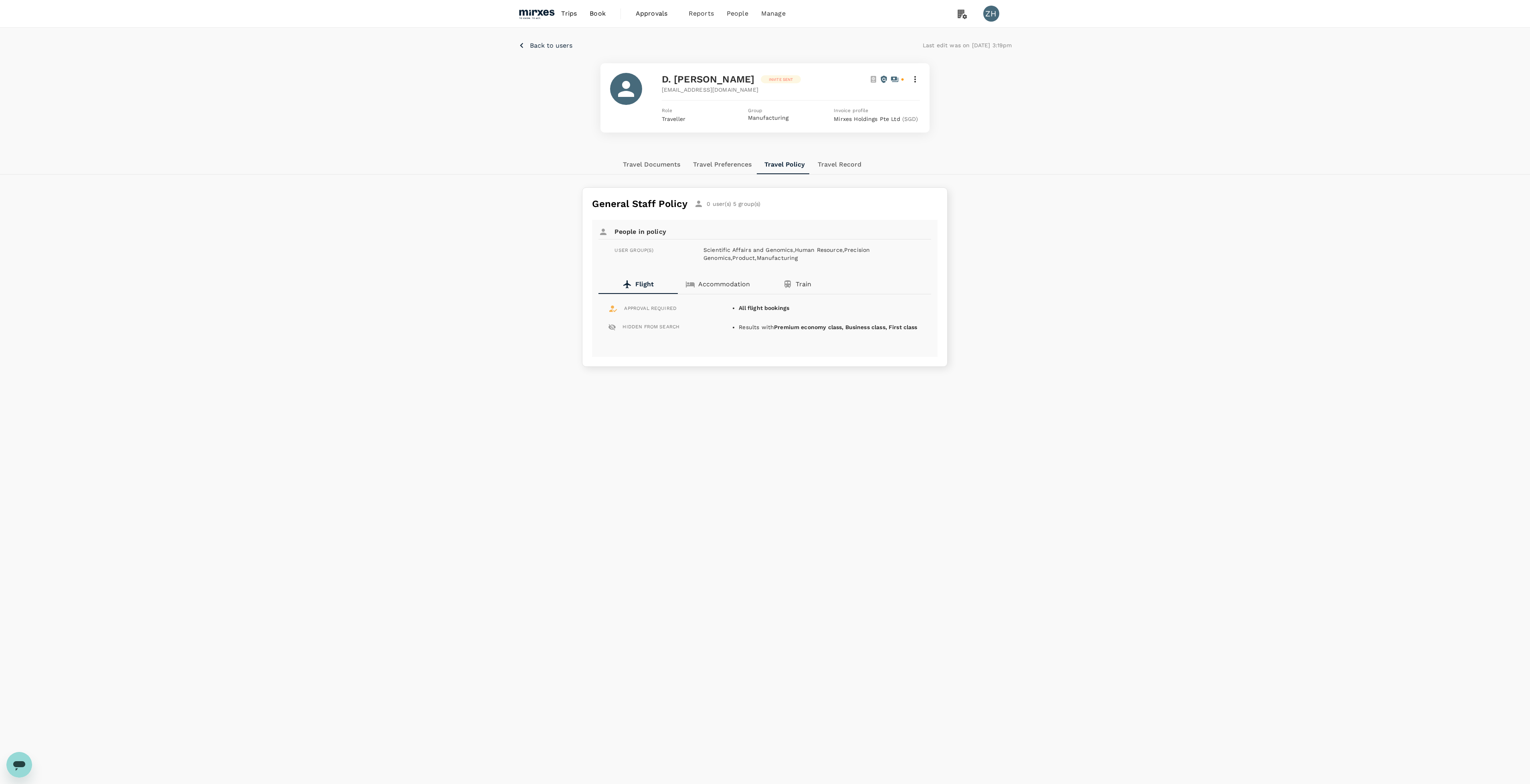
click at [829, 164] on button "Travel Record" at bounding box center [839, 165] width 57 height 19
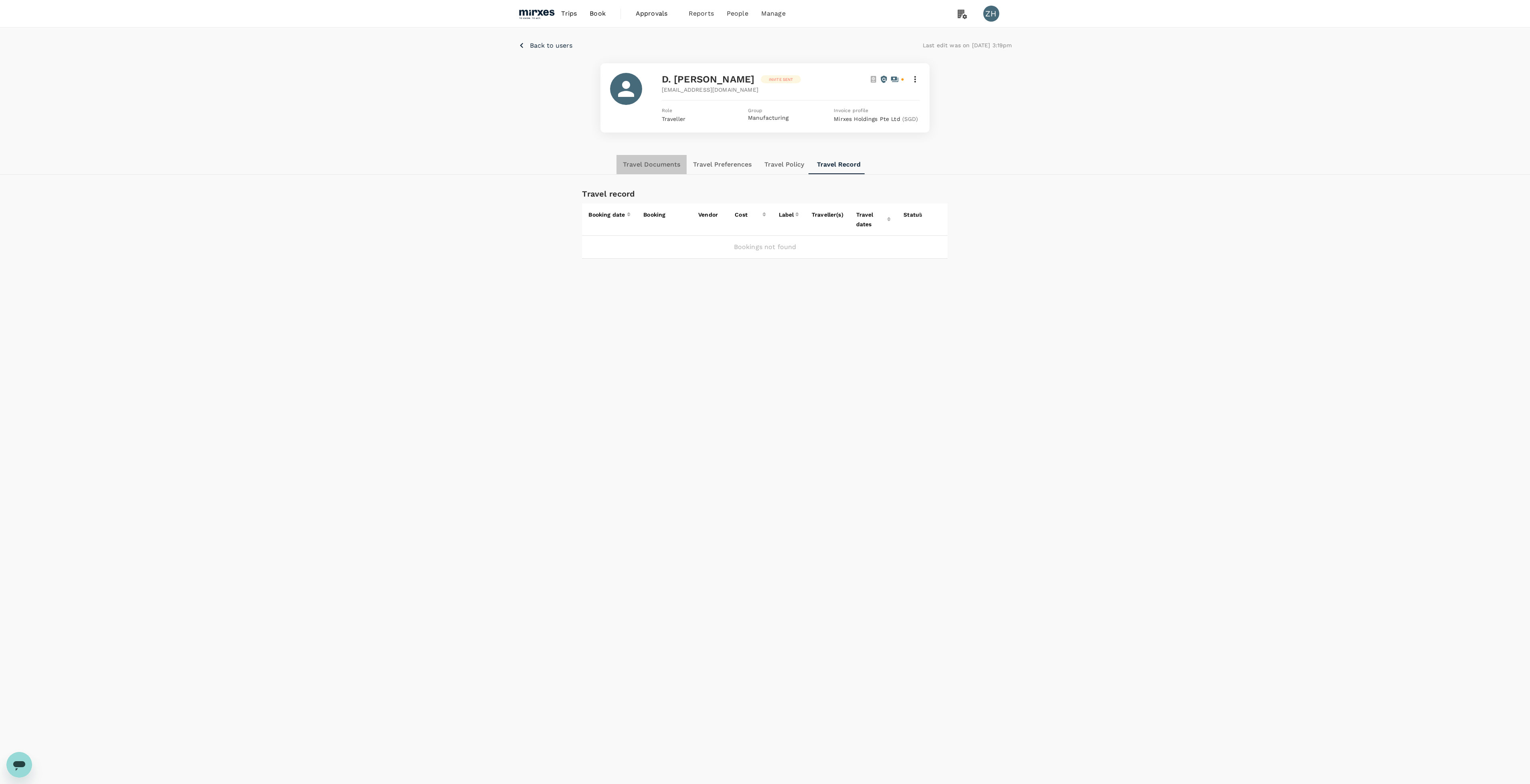
click at [653, 164] on button "Travel Documents" at bounding box center [651, 165] width 70 height 19
click at [922, 73] on div "D. Puvaneswari Dhanaraj Invite sent puvan@mirxes.com Role Traveller Group Manuf…" at bounding box center [765, 98] width 329 height 69
click at [915, 83] on icon at bounding box center [915, 79] width 10 height 10
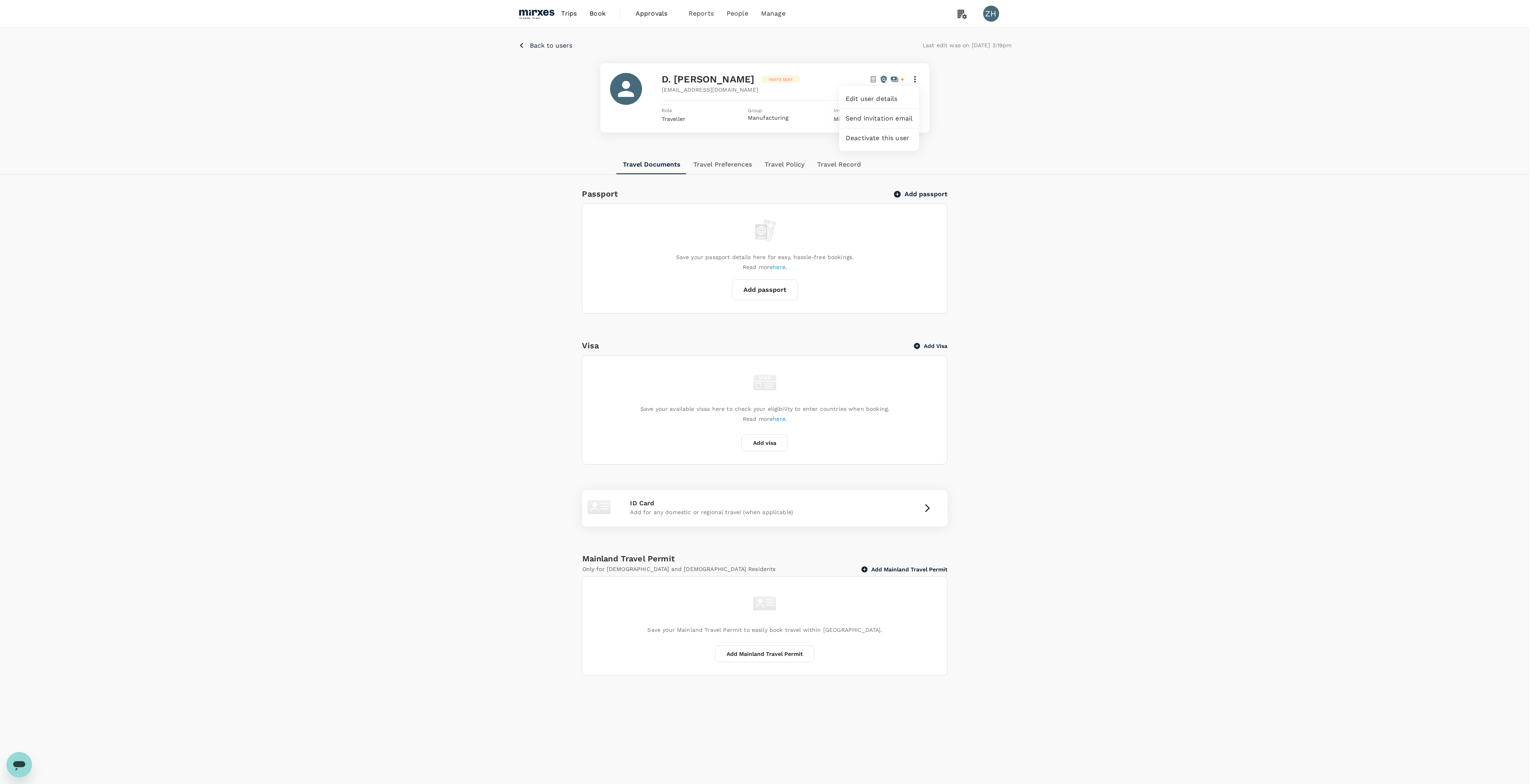
click at [899, 116] on span "Send invitation email" at bounding box center [879, 119] width 67 height 10
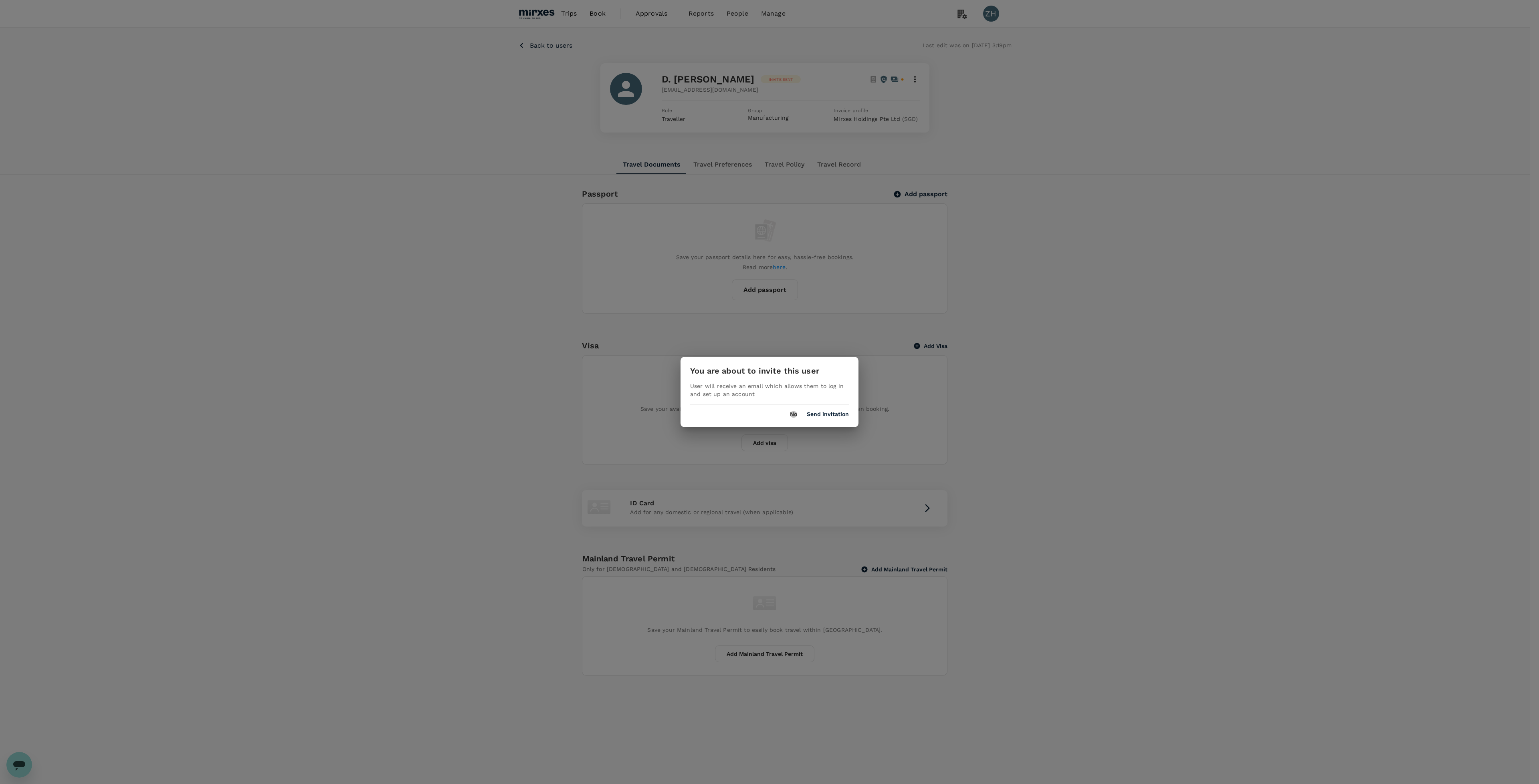
click at [792, 415] on button "No" at bounding box center [793, 414] width 7 height 7
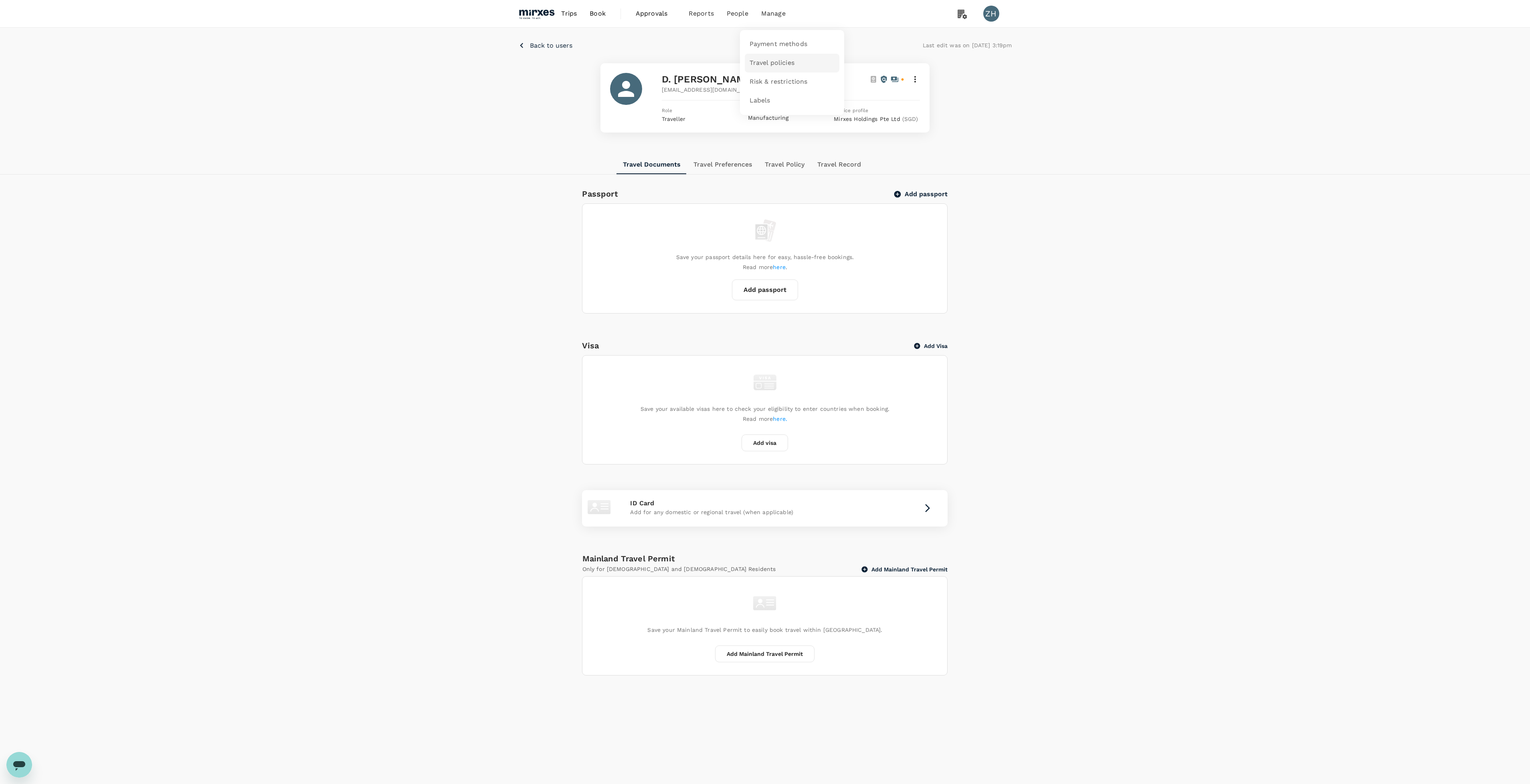
click at [766, 60] on span "Travel policies" at bounding box center [771, 63] width 45 height 9
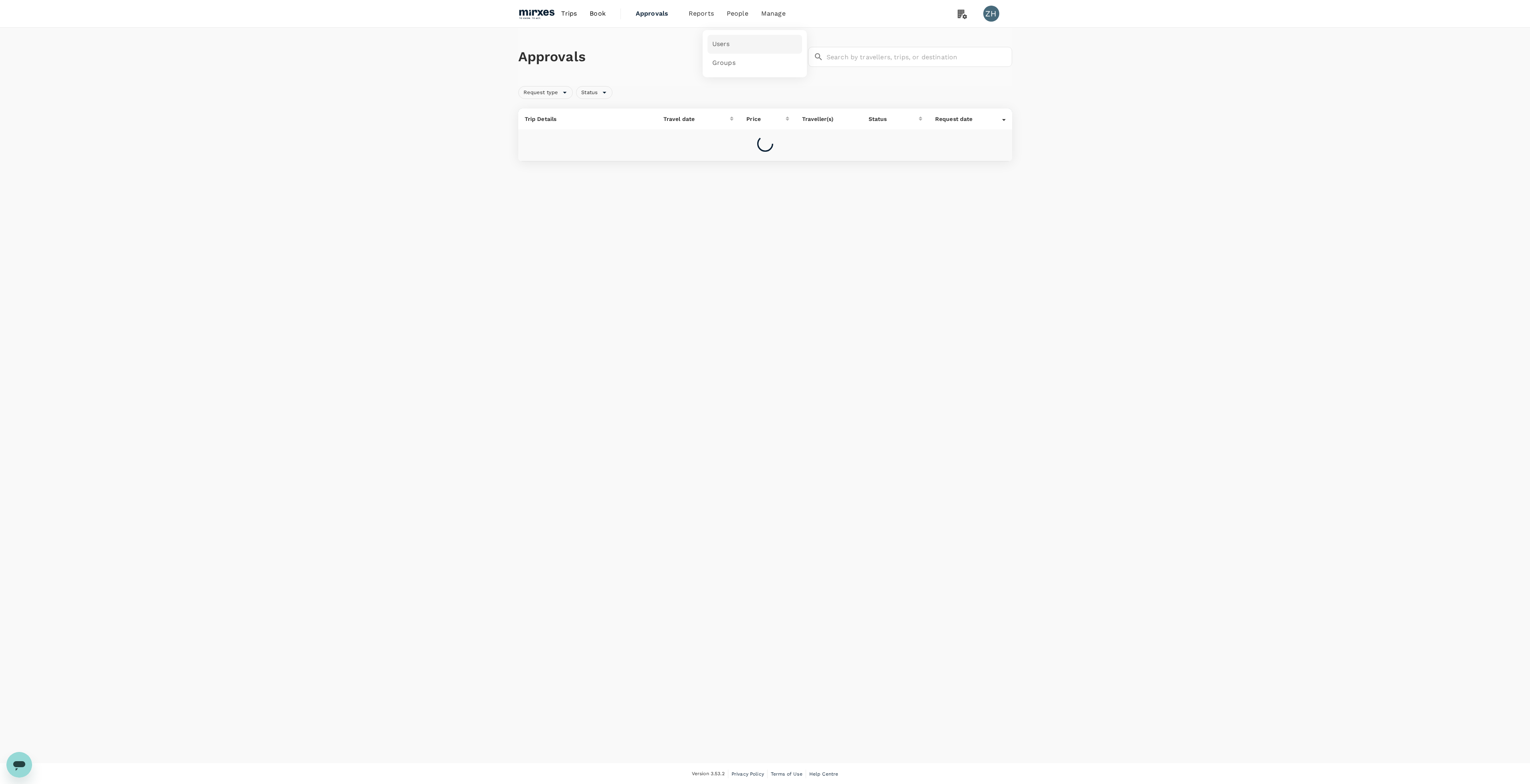
click at [741, 40] on link "Users" at bounding box center [755, 44] width 94 height 19
click at [579, 261] on link "D. [PERSON_NAME]" at bounding box center [551, 262] width 54 height 7
click at [840, 162] on button "Travel Record" at bounding box center [839, 160] width 57 height 19
click at [790, 159] on button "Travel Policy" at bounding box center [784, 165] width 53 height 19
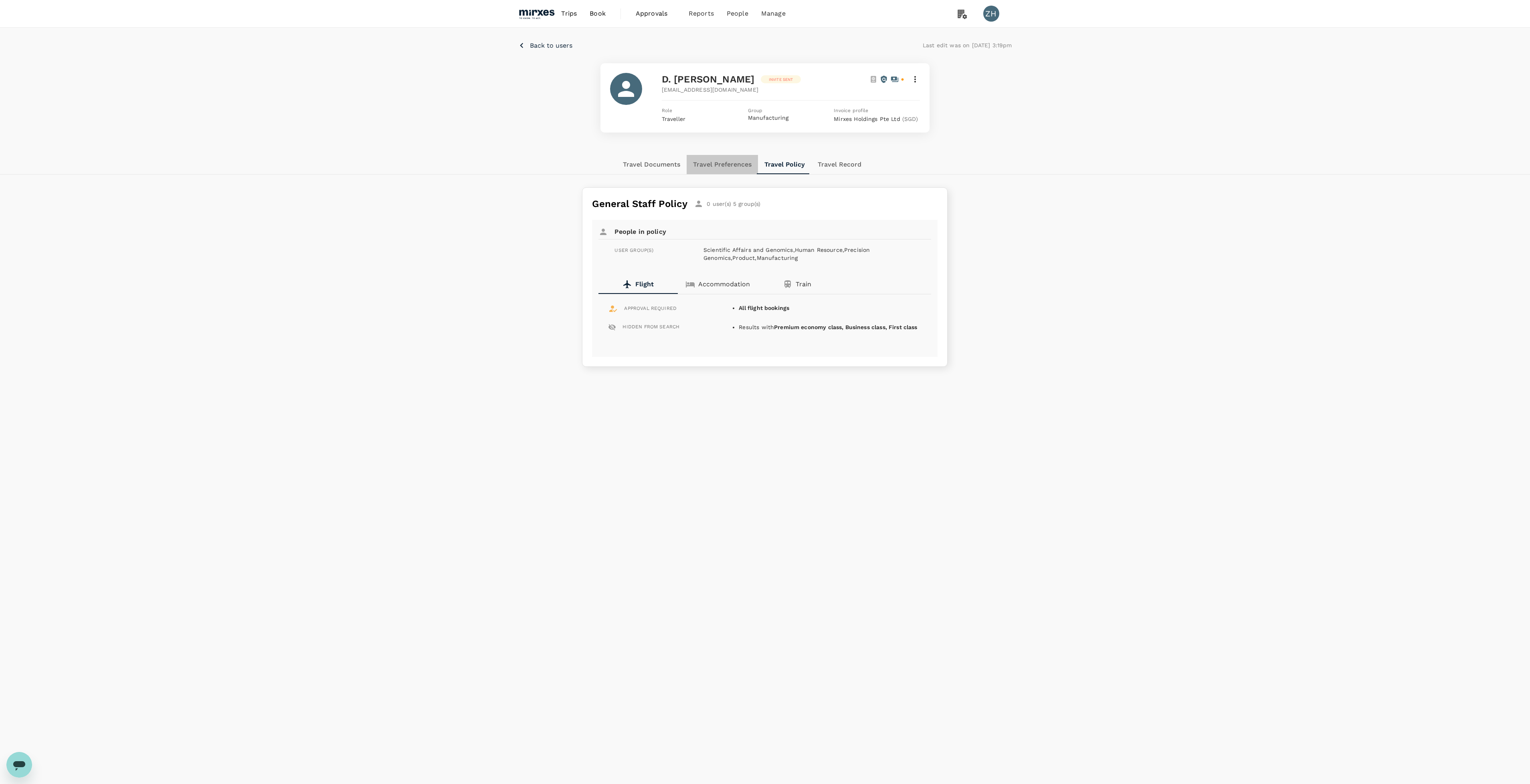
click at [743, 165] on button "Travel Preferences" at bounding box center [722, 165] width 71 height 19
click at [795, 166] on button "Travel Policy" at bounding box center [785, 165] width 53 height 19
click at [850, 162] on button "Travel Record" at bounding box center [839, 165] width 57 height 19
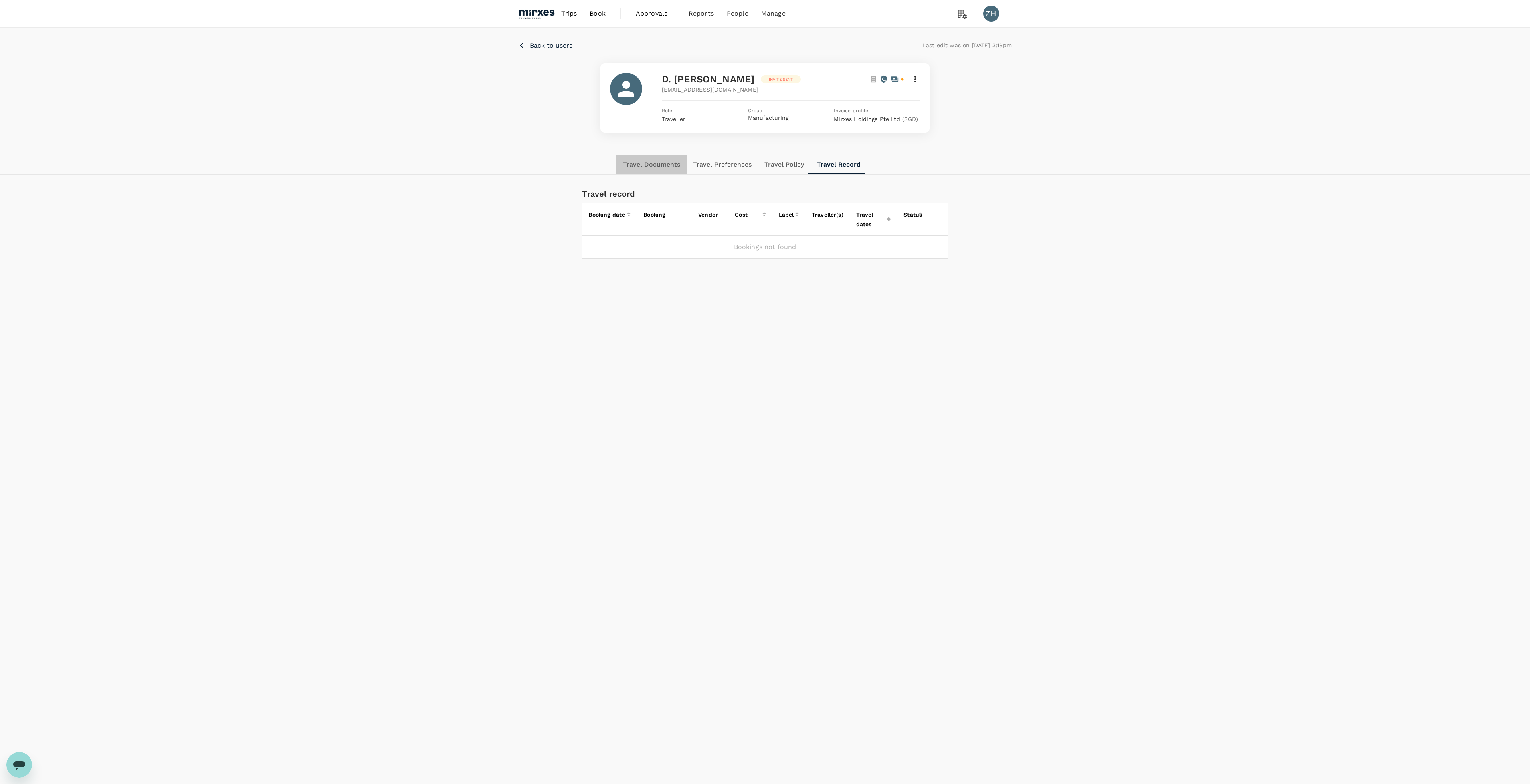
click at [664, 166] on button "Travel Documents" at bounding box center [651, 165] width 70 height 19
click at [918, 81] on icon at bounding box center [915, 79] width 10 height 10
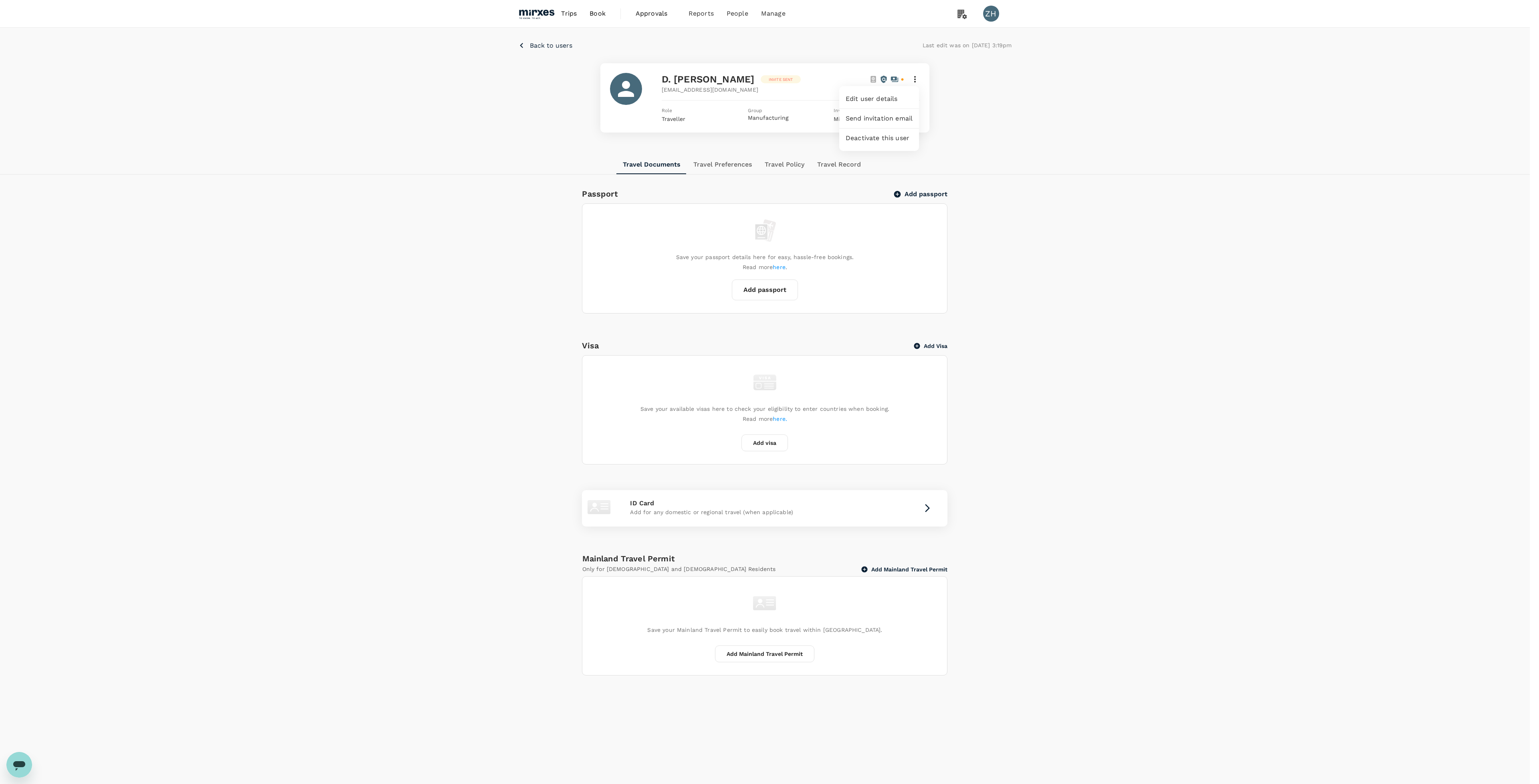
click at [765, 16] on div at bounding box center [770, 392] width 1539 height 784
click at [769, 60] on span "Travel policies" at bounding box center [771, 63] width 45 height 9
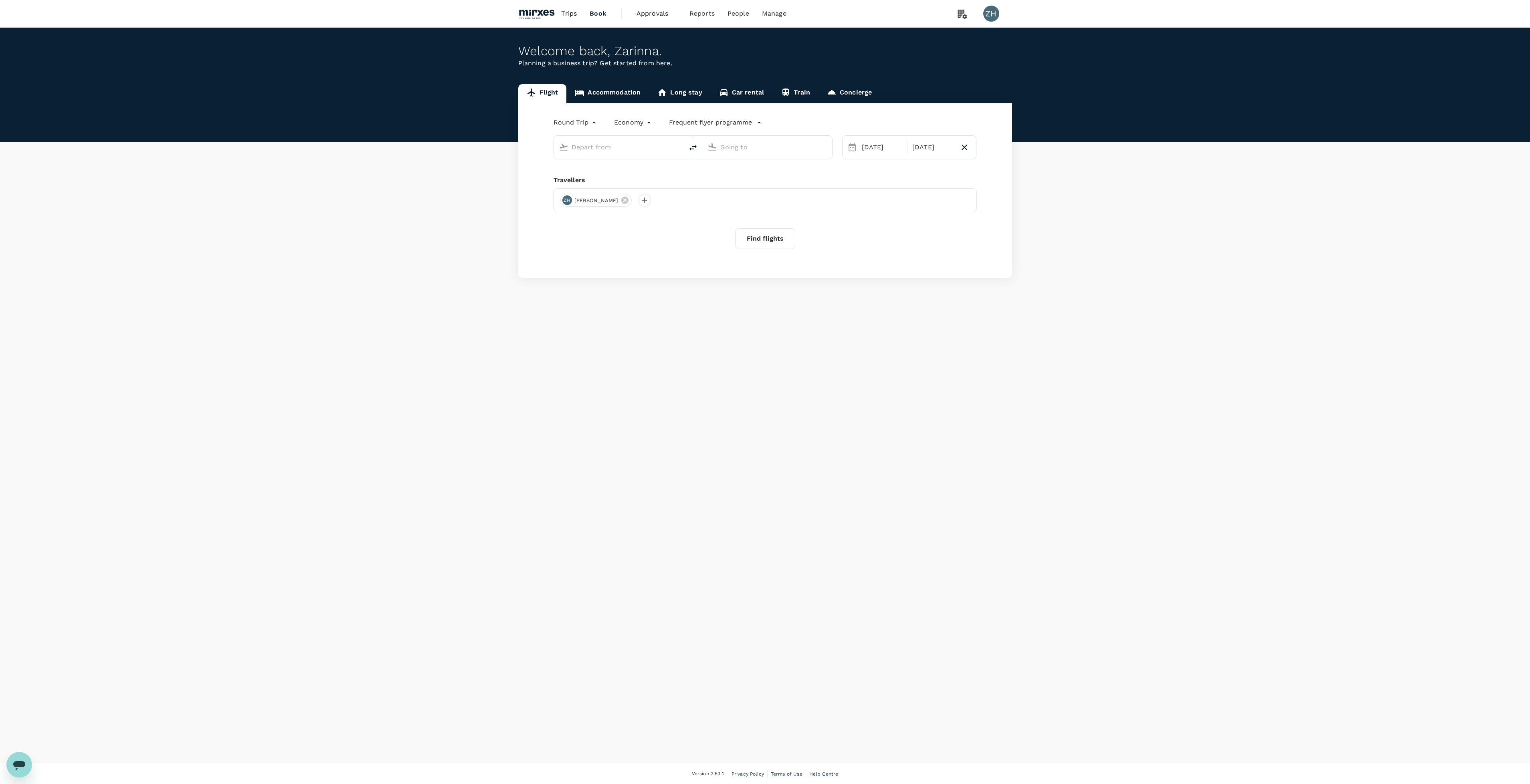
type input "Singapore Changi (SIN)"
type input "Suvarnabhumi Intl (BKK)"
click at [648, 9] on span "Approvals" at bounding box center [656, 14] width 40 height 10
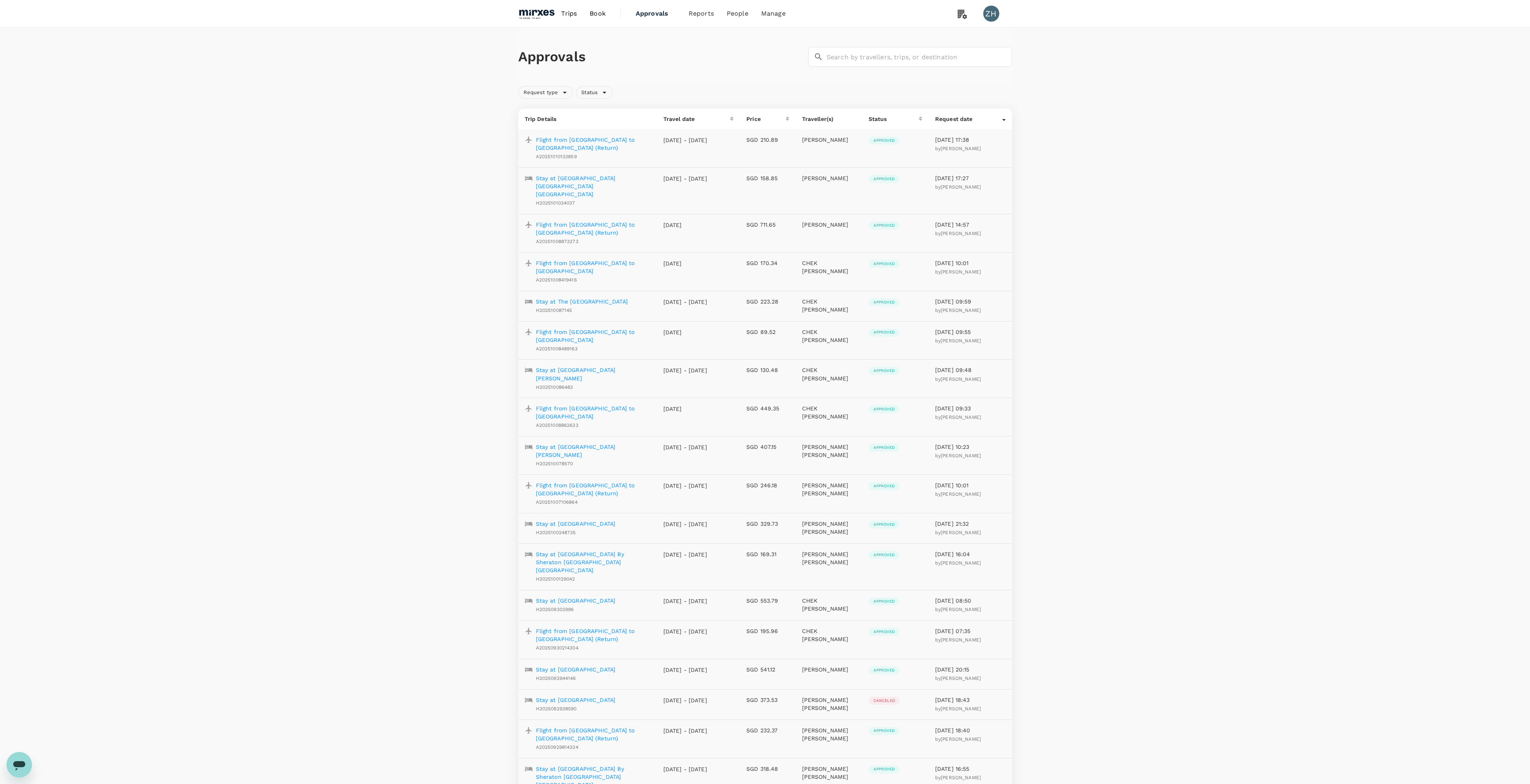
click at [799, 174] on td "[PERSON_NAME]" at bounding box center [829, 190] width 66 height 47
click at [735, 13] on span "People" at bounding box center [737, 14] width 22 height 10
click at [731, 45] on link "Users" at bounding box center [755, 44] width 94 height 19
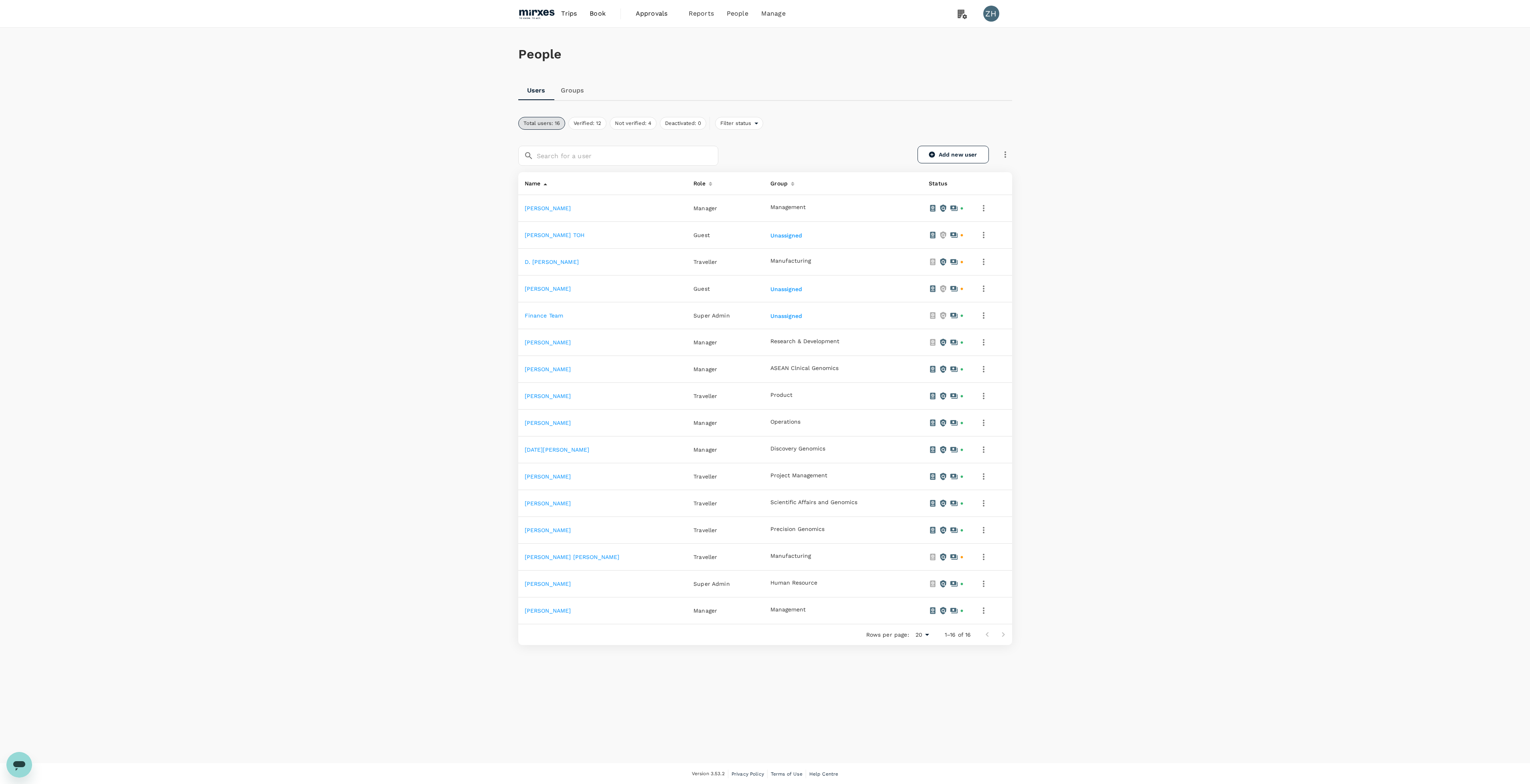
click at [548, 367] on link "[PERSON_NAME]" at bounding box center [548, 369] width 47 height 7
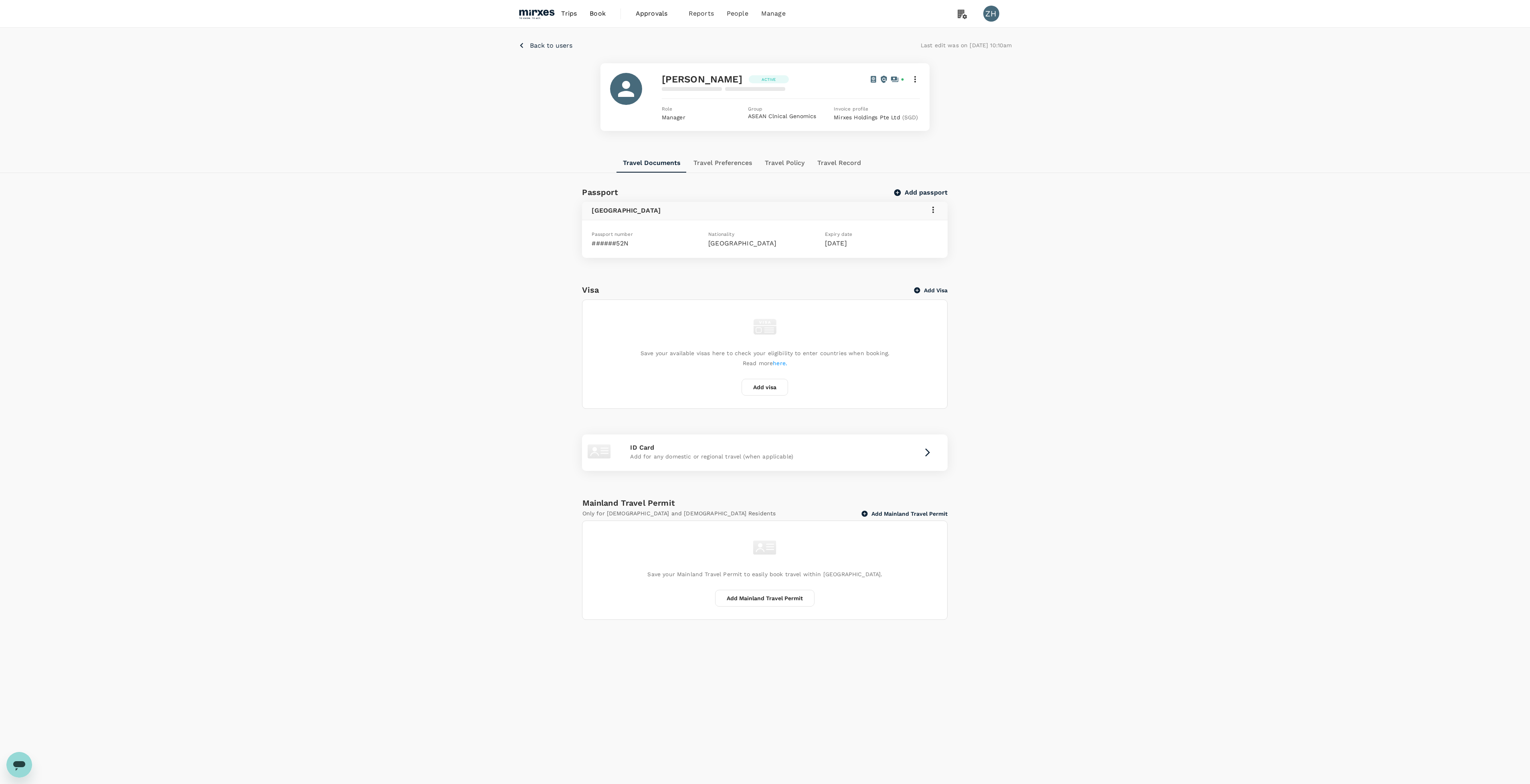
click at [836, 164] on button "Travel Record" at bounding box center [839, 163] width 57 height 19
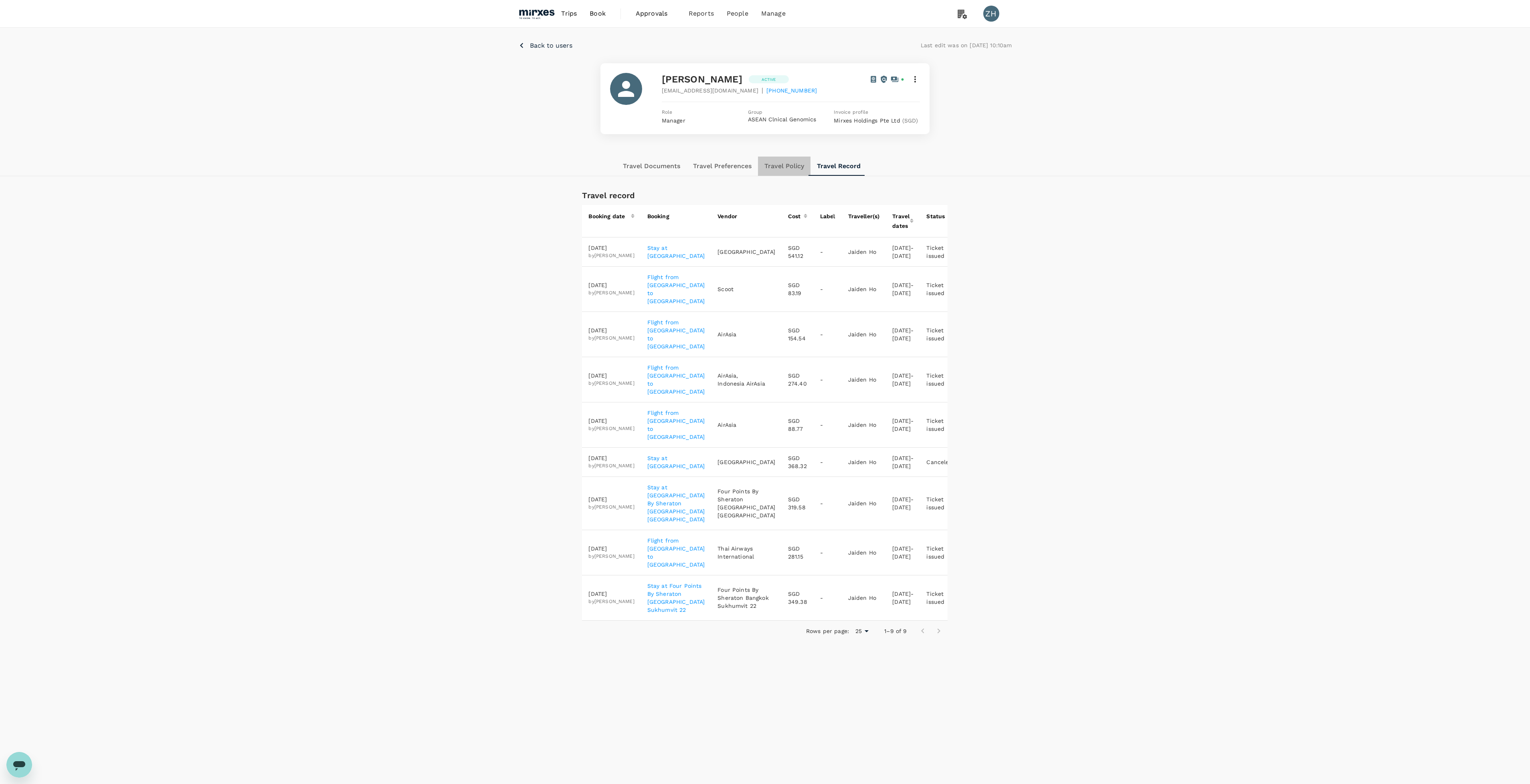
click at [789, 171] on button "Travel Policy" at bounding box center [784, 166] width 53 height 19
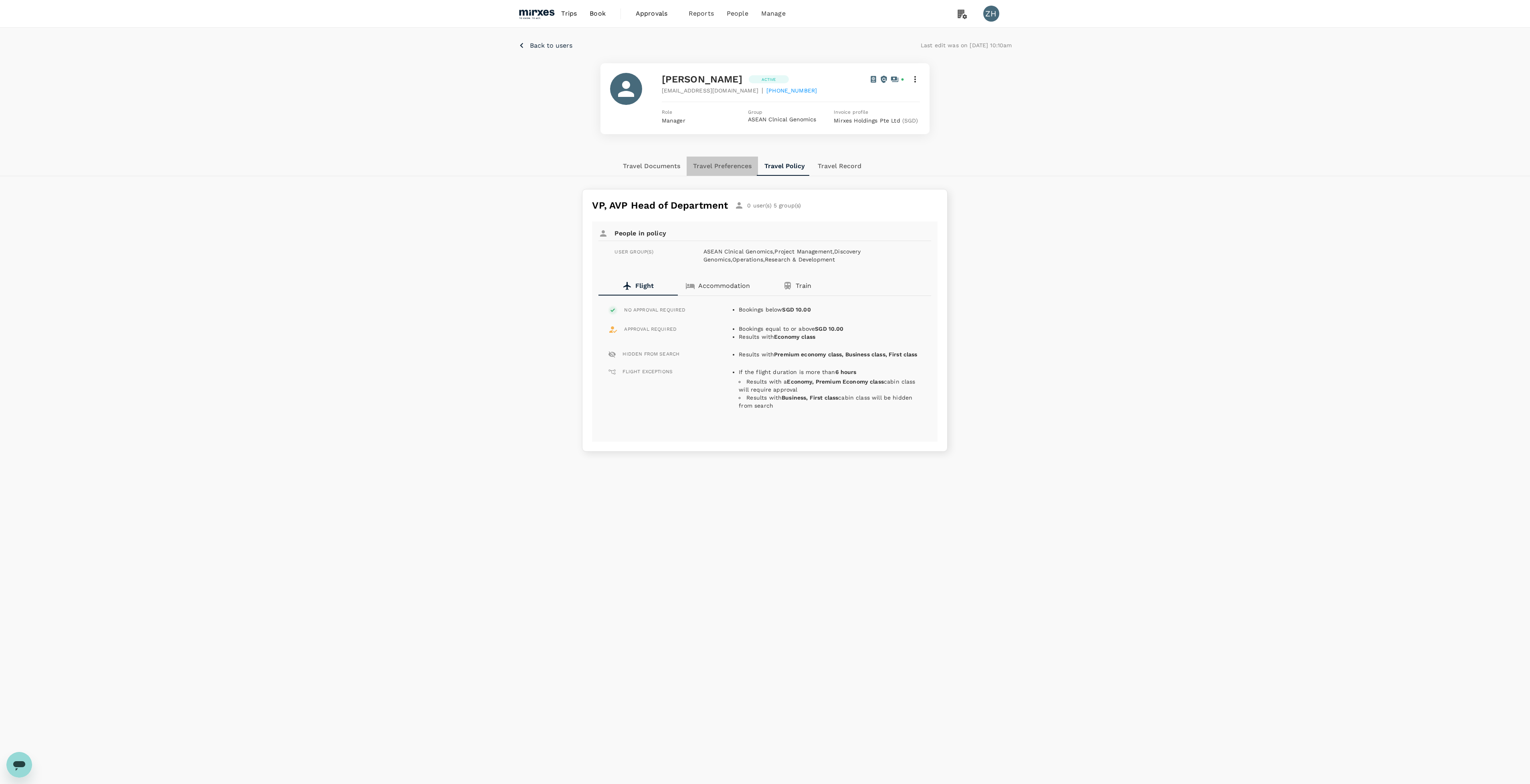
click at [718, 162] on button "Travel Preferences" at bounding box center [722, 166] width 71 height 19
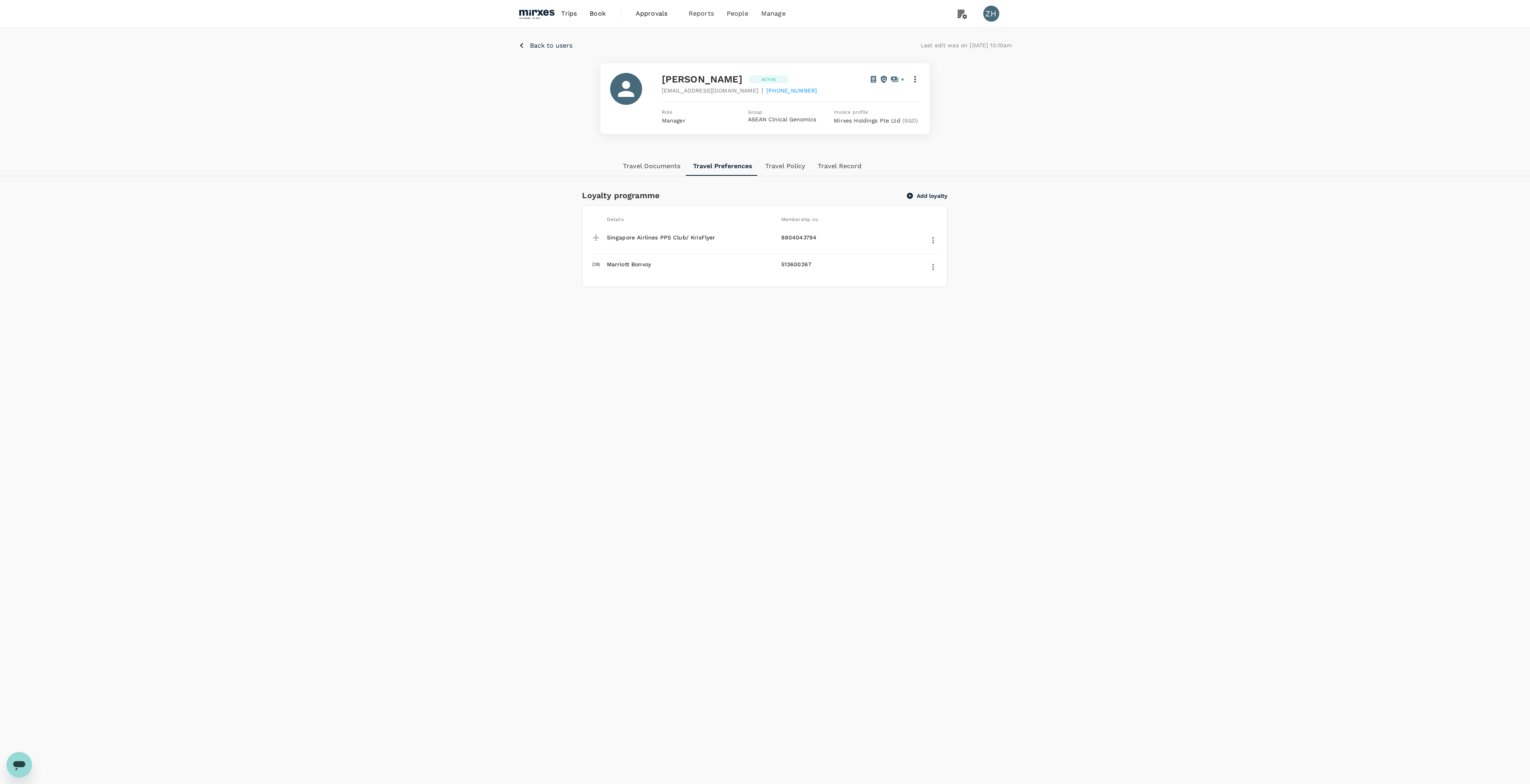
click at [657, 168] on button "Travel Documents" at bounding box center [651, 166] width 70 height 19
click at [667, 18] on span "Approvals" at bounding box center [655, 14] width 40 height 10
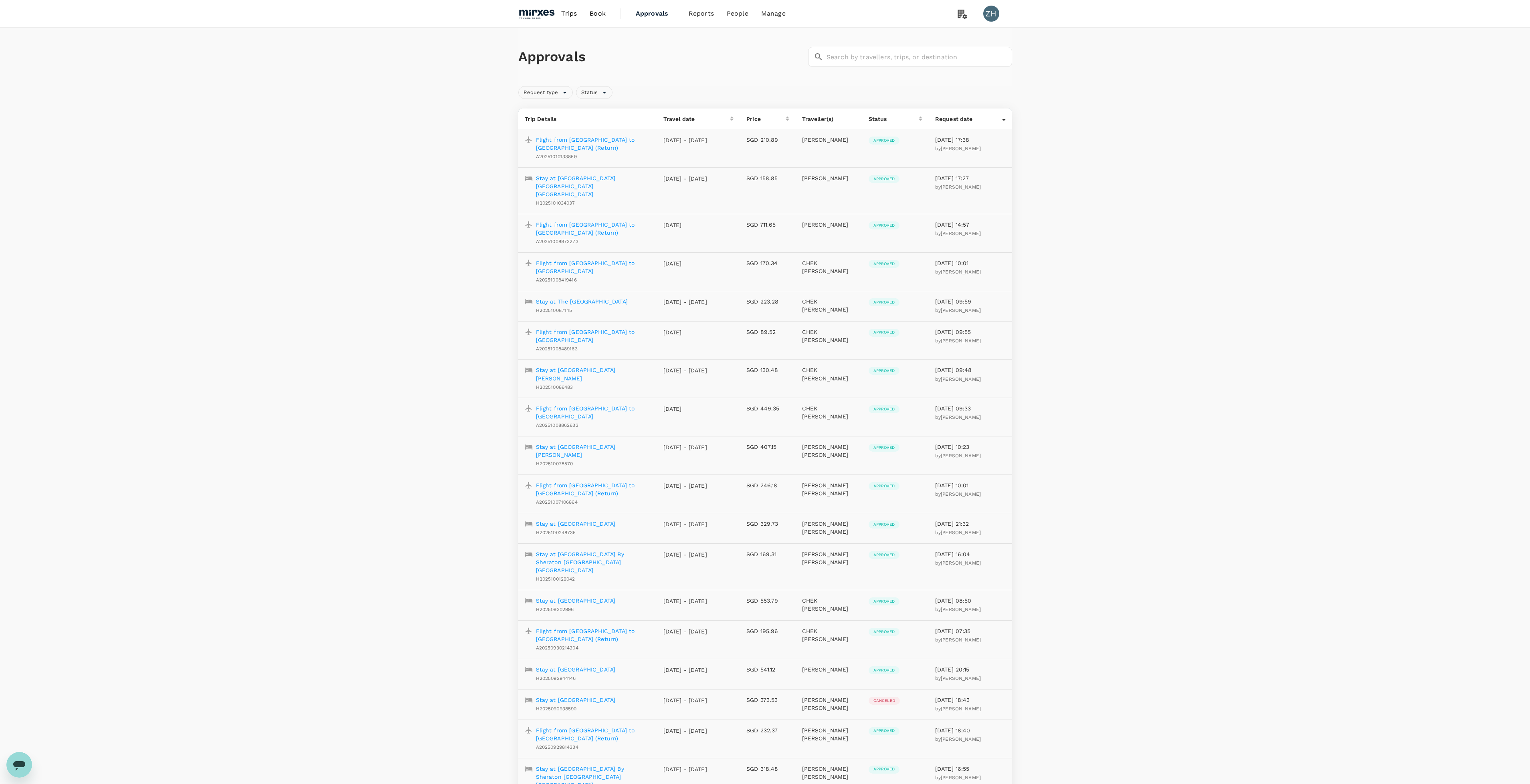
click at [808, 221] on p "[PERSON_NAME]" at bounding box center [829, 225] width 54 height 8
click at [590, 666] on p "Stay at [GEOGRAPHIC_DATA]" at bounding box center [575, 669] width 79 height 8
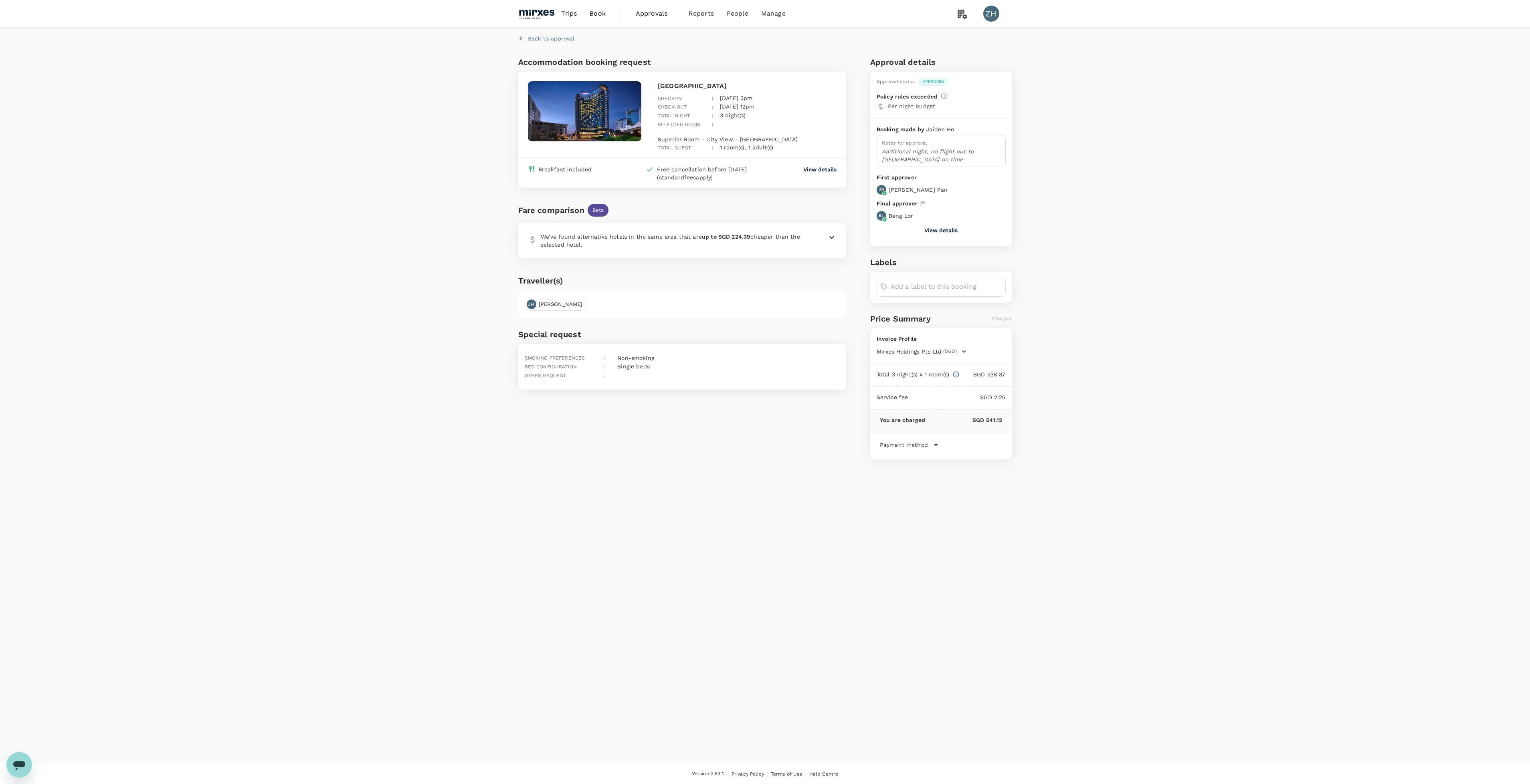
click at [562, 39] on p "Back to approval" at bounding box center [551, 38] width 47 height 8
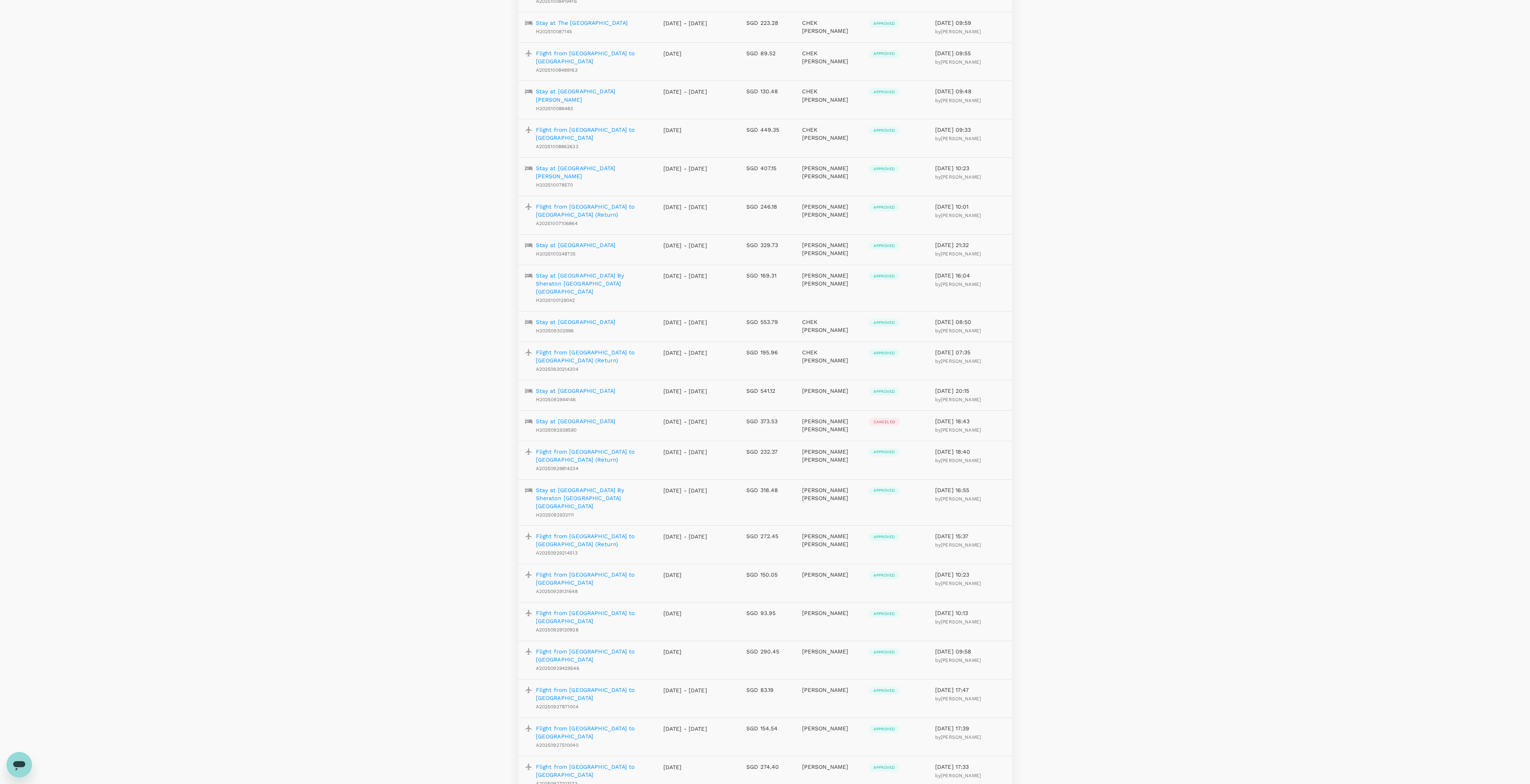
scroll to position [279, 0]
click at [590, 685] on p "Flight from [GEOGRAPHIC_DATA] to [GEOGRAPHIC_DATA]" at bounding box center [593, 693] width 115 height 16
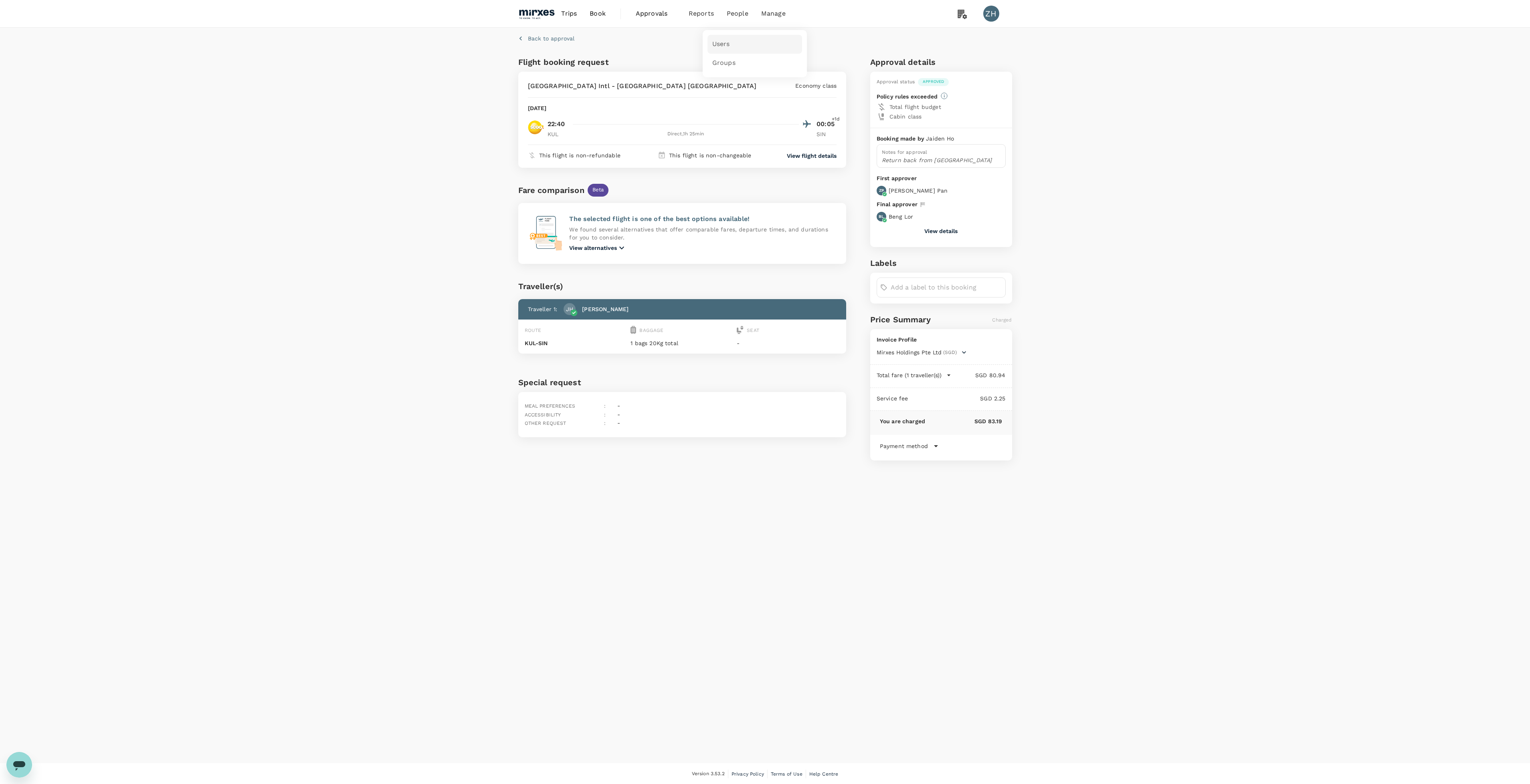
click at [733, 41] on link "Users" at bounding box center [755, 44] width 94 height 19
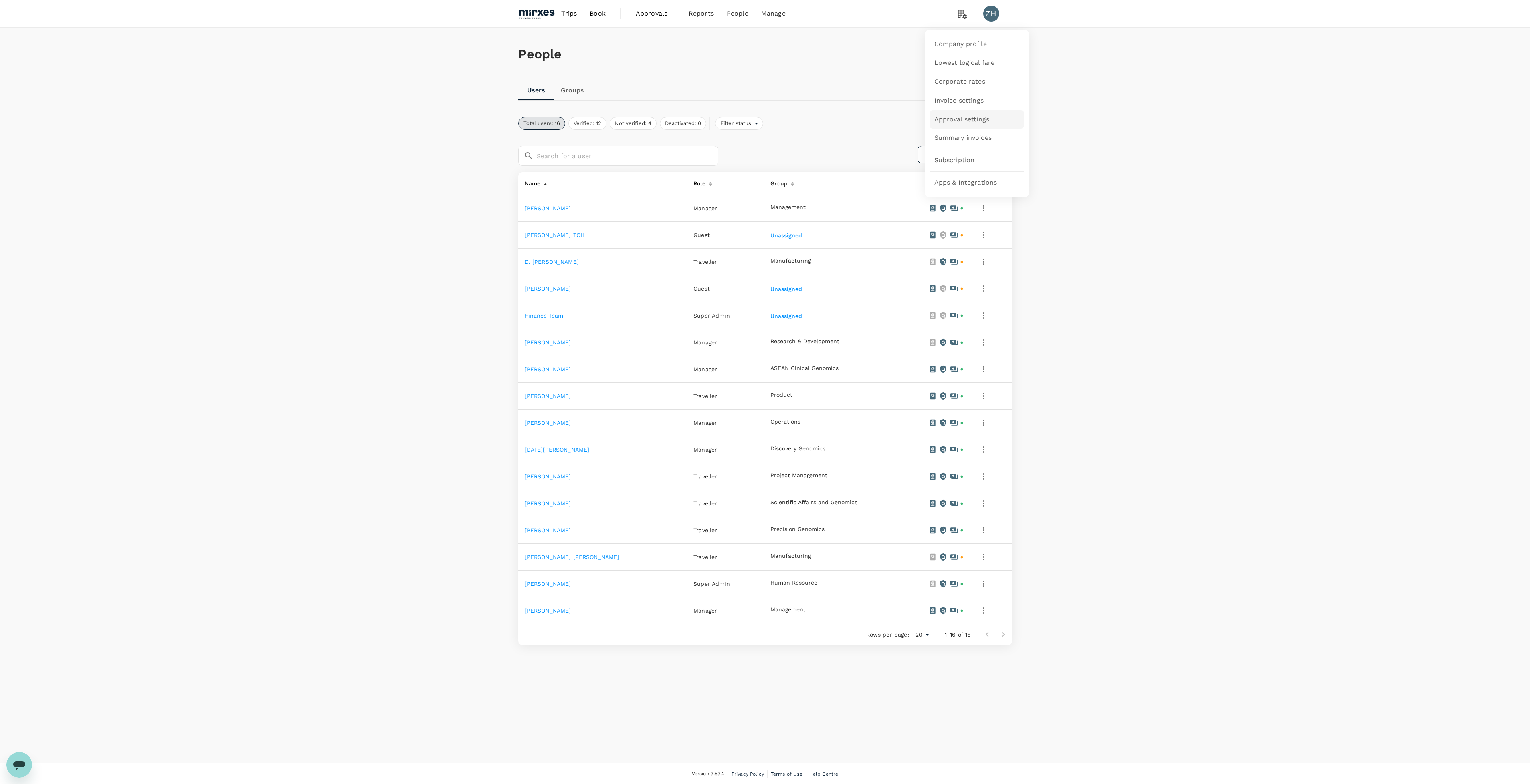
click at [954, 118] on span "Approval settings" at bounding box center [962, 119] width 56 height 9
click at [979, 556] on icon "button" at bounding box center [983, 557] width 10 height 10
click at [538, 558] on div at bounding box center [769, 392] width 1539 height 784
click at [539, 556] on link "[PERSON_NAME] [PERSON_NAME]" at bounding box center [572, 556] width 95 height 7
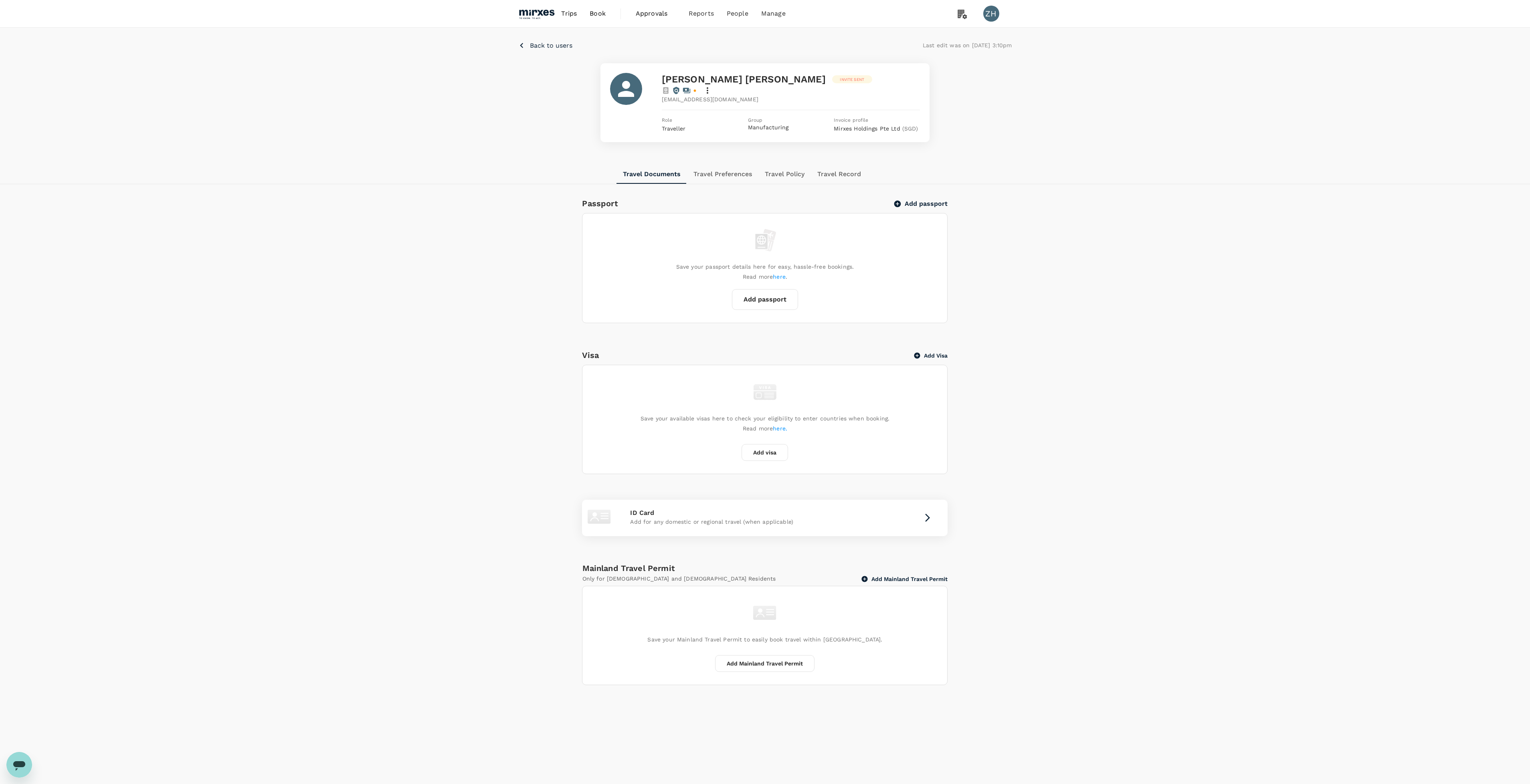
click at [676, 125] on span "Traveller" at bounding box center [674, 128] width 24 height 7
click at [891, 125] on p "Mirxes Holdings Pte Ltd ( SGD )" at bounding box center [876, 128] width 86 height 8
click at [712, 86] on icon at bounding box center [707, 91] width 10 height 10
click at [860, 100] on span "Edit user details" at bounding box center [879, 99] width 67 height 10
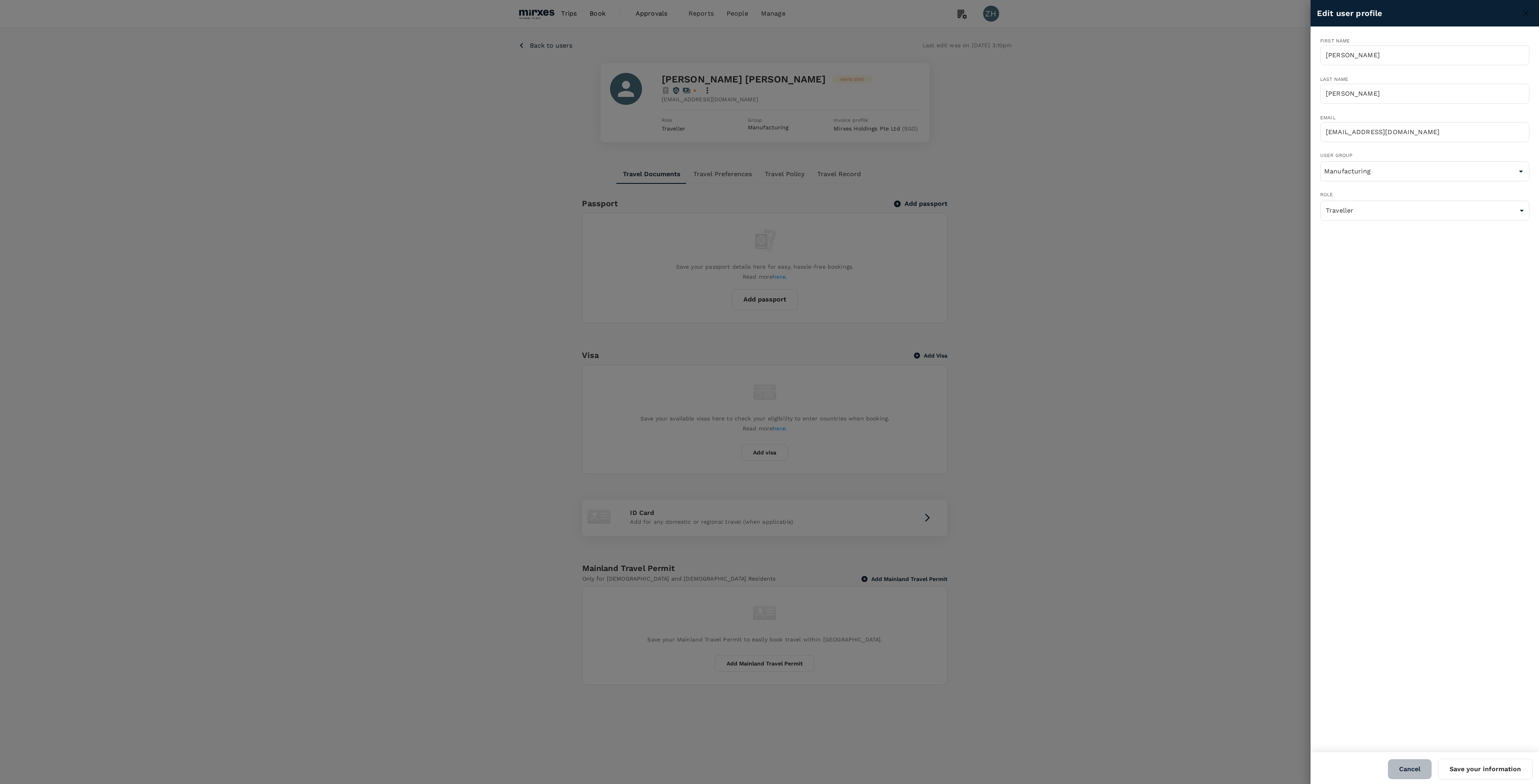
click at [1417, 773] on button "Cancel" at bounding box center [1409, 770] width 44 height 20
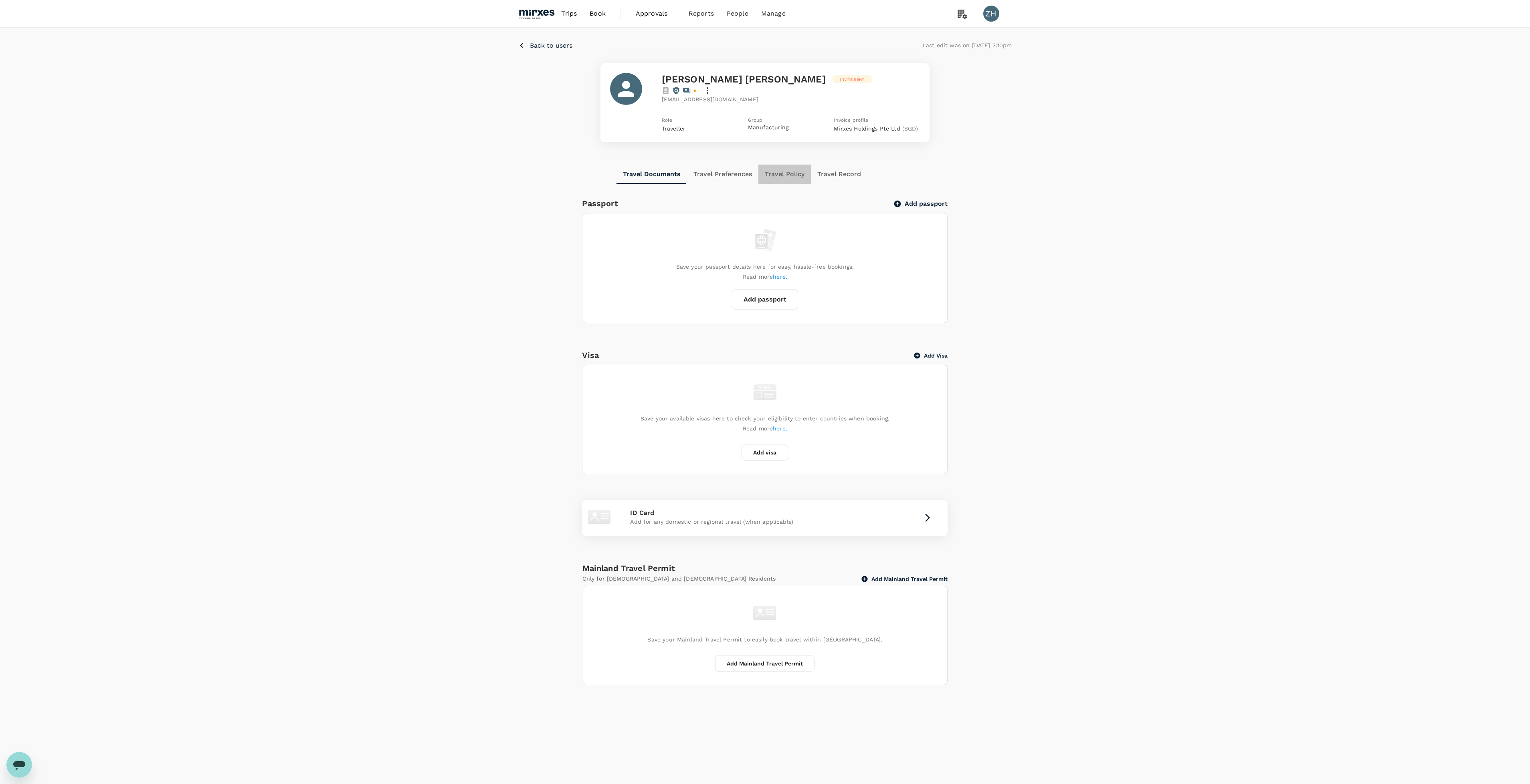
click at [780, 165] on button "Travel Policy" at bounding box center [784, 174] width 53 height 19
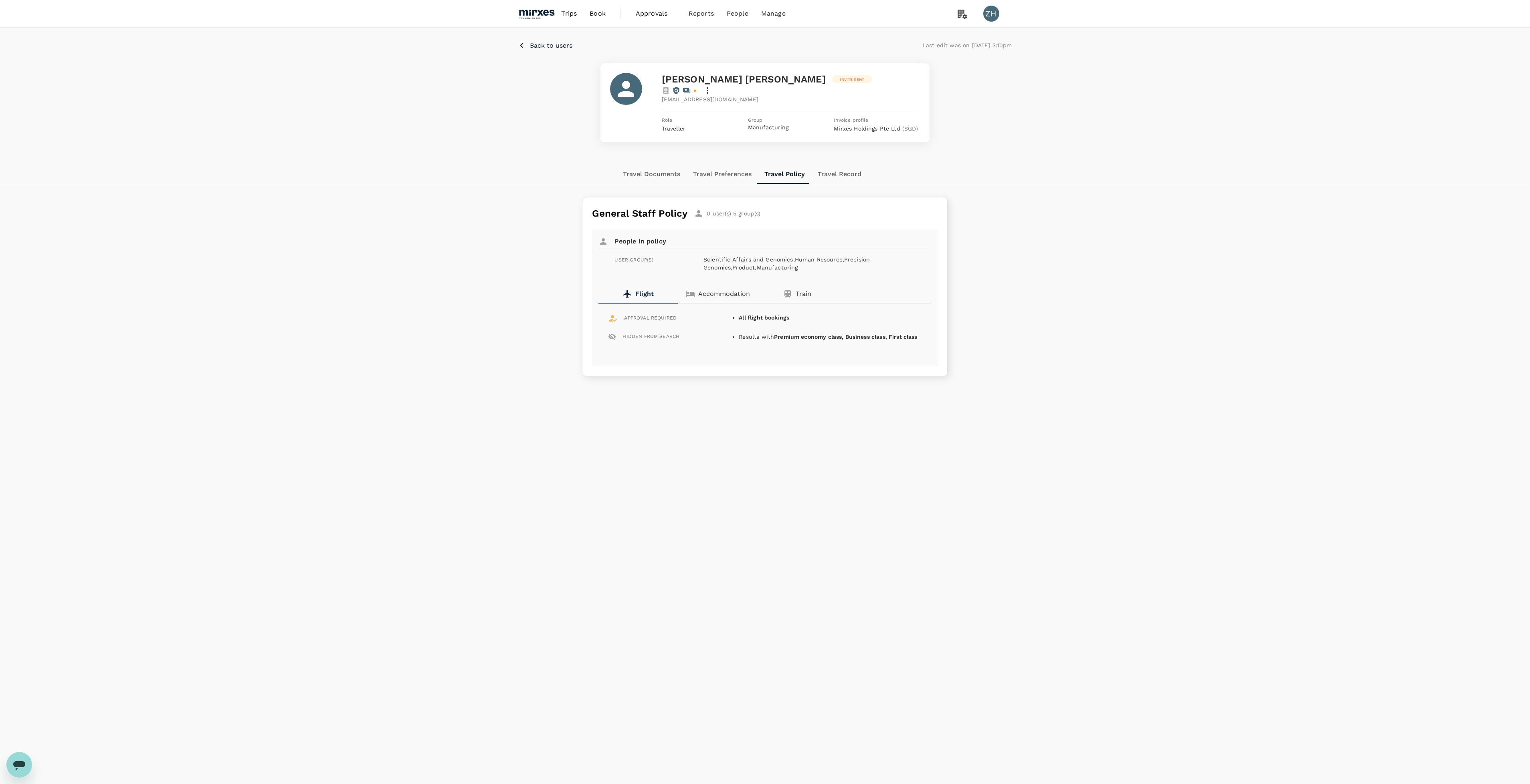
click at [747, 315] on b "All flight bookings" at bounding box center [764, 318] width 51 height 7
click at [829, 165] on button "Travel Record" at bounding box center [839, 174] width 57 height 19
click at [729, 166] on button "Travel Preferences" at bounding box center [722, 174] width 71 height 19
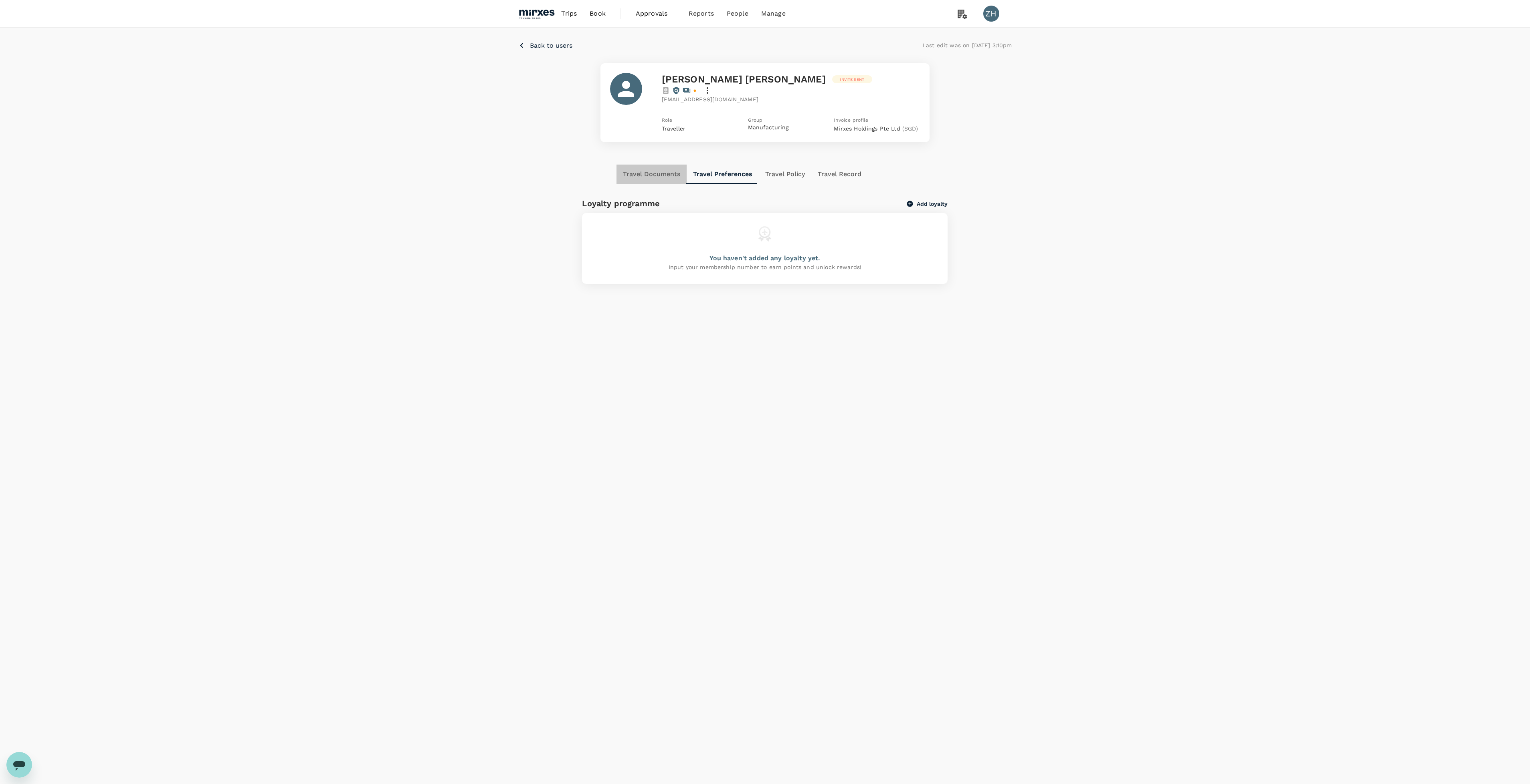
click at [667, 167] on button "Travel Documents" at bounding box center [651, 174] width 70 height 19
click at [722, 65] on span "Groups" at bounding box center [723, 63] width 23 height 9
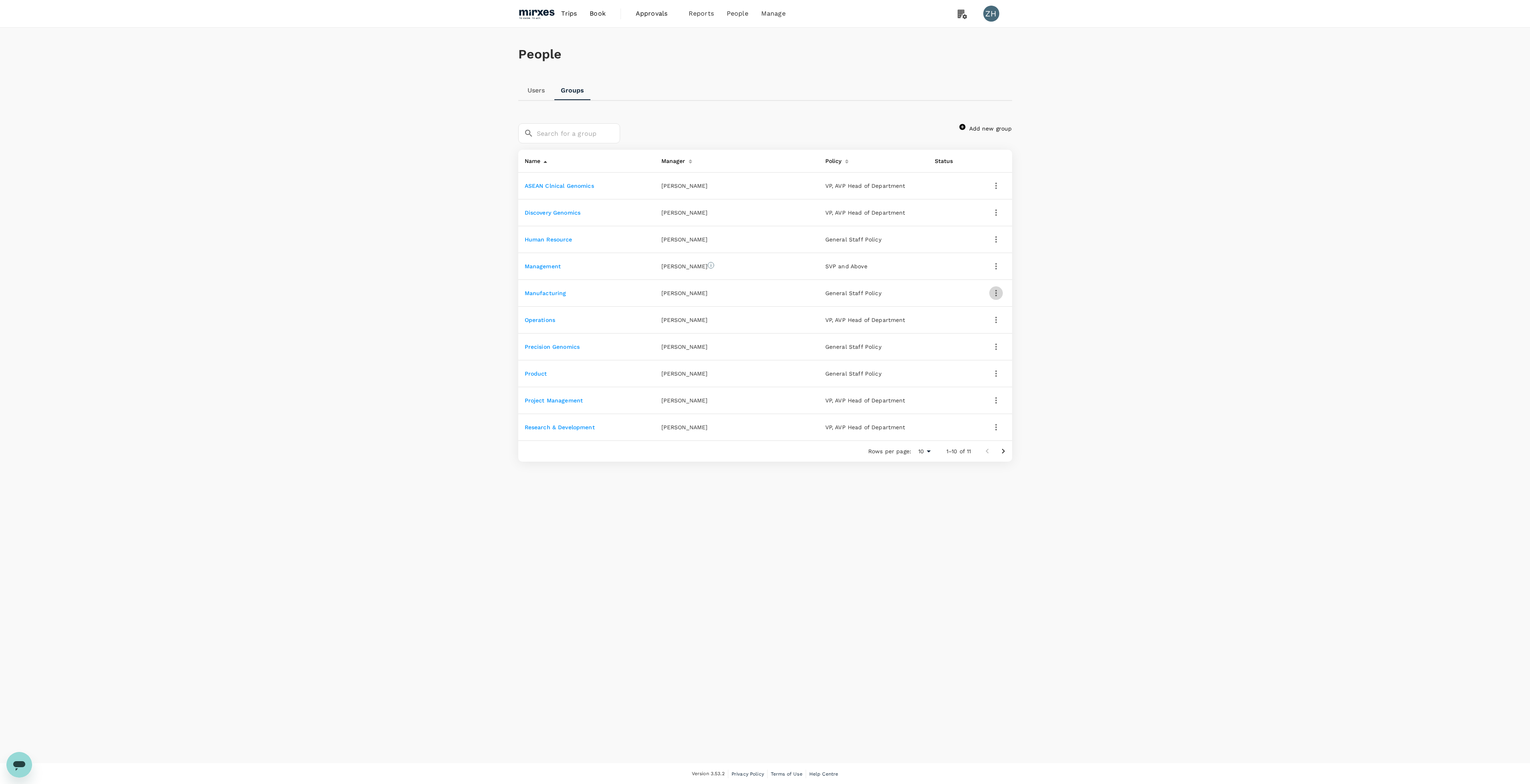
click at [1001, 289] on button "button" at bounding box center [996, 293] width 14 height 14
click at [550, 296] on div at bounding box center [769, 392] width 1539 height 784
click at [550, 295] on link "Manufacturing" at bounding box center [545, 293] width 42 height 7
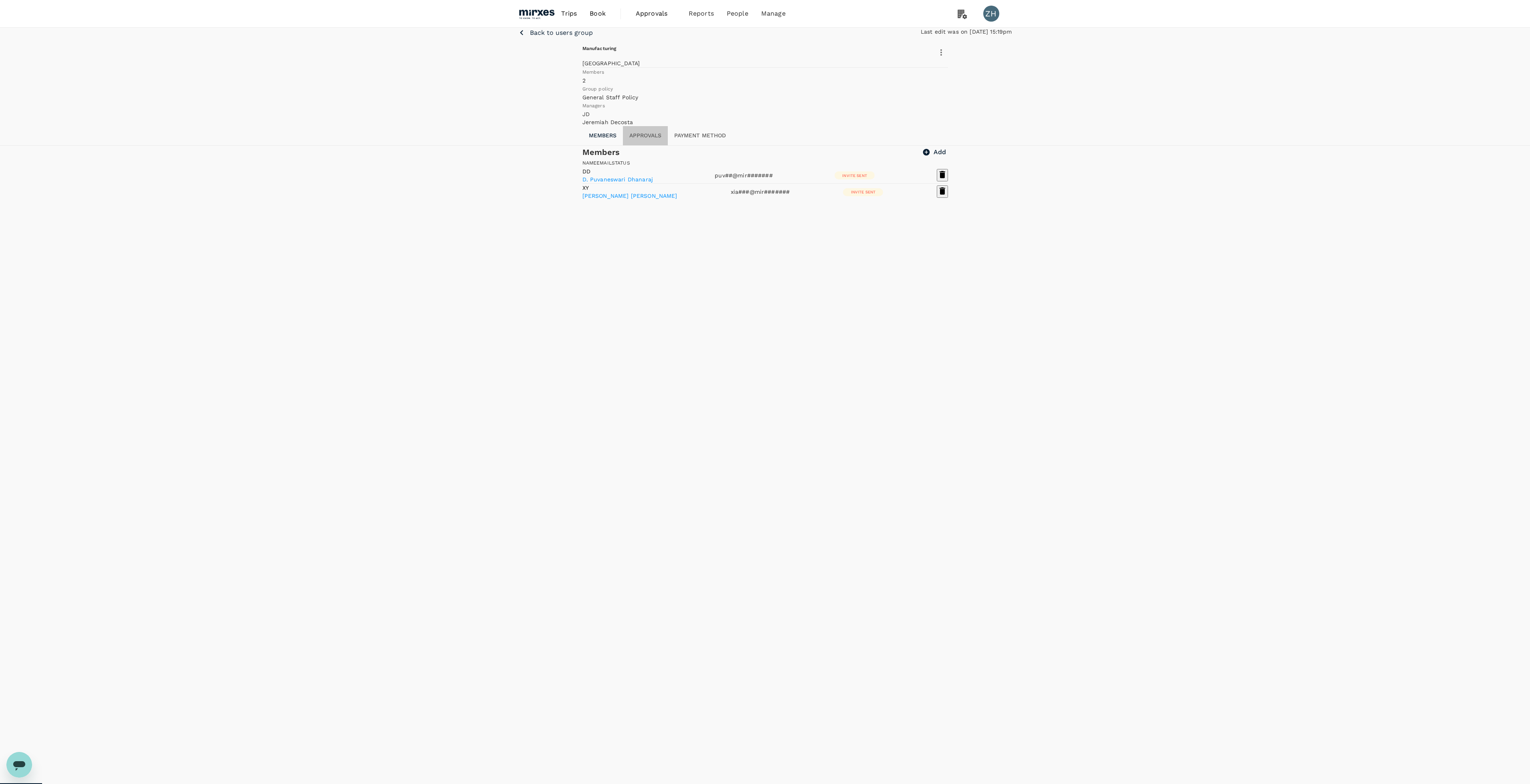
click at [651, 146] on button "Approvals" at bounding box center [645, 136] width 45 height 19
click at [710, 146] on button "Payment method" at bounding box center [700, 136] width 65 height 19
click at [621, 146] on button "Members" at bounding box center [603, 136] width 41 height 19
click at [663, 9] on span "Approvals" at bounding box center [655, 14] width 40 height 10
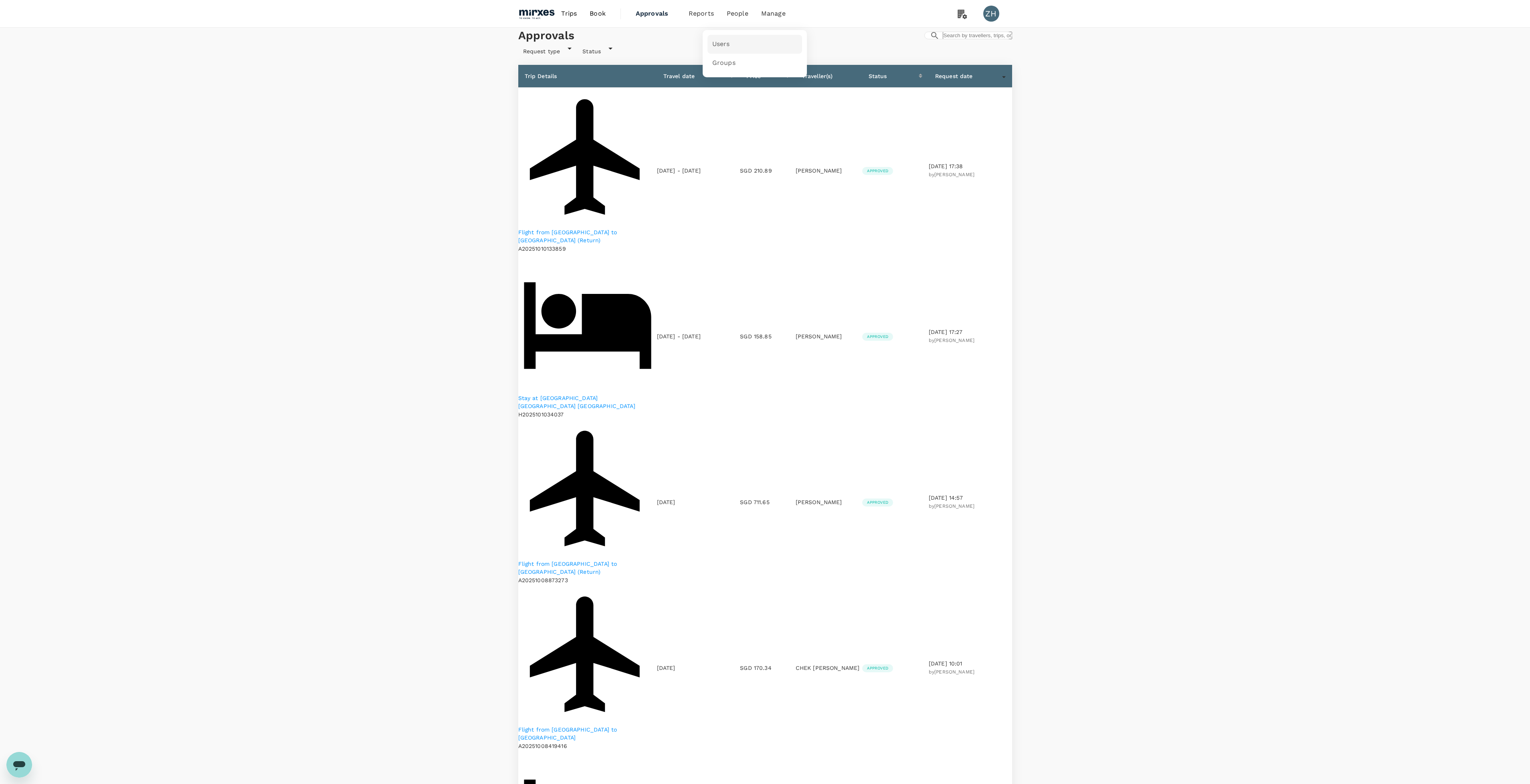
click at [728, 43] on span "Users" at bounding box center [721, 44] width 18 height 9
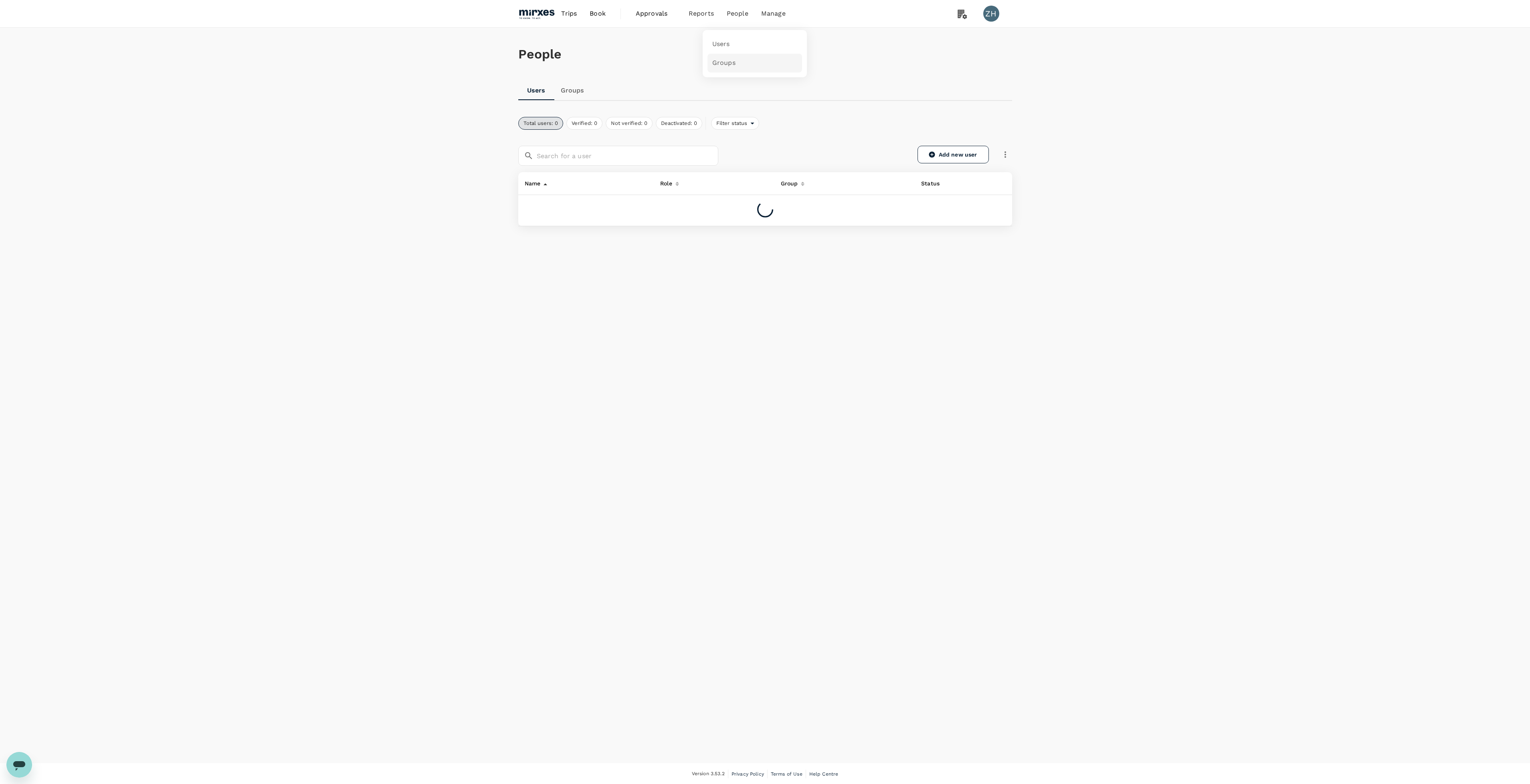
click at [729, 64] on span "Groups" at bounding box center [723, 63] width 23 height 9
click at [551, 294] on link "Manufacturing" at bounding box center [545, 293] width 42 height 7
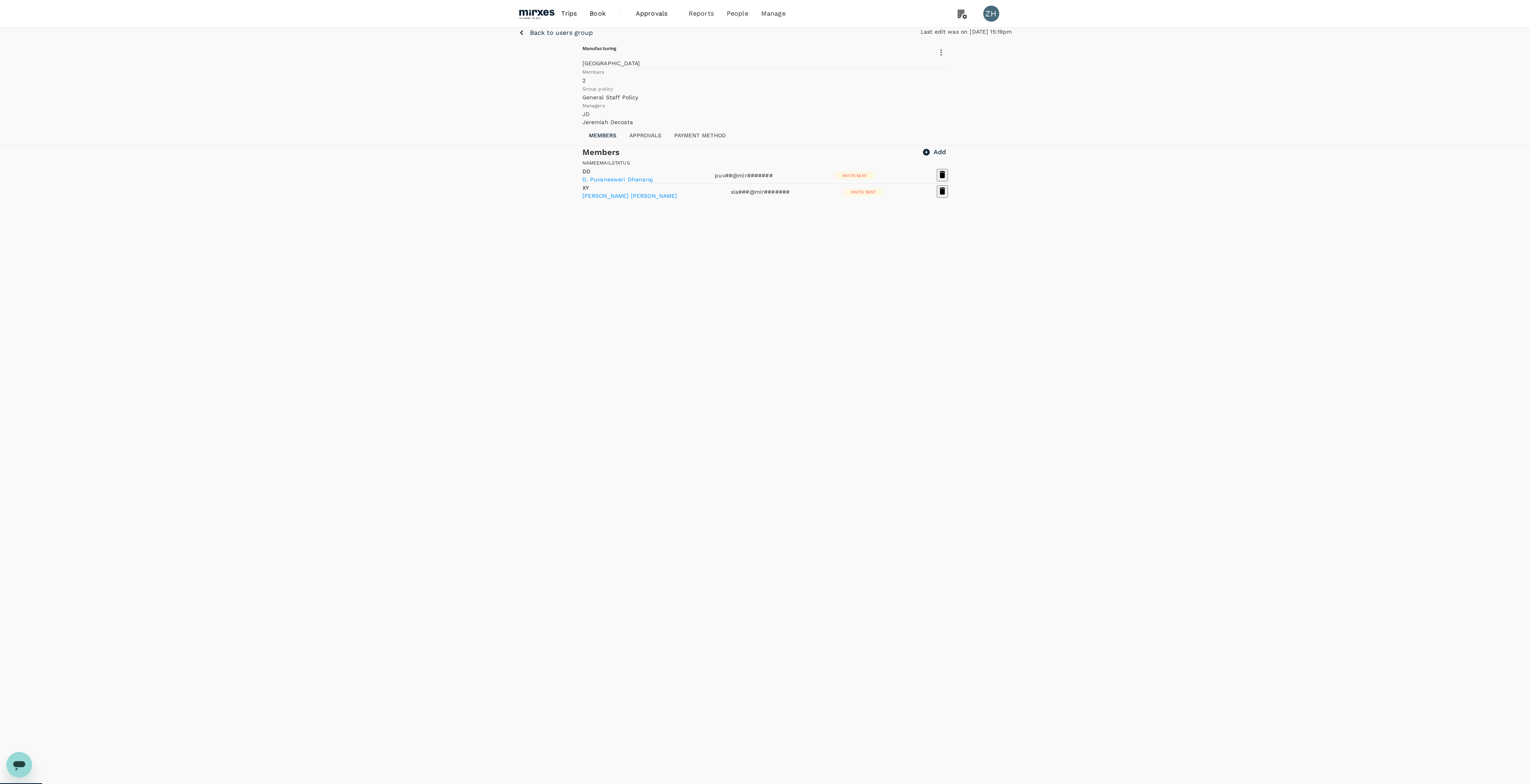
click at [647, 146] on button "Approvals" at bounding box center [645, 136] width 45 height 19
click at [603, 211] on button "Add" at bounding box center [593, 206] width 21 height 10
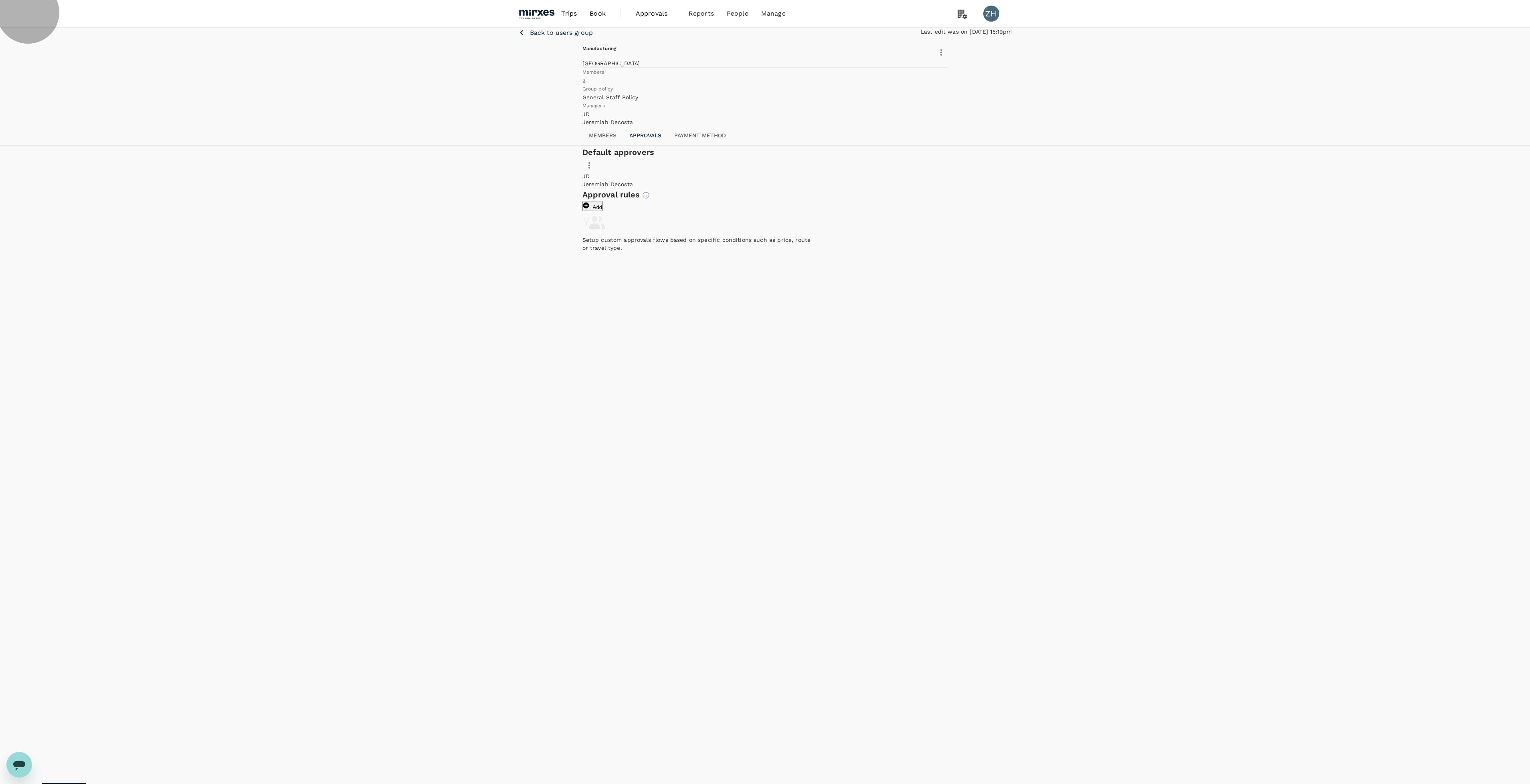
click at [603, 211] on button "Add" at bounding box center [593, 206] width 21 height 10
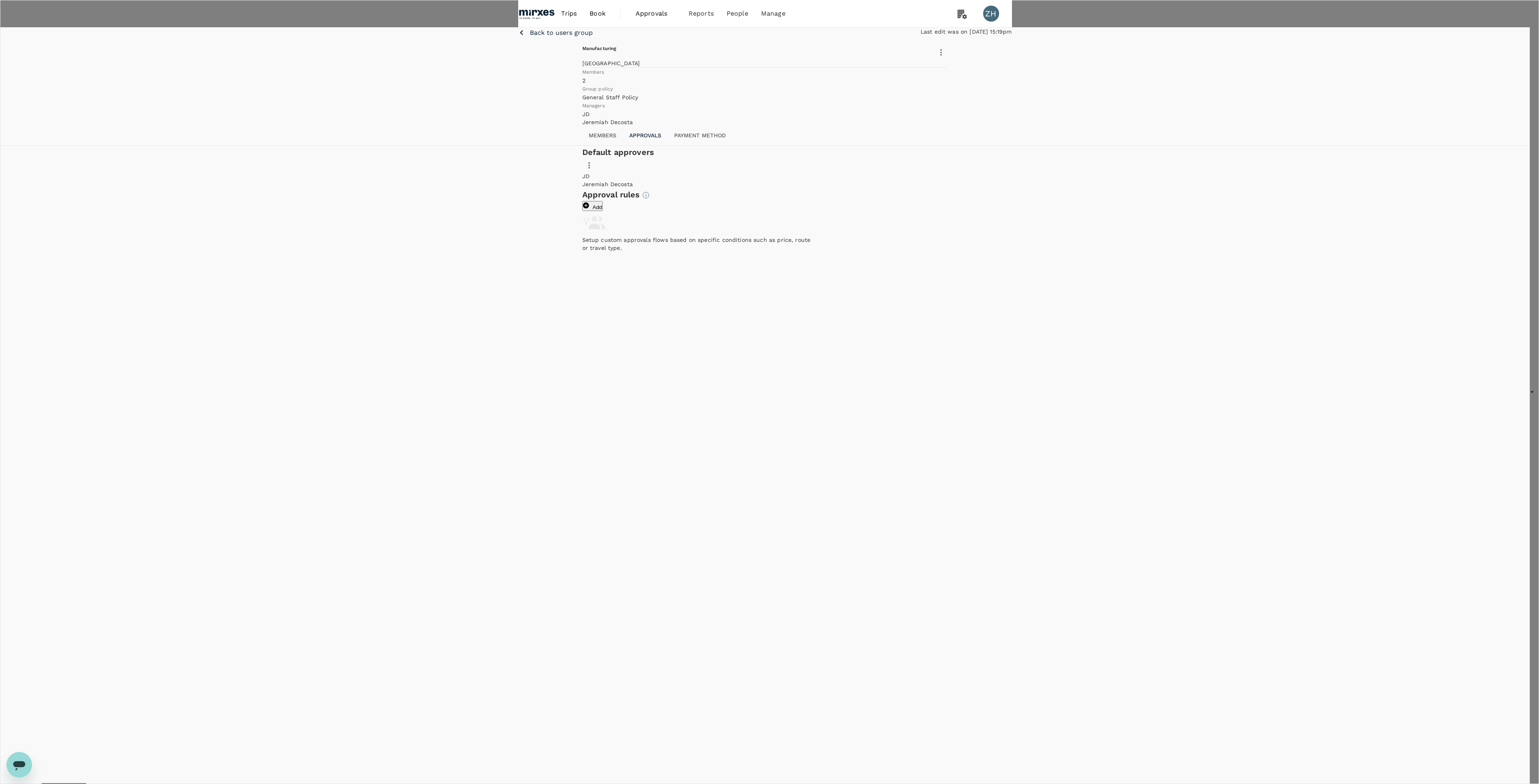
click at [900, 367] on div at bounding box center [770, 392] width 1539 height 784
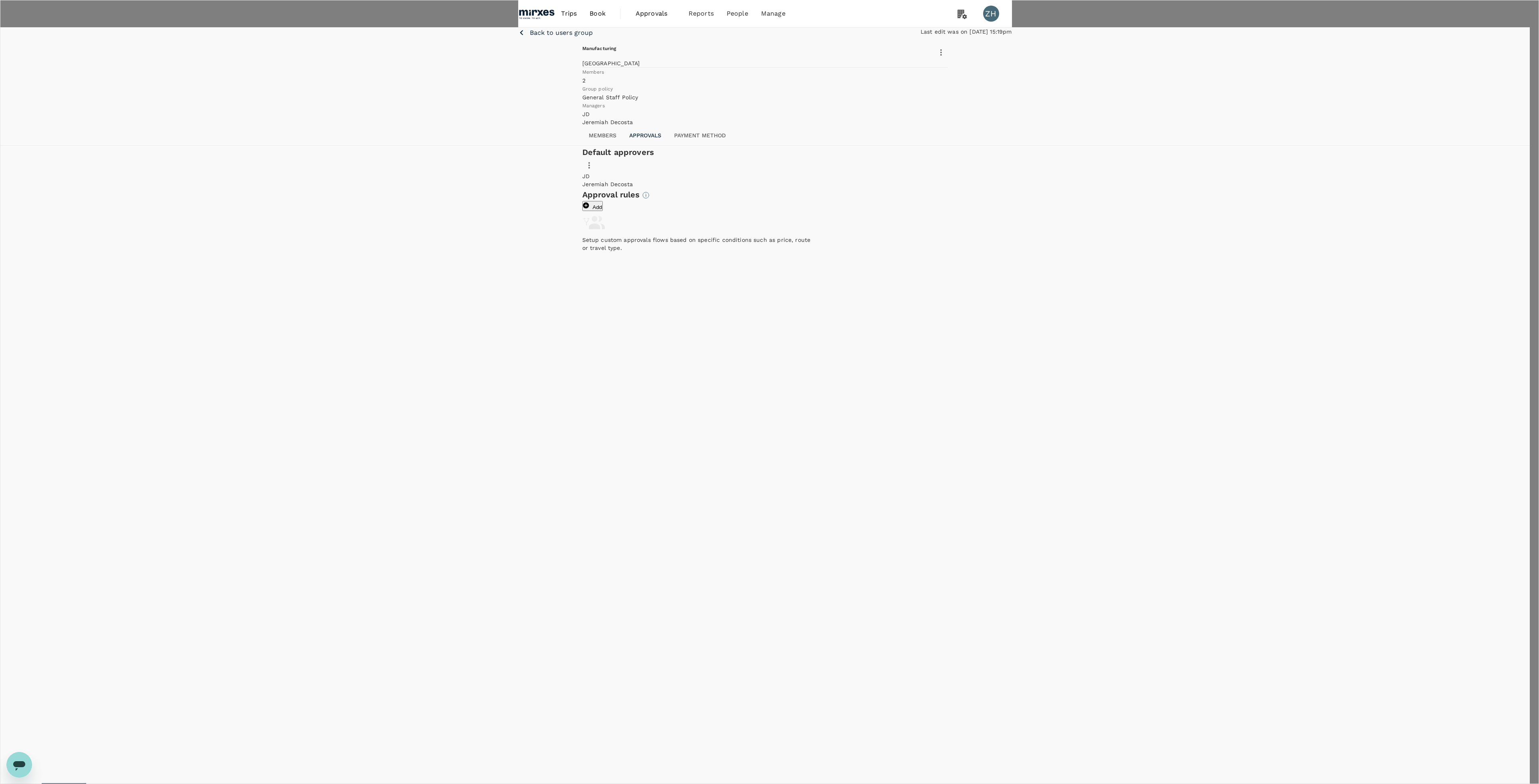
click at [880, 367] on div at bounding box center [770, 392] width 1539 height 784
checkbox input "true"
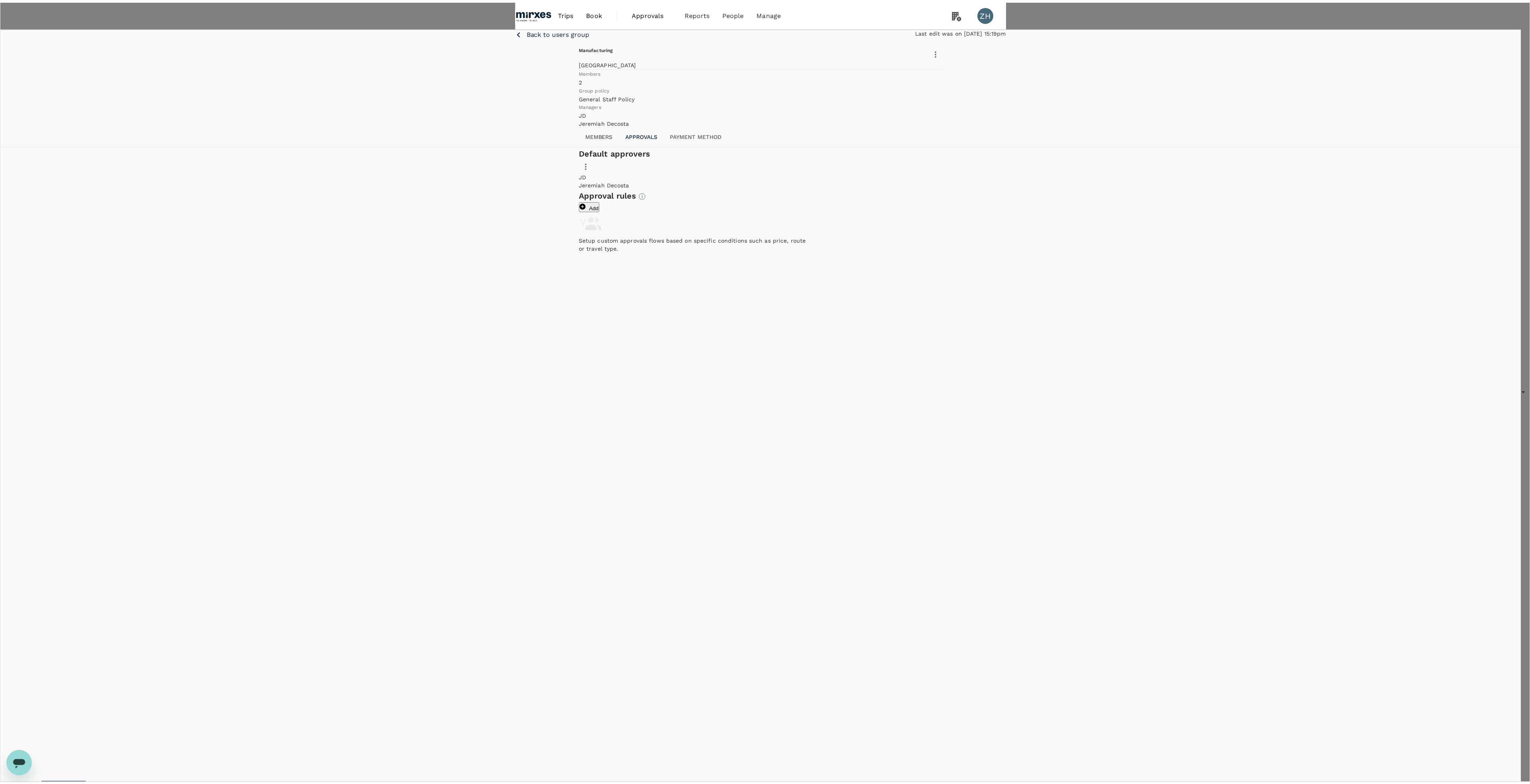
scroll to position [0, 0]
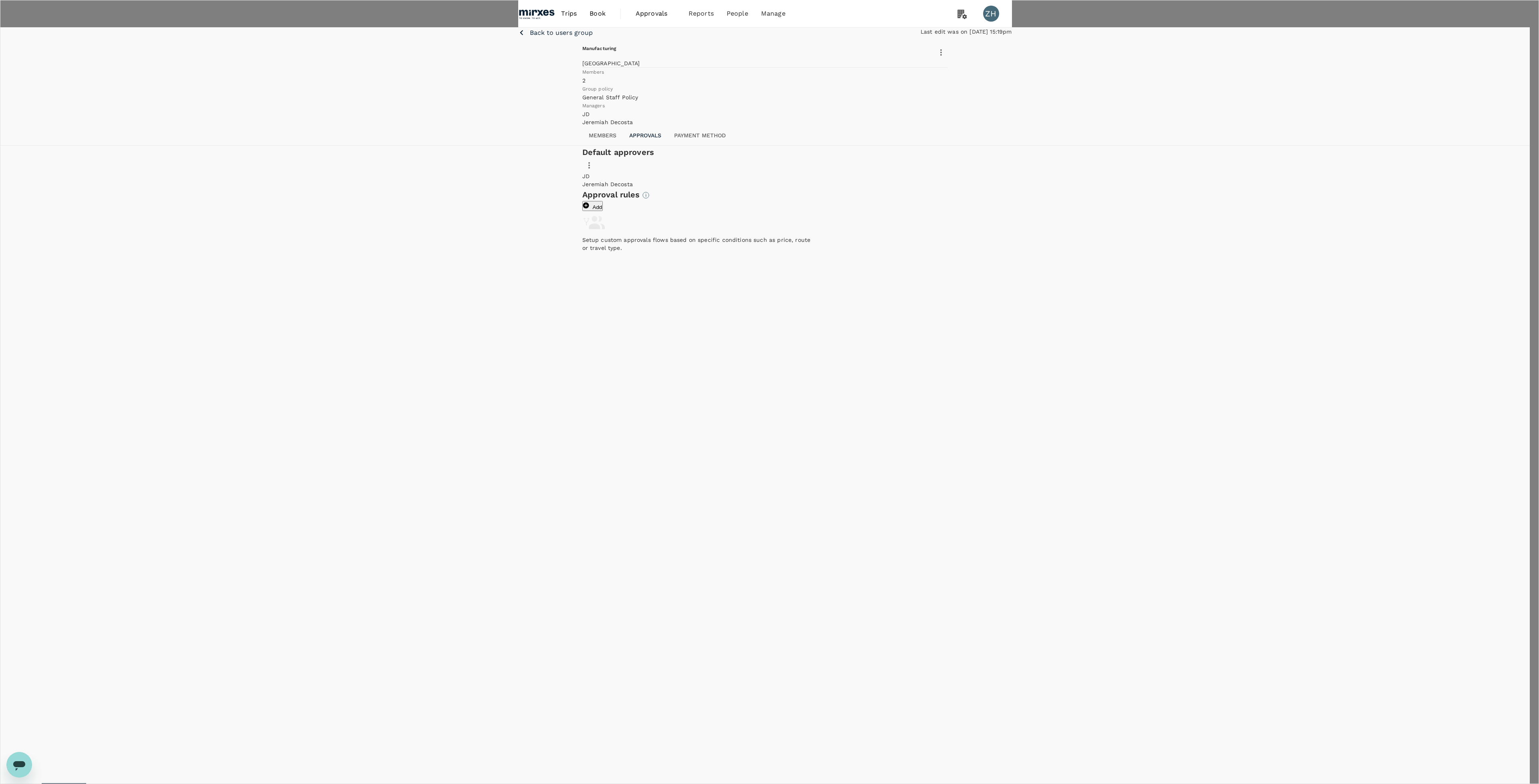
type input "any"
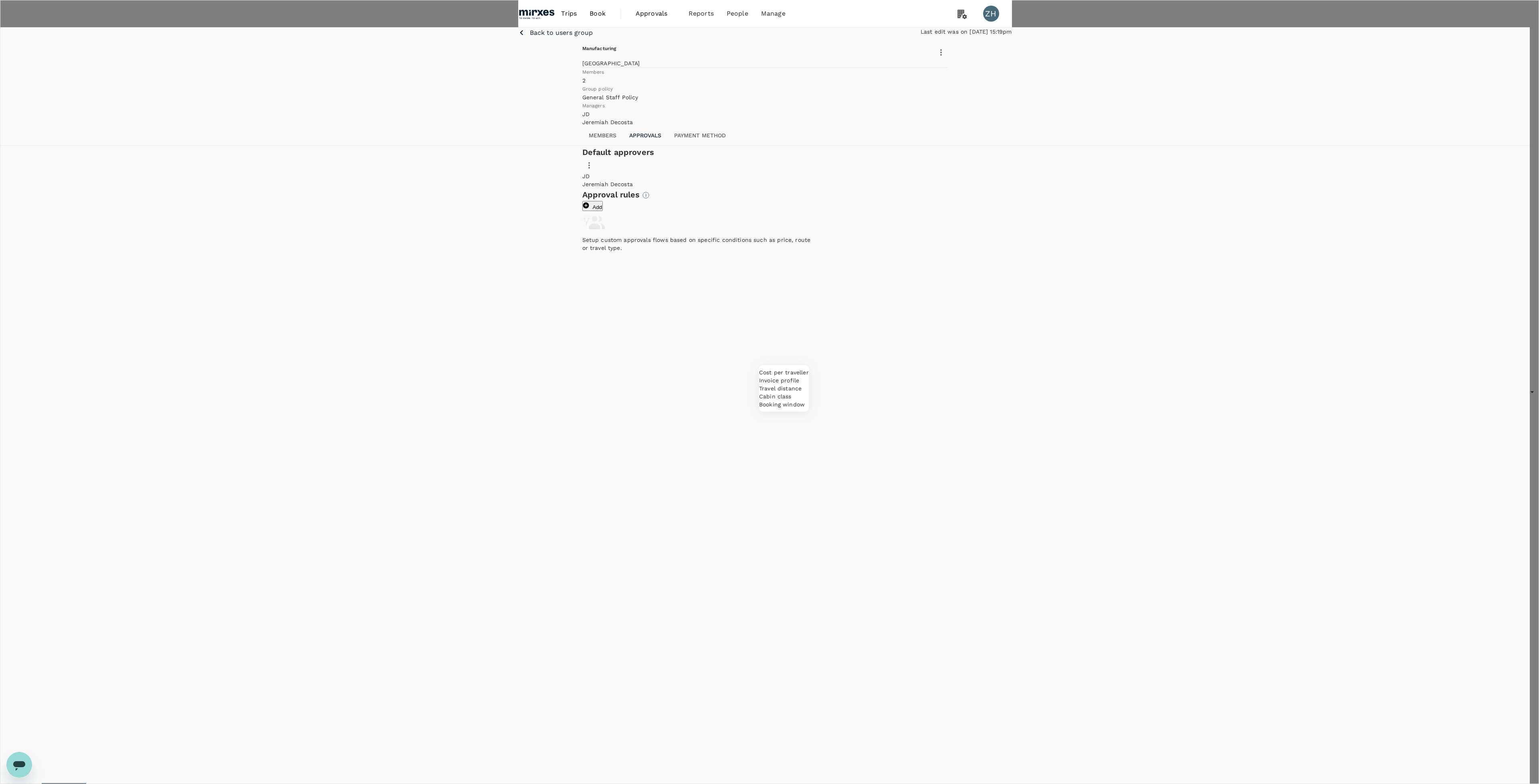
click at [809, 373] on div "Cost per traveller" at bounding box center [784, 372] width 50 height 8
type input "10"
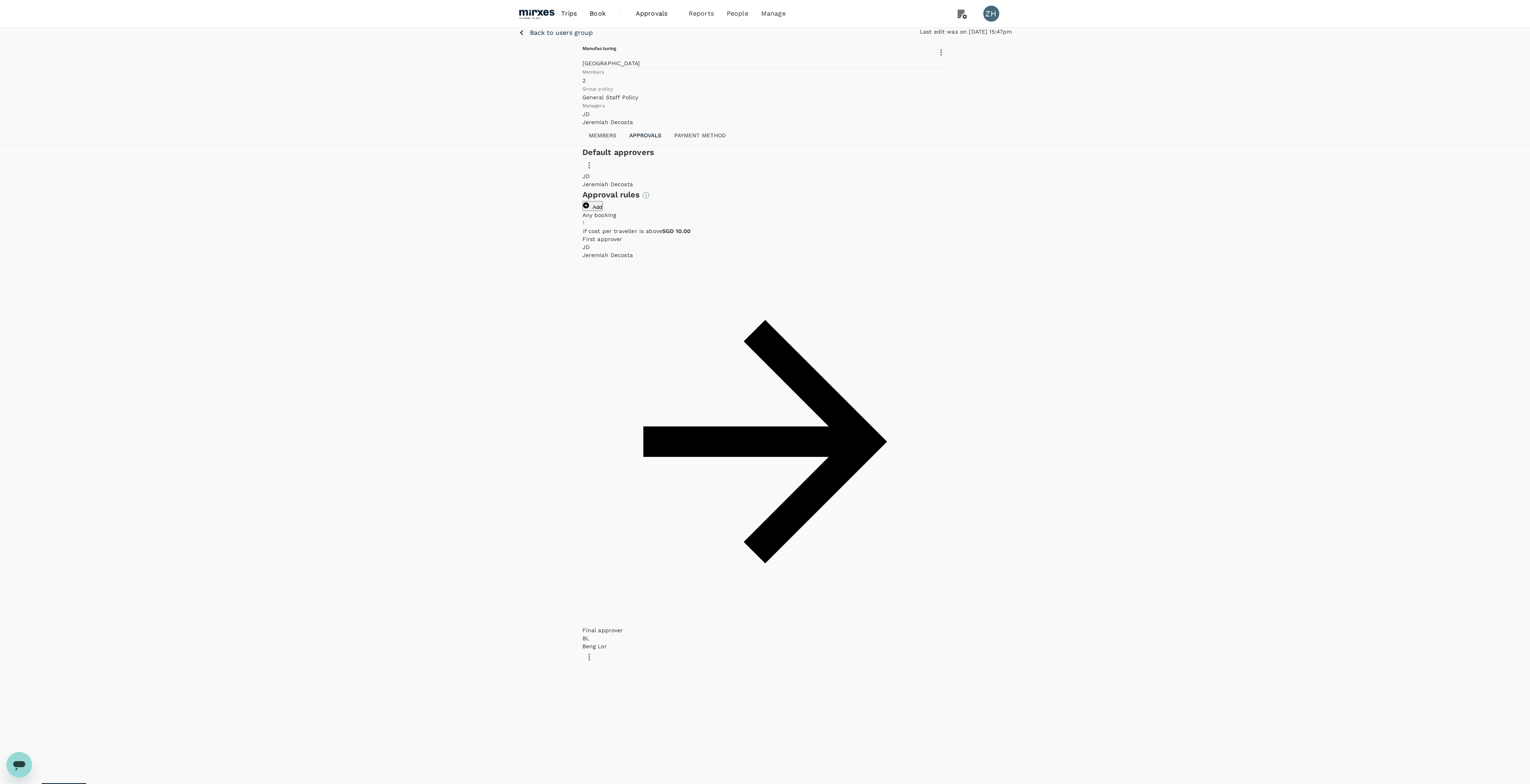
click at [1099, 366] on div "Back to users group Last edit was on [DATE] 15:47pm Manufacturing [GEOGRAPHIC_D…" at bounding box center [765, 409] width 1530 height 763
click at [548, 38] on p "Back to users group" at bounding box center [561, 33] width 63 height 10
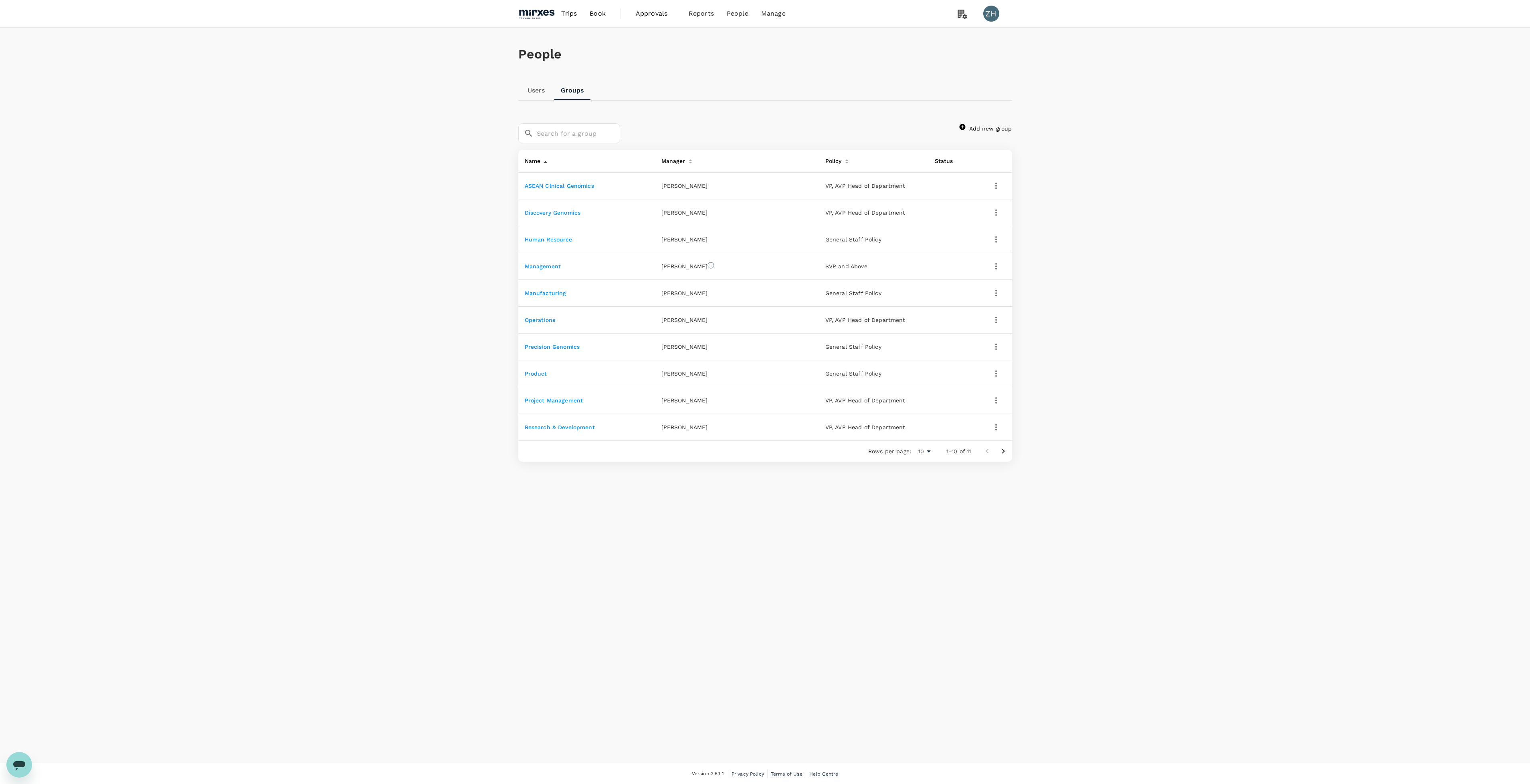
click at [1184, 414] on div "People Users Groups ​ ​ Add new group Name Manager Policy Status ASEAN Clnical …" at bounding box center [765, 395] width 1530 height 736
